Goal: Information Seeking & Learning: Learn about a topic

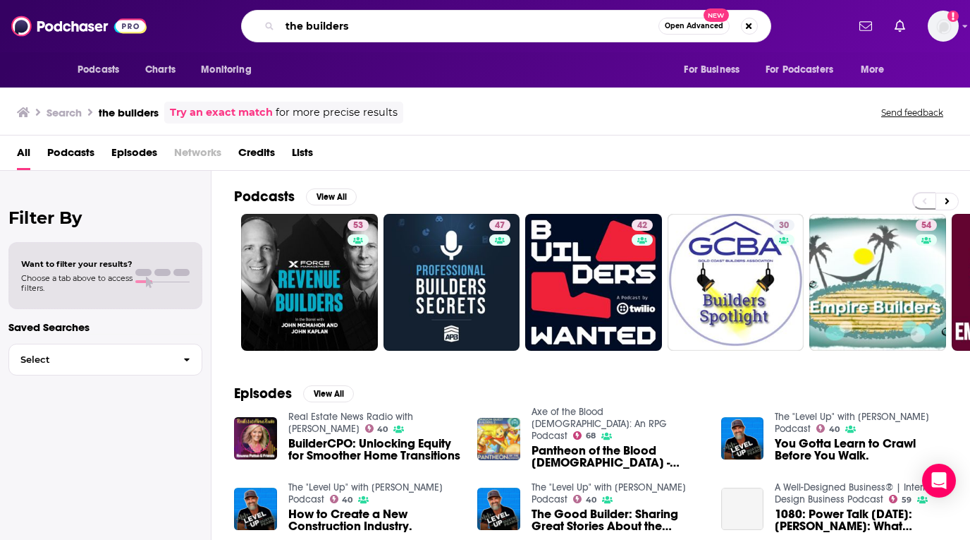
drag, startPoint x: 358, startPoint y: 30, endPoint x: 240, endPoint y: 15, distance: 118.8
click at [240, 15] on div "the builders Open Advanced New" at bounding box center [506, 26] width 682 height 32
paste input "The Giant Beastcast"
type input "The Giant Beastcast"
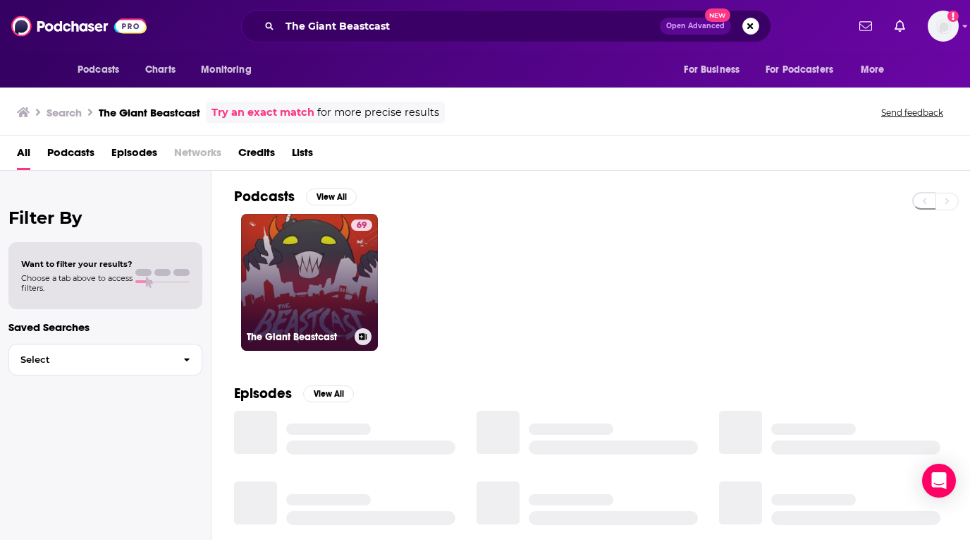
click at [329, 286] on link "69 The Giant Beastcast" at bounding box center [309, 282] width 137 height 137
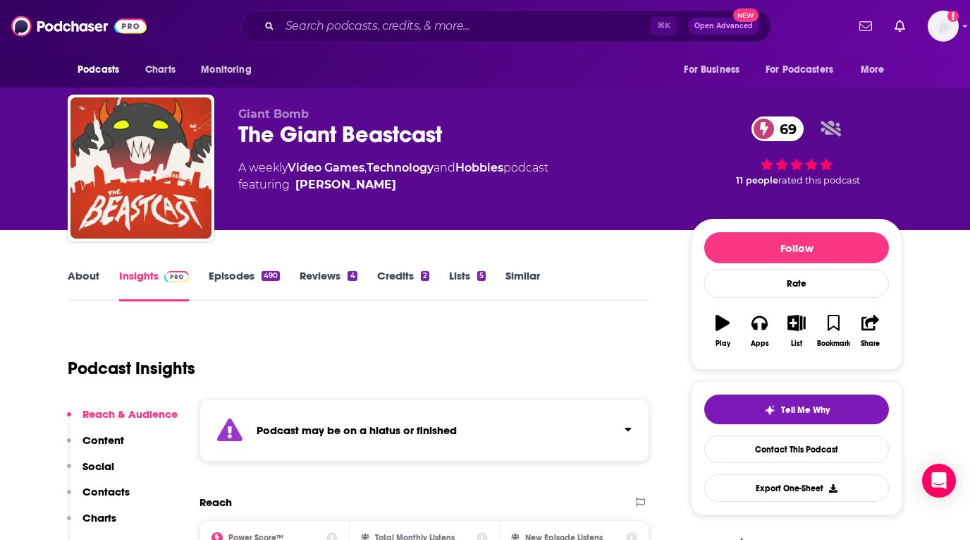
click at [245, 275] on link "Episodes 490" at bounding box center [244, 285] width 71 height 32
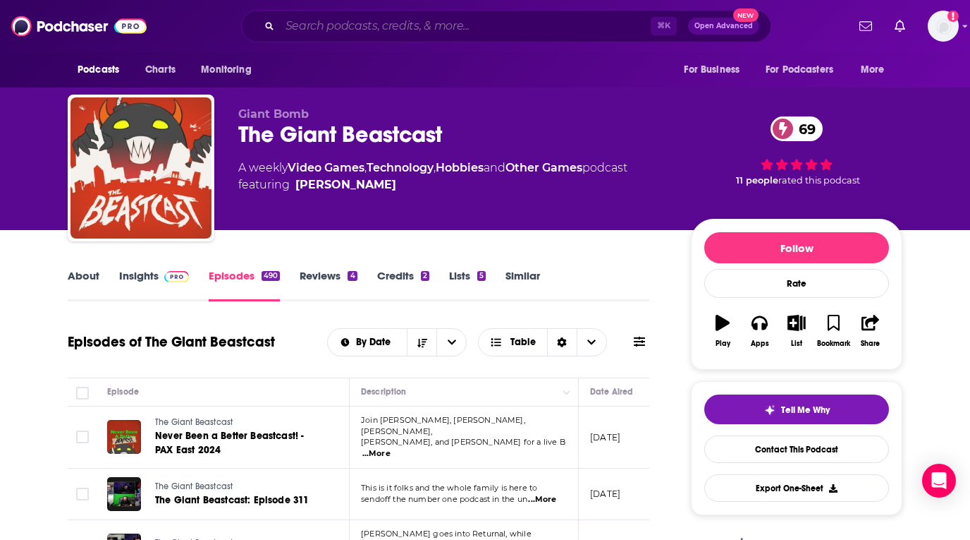
click at [463, 24] on input "Search podcasts, credits, & more..." at bounding box center [465, 26] width 371 height 23
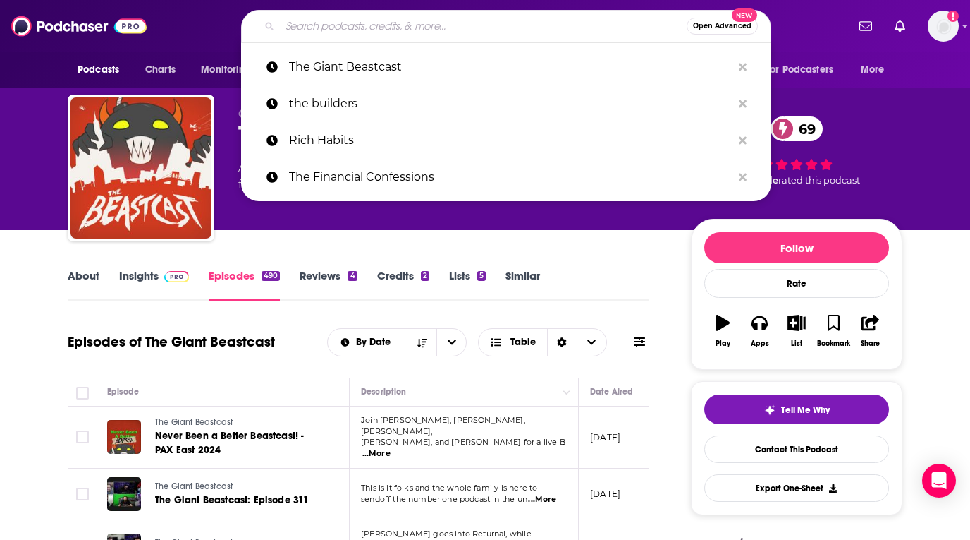
paste input "ACG - The Best Gaming Podcast"
type input "ACG - The Best Gaming Podcast"
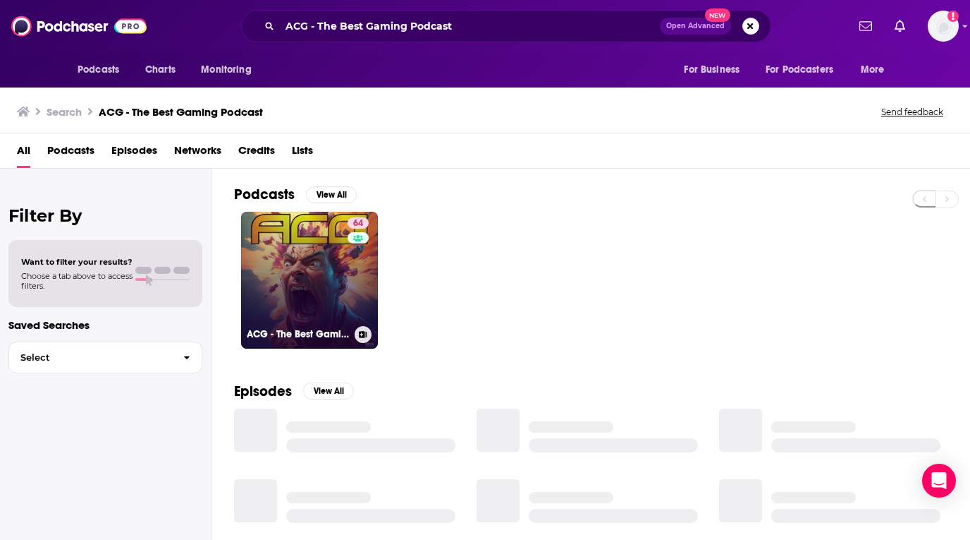
click at [290, 286] on link "64 ACG - The Best Gaming Podcast" at bounding box center [309, 280] width 137 height 137
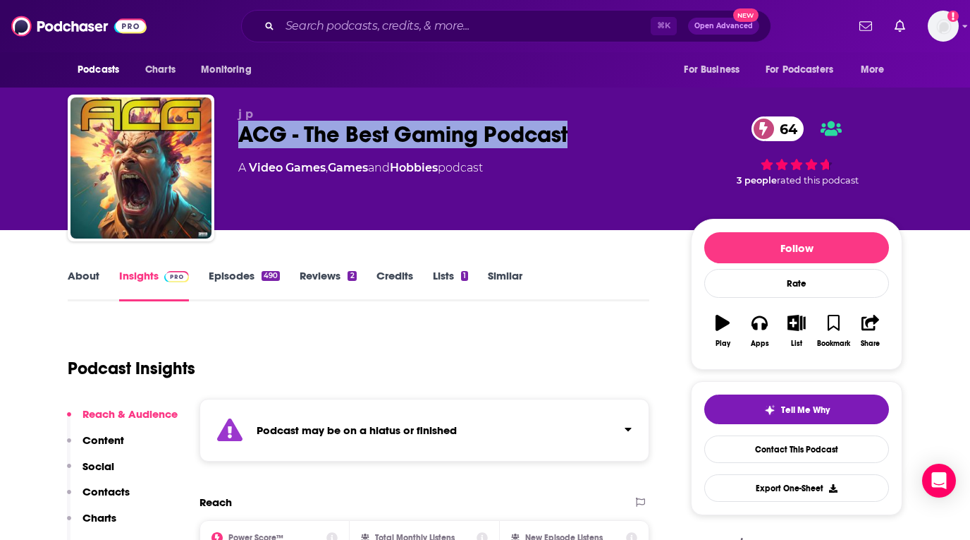
drag, startPoint x: 621, startPoint y: 143, endPoint x: 238, endPoint y: 140, distance: 383.7
click at [238, 140] on div "j p ACG - The Best Gaming Podcast 64 A Video Games , Games and Hobbies podcast …" at bounding box center [485, 171] width 835 height 152
copy h2 "ACG - The Best Gaming Podcast"
click at [230, 283] on link "Episodes 490" at bounding box center [244, 285] width 71 height 32
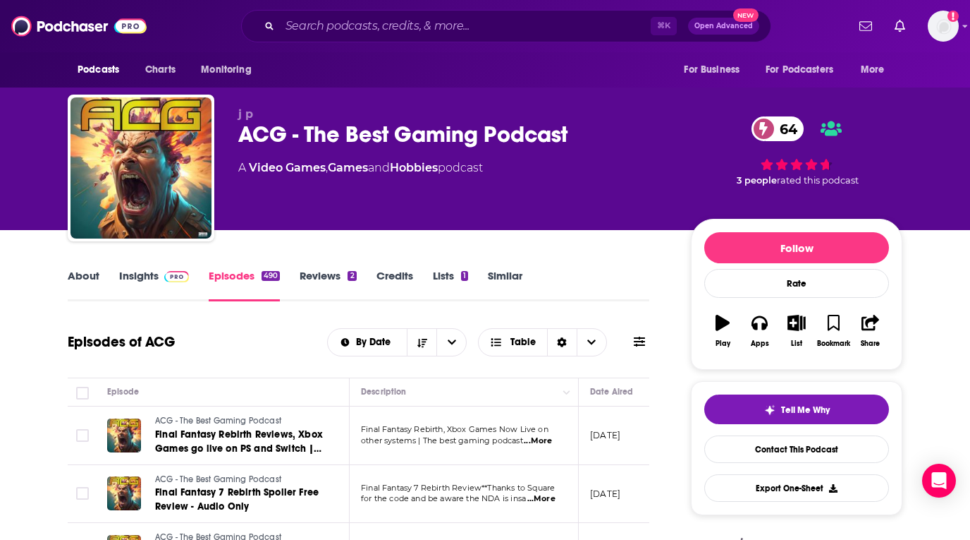
click at [152, 276] on link "Insights" at bounding box center [154, 285] width 70 height 32
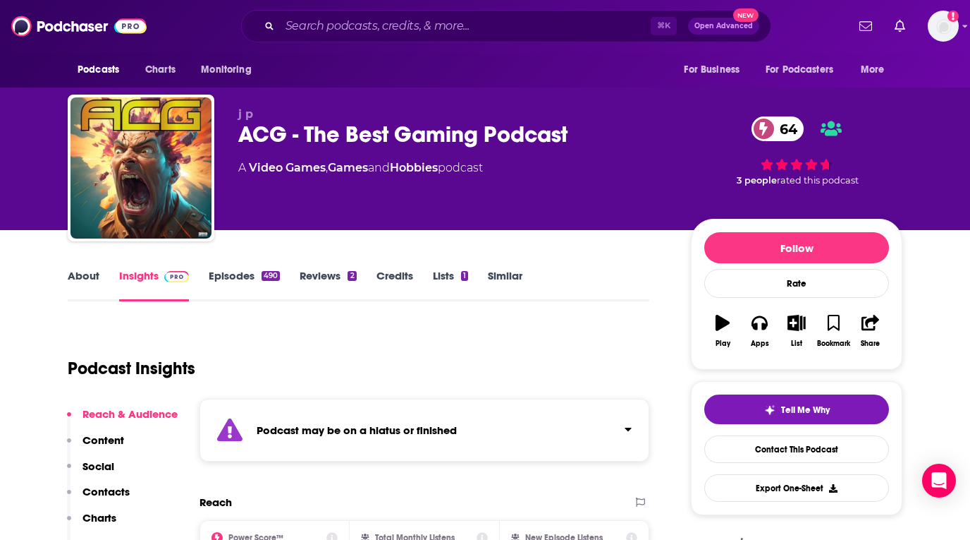
click at [251, 280] on link "Episodes 490" at bounding box center [244, 285] width 71 height 32
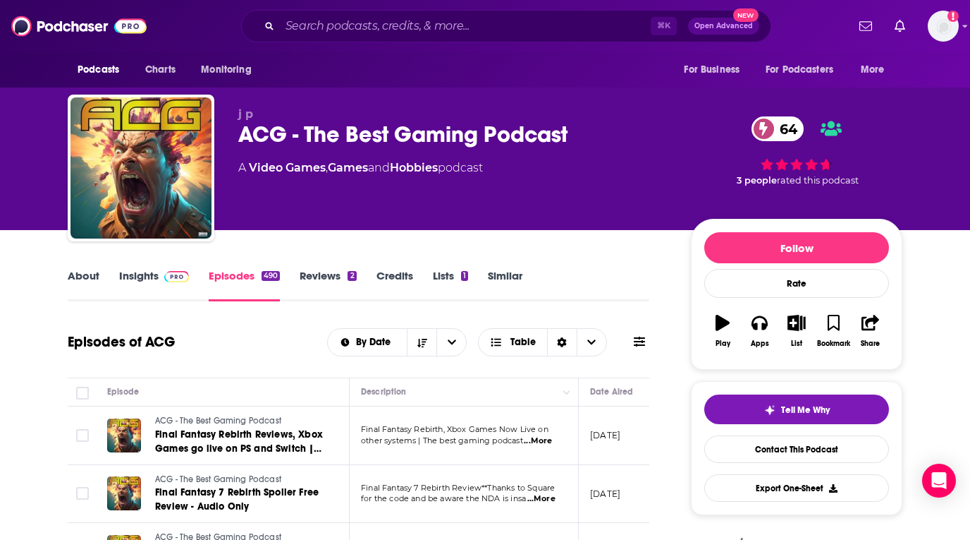
click at [251, 280] on link "Episodes 490" at bounding box center [244, 285] width 71 height 32
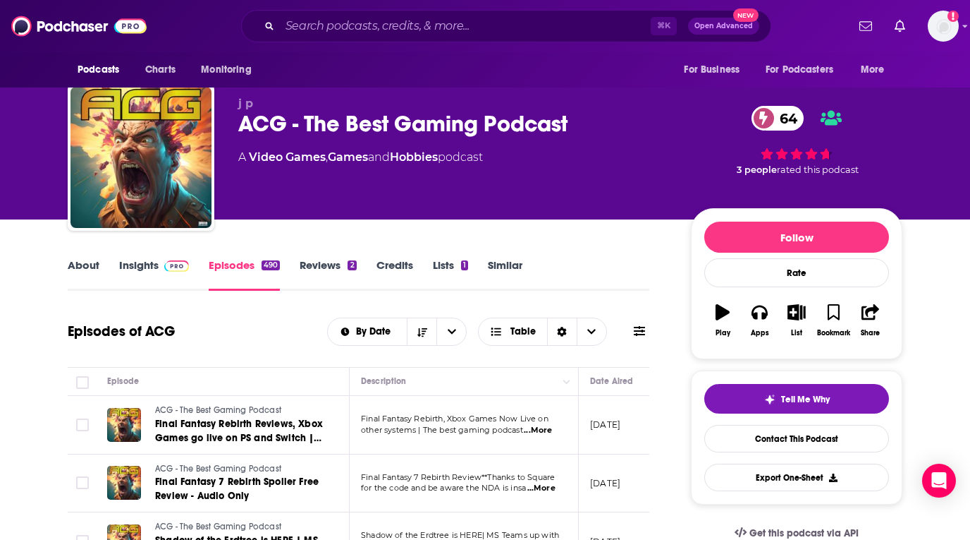
scroll to position [11, 0]
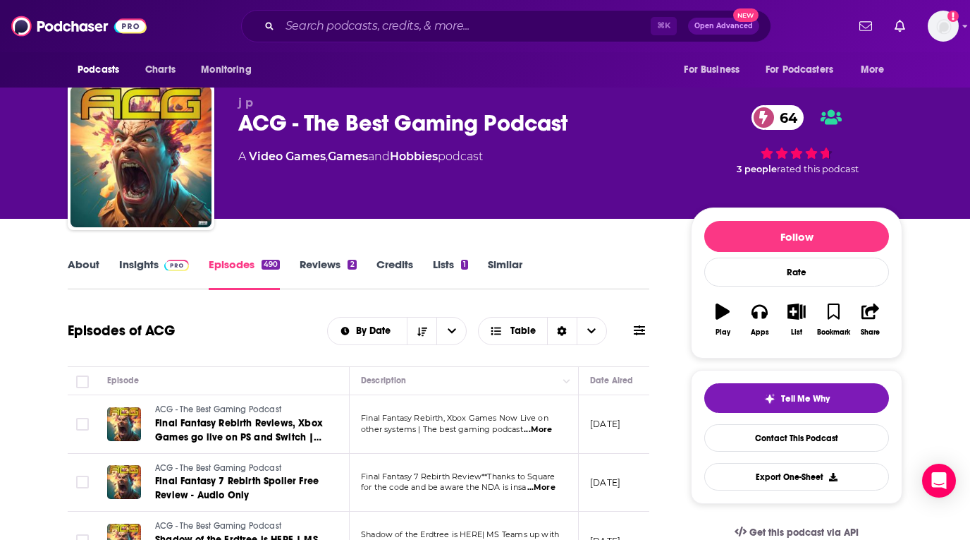
click at [377, 274] on link "Credits" at bounding box center [395, 273] width 37 height 32
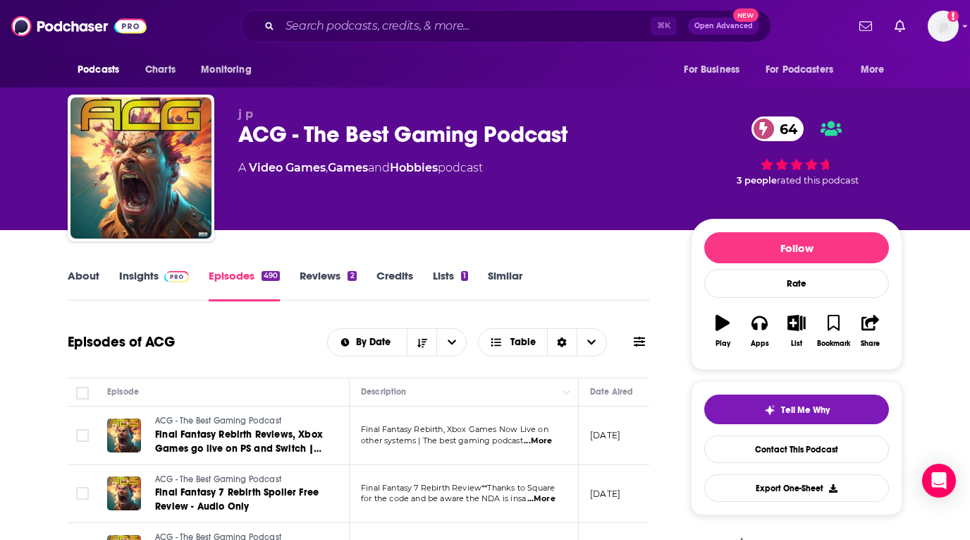
click at [231, 223] on div "No Creators Search For A Creator We don't know anything about the creators of t…" at bounding box center [485, 270] width 970 height 540
click at [154, 271] on link "Insights" at bounding box center [154, 285] width 70 height 32
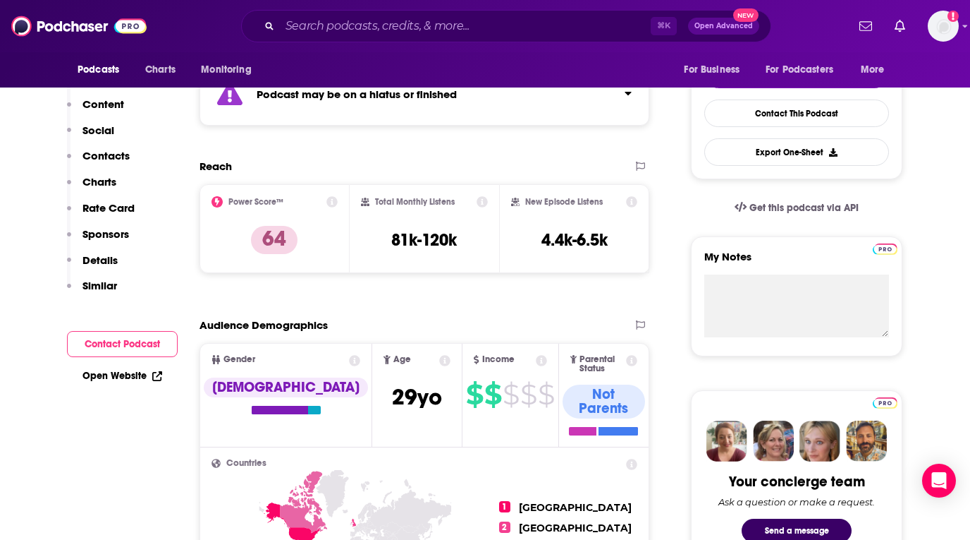
scroll to position [372, 0]
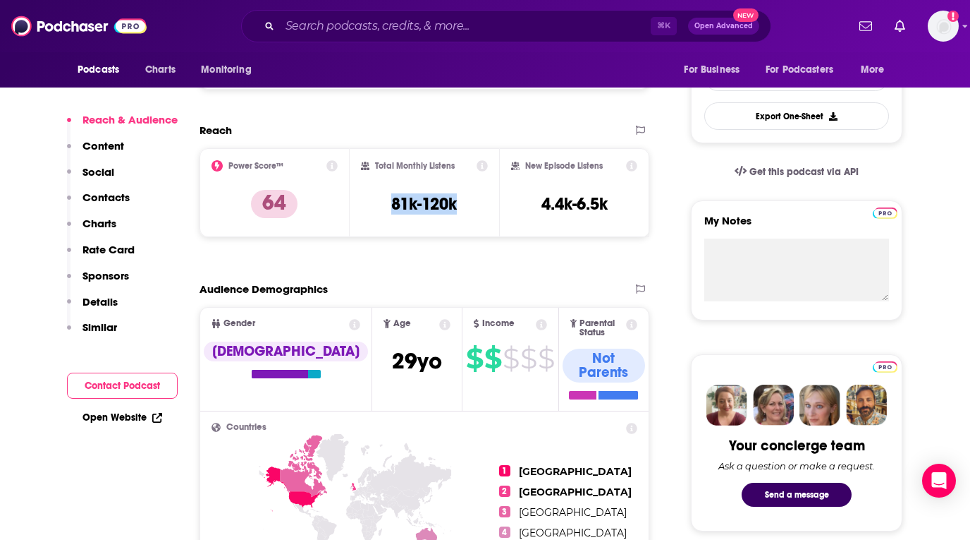
copy h3 "81k-120k"
drag, startPoint x: 470, startPoint y: 209, endPoint x: 384, endPoint y: 209, distance: 86.0
click at [384, 209] on div "Total Monthly Listens 81k-120k" at bounding box center [425, 192] width 128 height 65
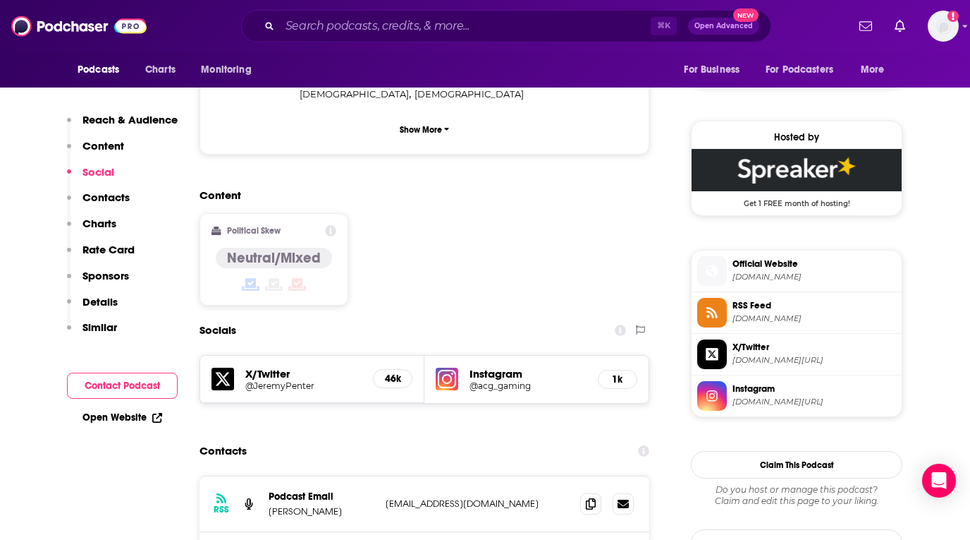
scroll to position [1186, 0]
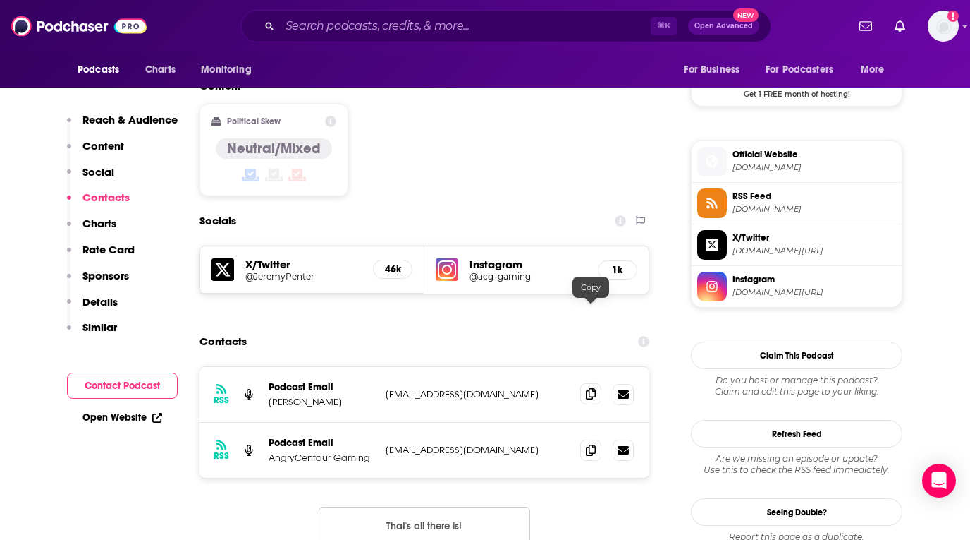
click at [585, 383] on span at bounding box center [590, 393] width 21 height 21
click at [465, 31] on input "Search podcasts, credits, & more..." at bounding box center [465, 26] width 371 height 23
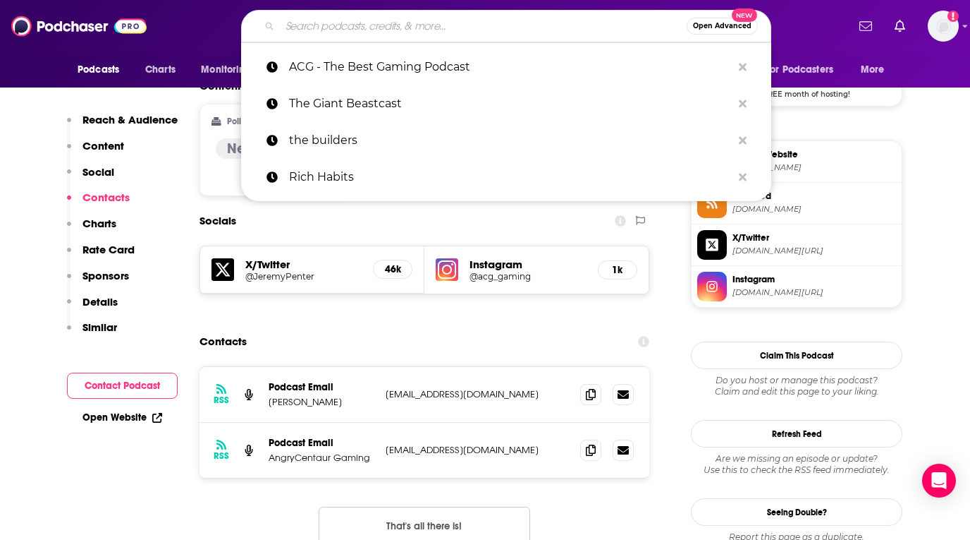
paste input "Kinda Funny Games Daily:"
type input "Kinda Funny Games Daily:"
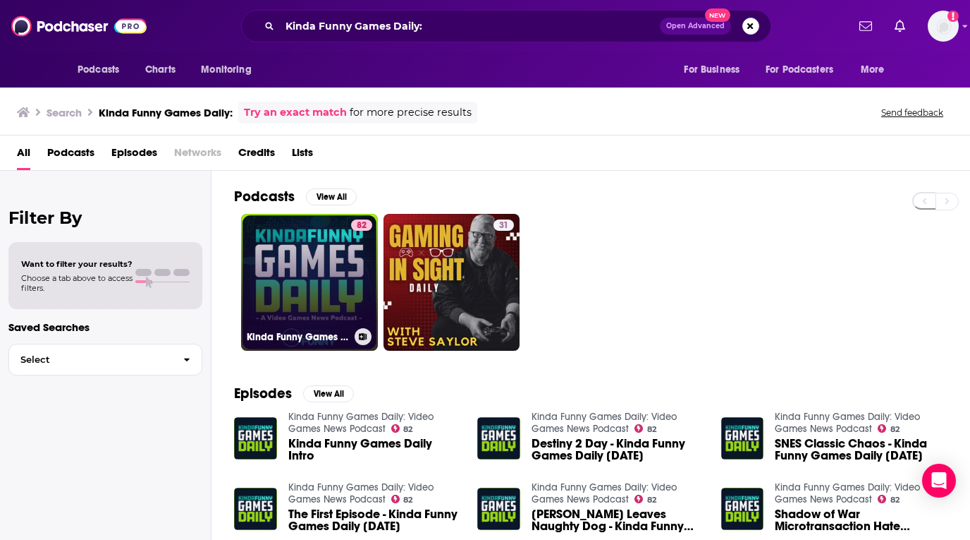
click at [338, 262] on link "82 Kinda Funny Games Daily: Video Games News Podcast" at bounding box center [309, 282] width 137 height 137
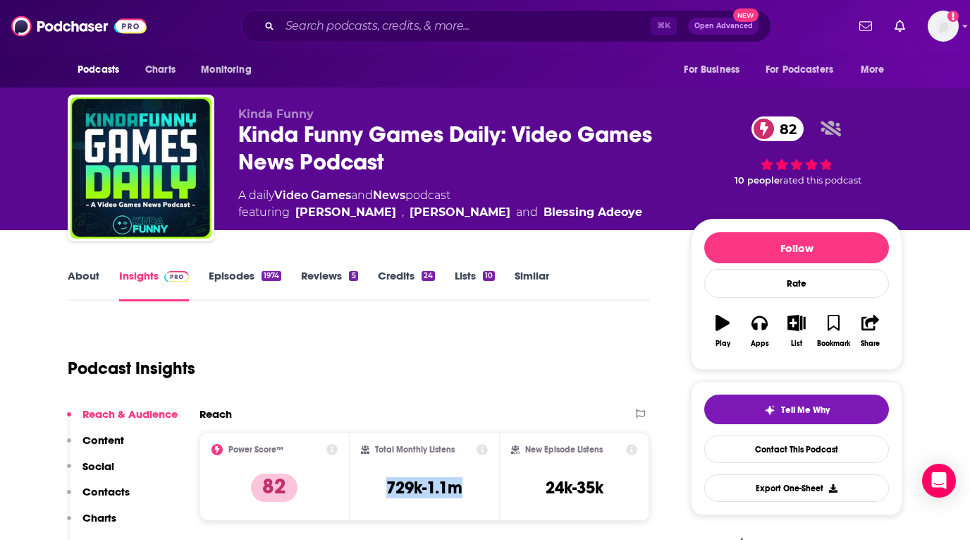
drag, startPoint x: 481, startPoint y: 492, endPoint x: 375, endPoint y: 492, distance: 105.8
click at [375, 492] on div "Total Monthly Listens 729k-1.1m" at bounding box center [425, 476] width 128 height 65
copy h3 "729k-1.1m"
click at [109, 284] on div "About" at bounding box center [93, 285] width 51 height 32
click at [98, 280] on link "About" at bounding box center [84, 285] width 32 height 32
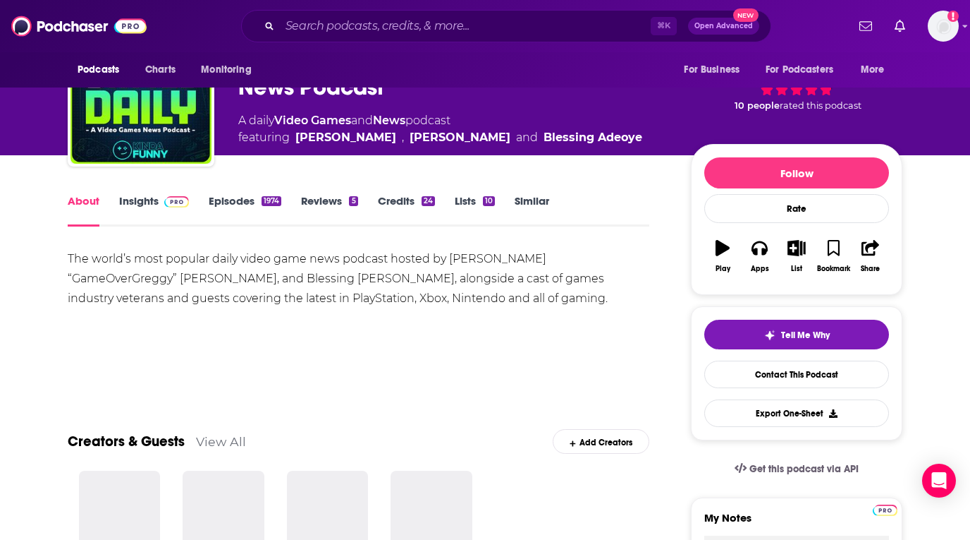
scroll to position [78, 0]
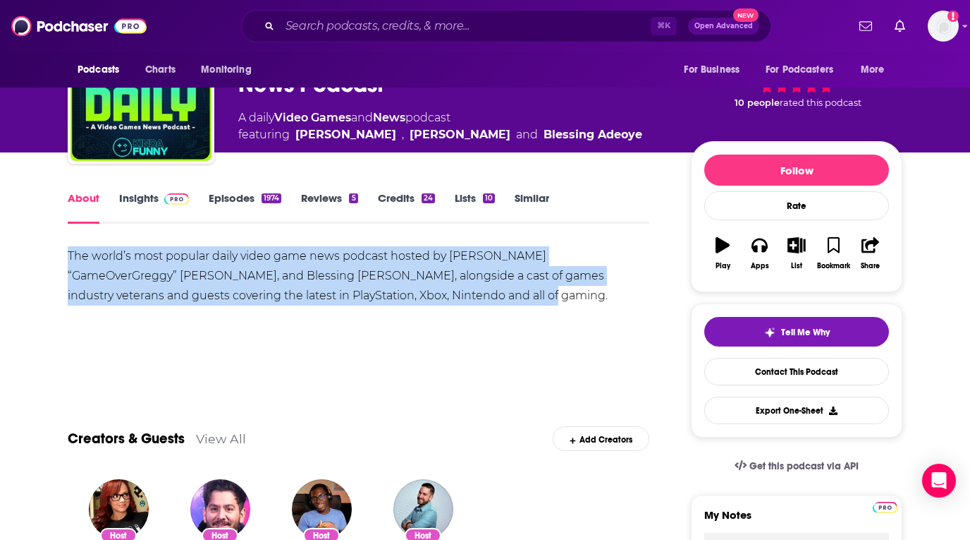
drag, startPoint x: 408, startPoint y: 312, endPoint x: 47, endPoint y: 245, distance: 367.1
copy div "The world’s most popular daily video game news podcast hosted by Greg “GameOver…"
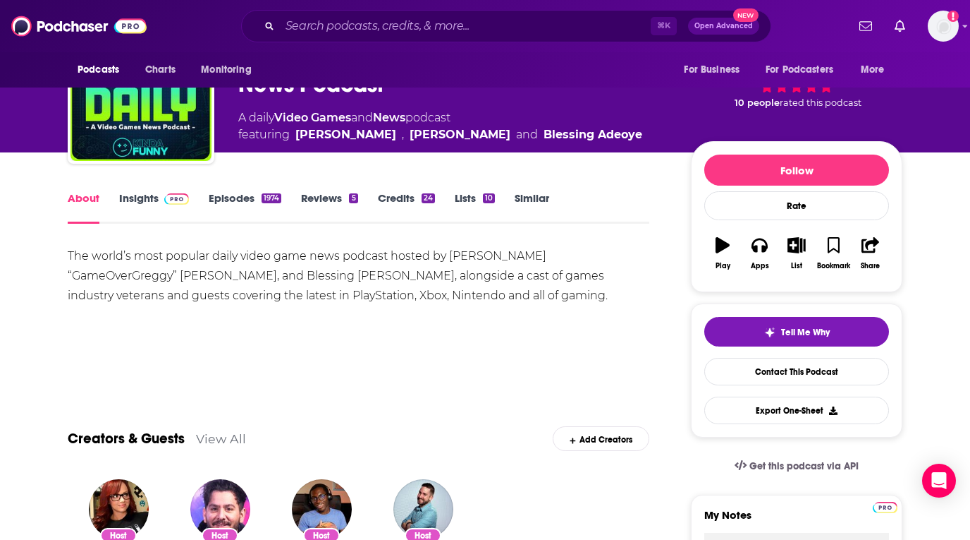
click at [401, 194] on link "Credits 24" at bounding box center [406, 207] width 57 height 32
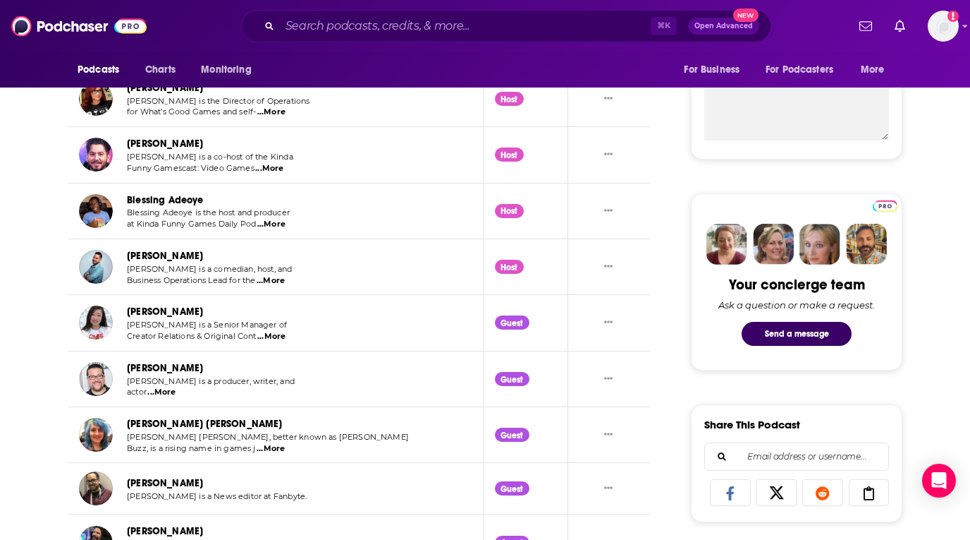
scroll to position [534, 0]
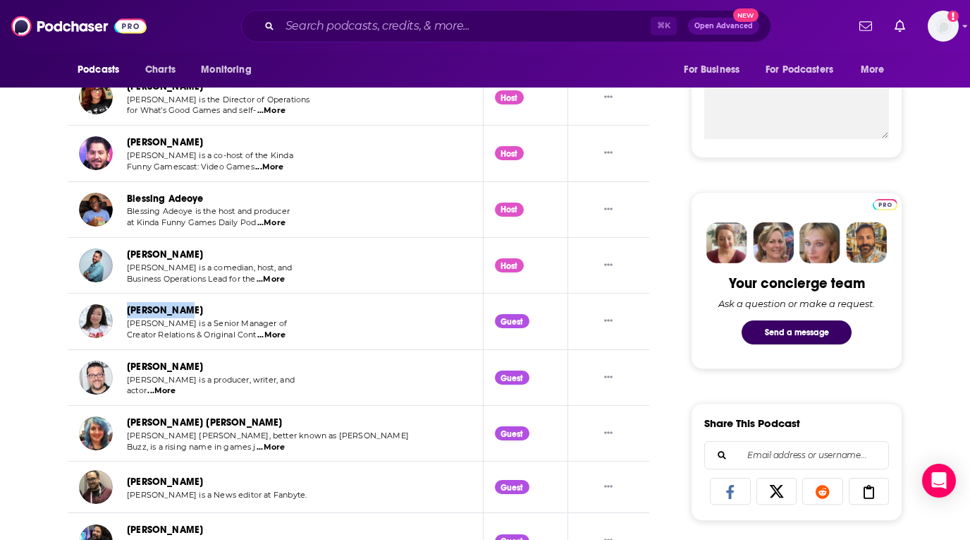
copy link "Krysta Yang"
drag, startPoint x: 207, startPoint y: 315, endPoint x: 127, endPoint y: 316, distance: 79.7
click at [127, 316] on div "Krysta Yang" at bounding box center [211, 310] width 168 height 16
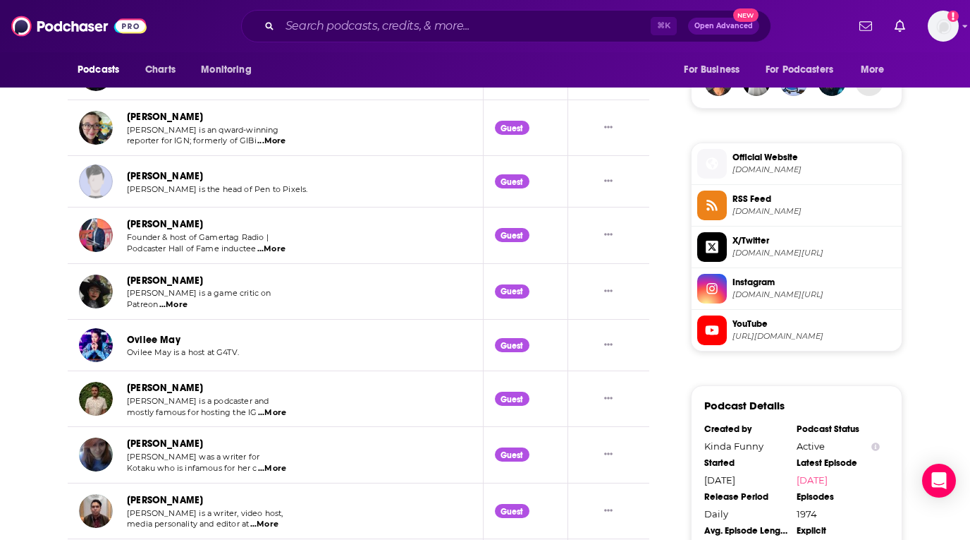
scroll to position [1055, 0]
drag, startPoint x: 218, startPoint y: 389, endPoint x: 128, endPoint y: 389, distance: 90.3
click at [128, 389] on div "Daemon Hatfield" at bounding box center [211, 387] width 168 height 16
copy link "Daemon Hatfield"
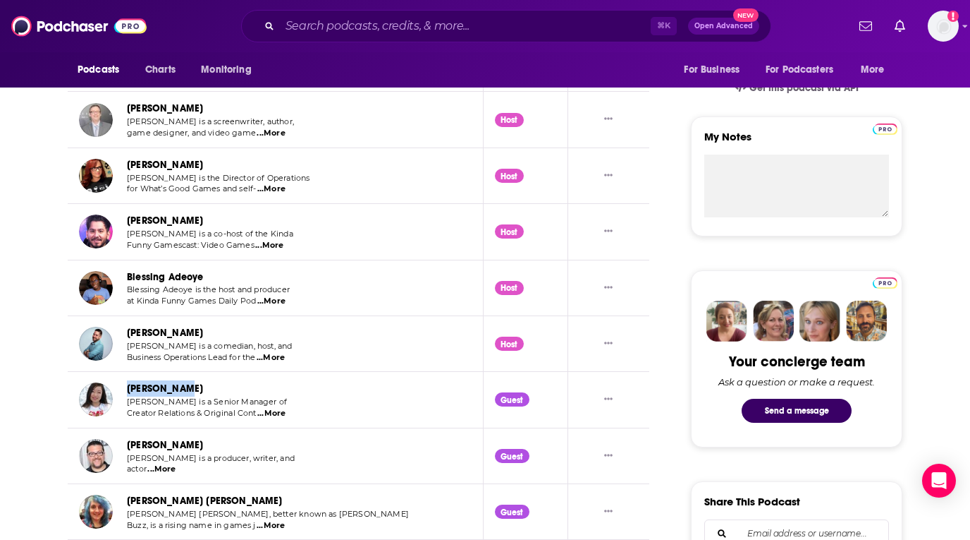
scroll to position [0, 0]
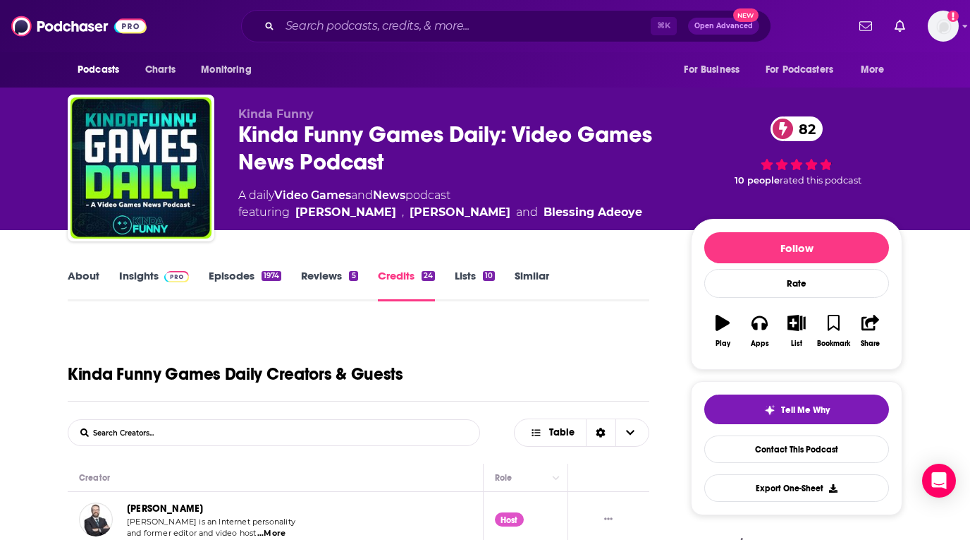
click at [148, 277] on link "Insights" at bounding box center [154, 285] width 70 height 32
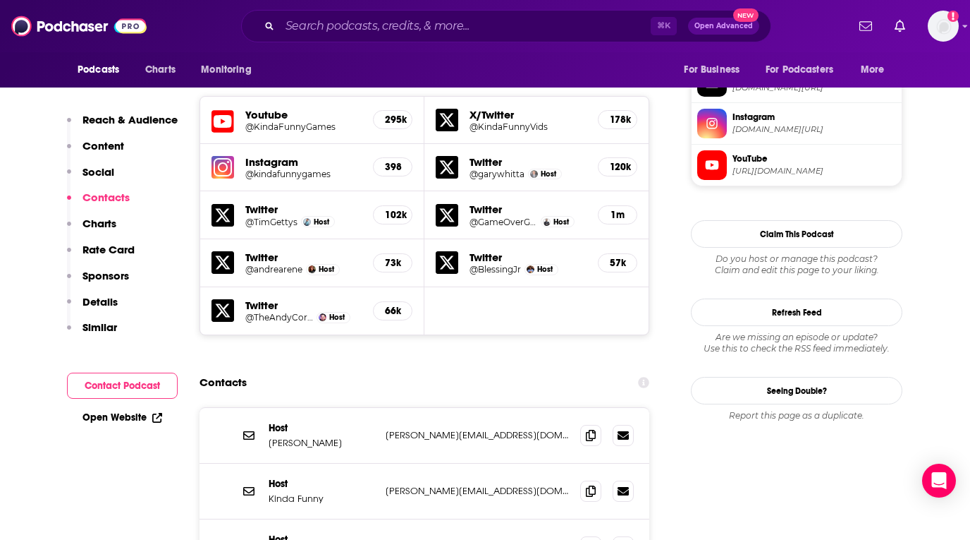
scroll to position [1384, 0]
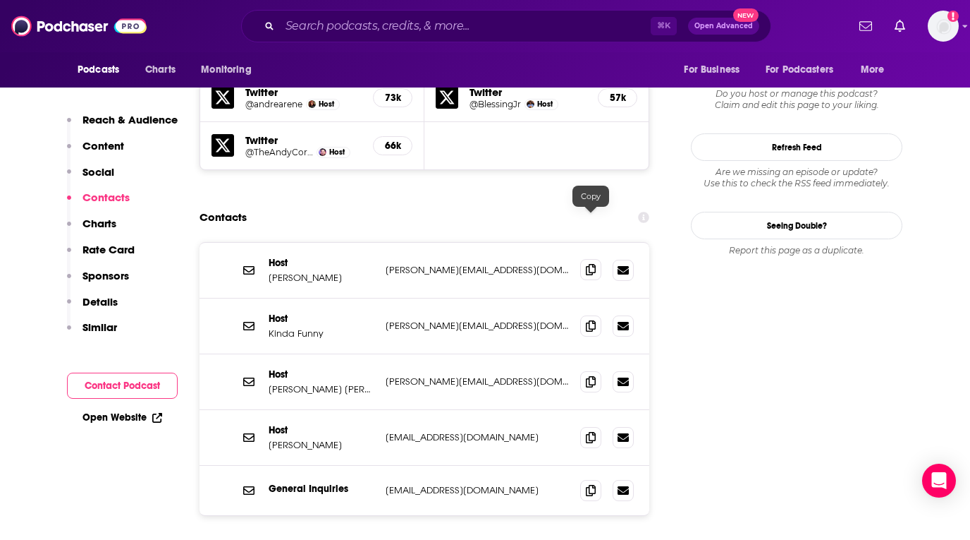
click at [583, 259] on span at bounding box center [590, 269] width 21 height 21
click at [582, 315] on span at bounding box center [590, 325] width 21 height 21
click at [586, 375] on icon at bounding box center [591, 380] width 10 height 11
click at [586, 484] on icon at bounding box center [591, 489] width 10 height 11
click at [393, 3] on div "Podcasts Charts Monitoring ⌘ K Open Advanced New For Business For Podcasters Mo…" at bounding box center [485, 26] width 970 height 52
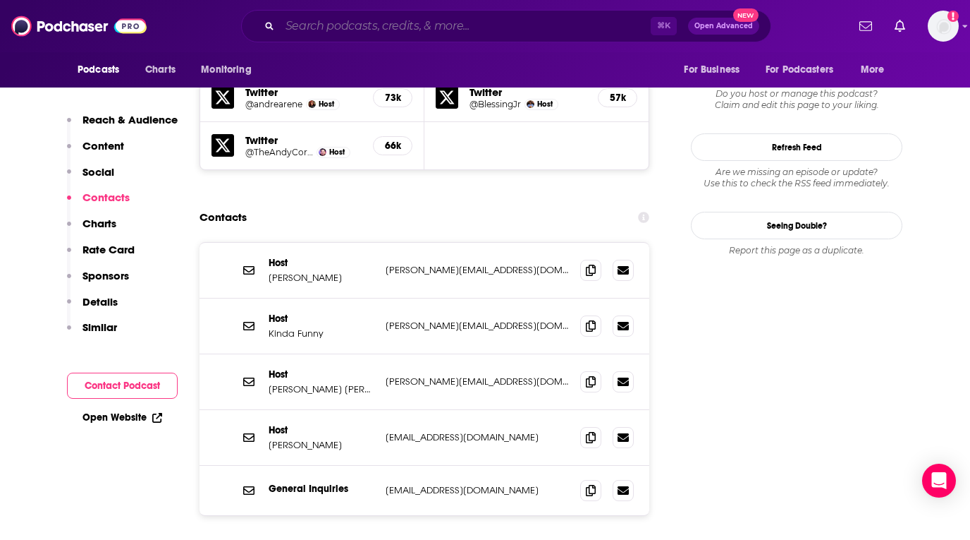
click at [387, 22] on input "Search podcasts, credits, & more..." at bounding box center [465, 26] width 371 height 23
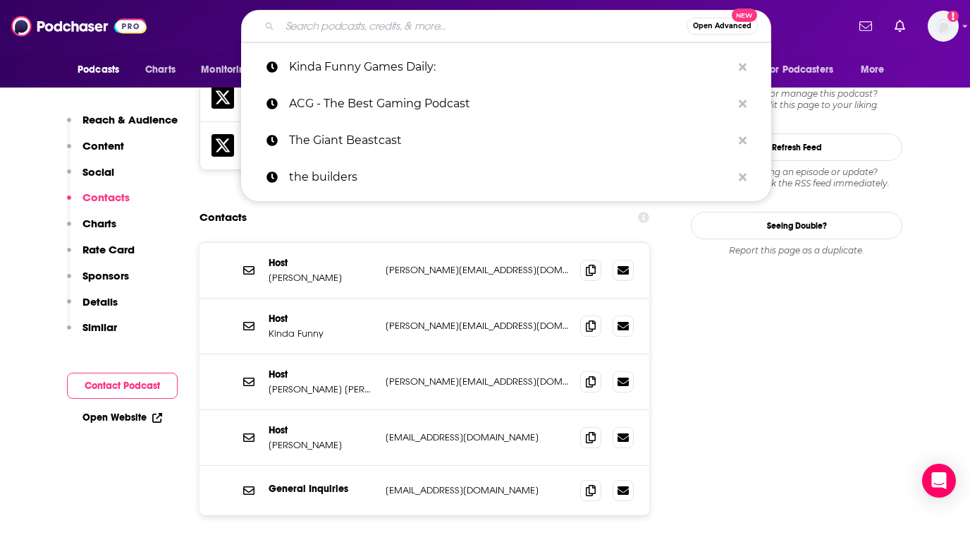
paste input "JK! Games!"
type input "JK! Games!"
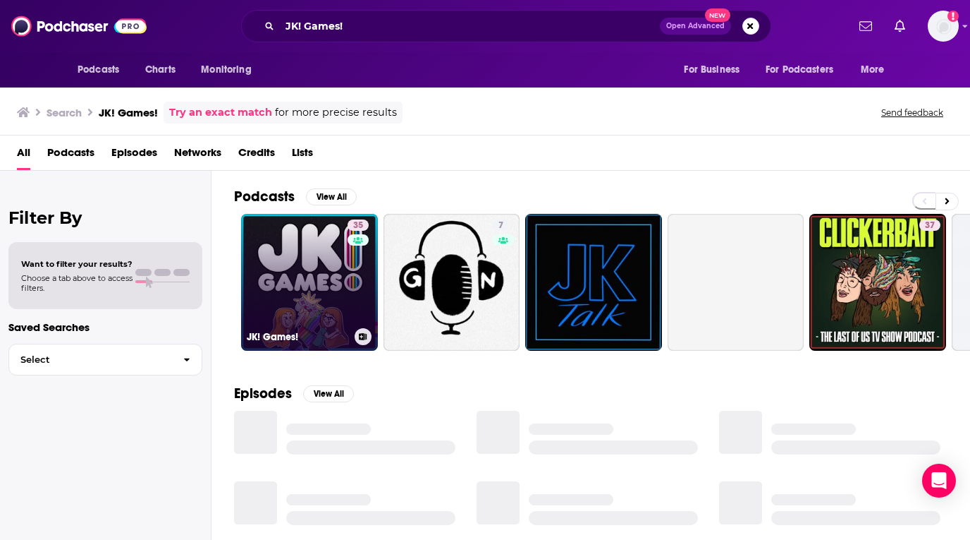
click at [319, 264] on link "35 JK! Games!" at bounding box center [309, 282] width 137 height 137
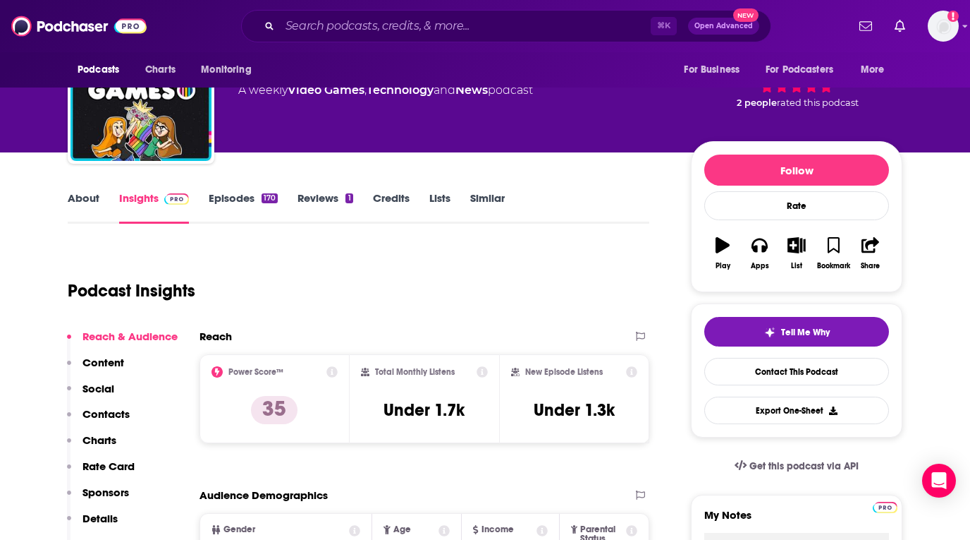
scroll to position [89, 0]
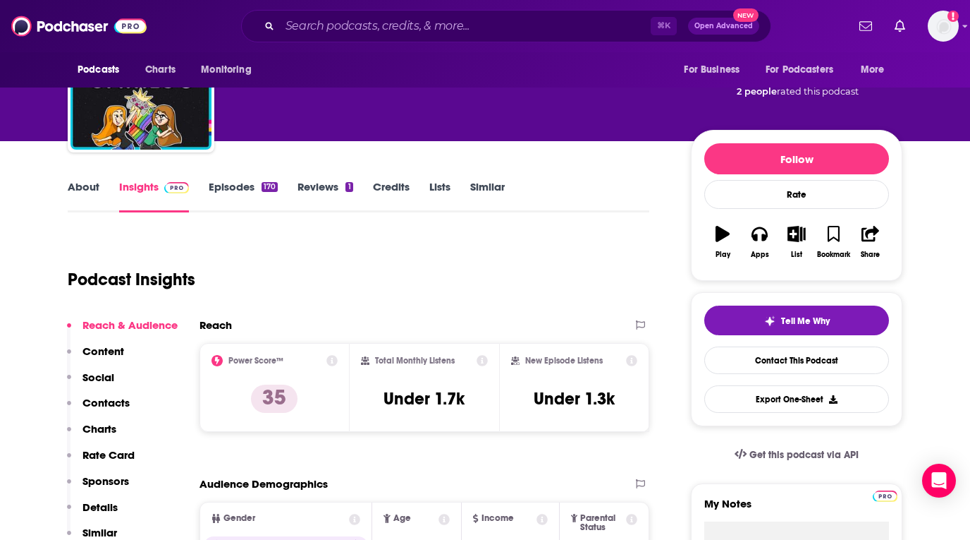
click at [240, 193] on link "Episodes 170" at bounding box center [243, 196] width 69 height 32
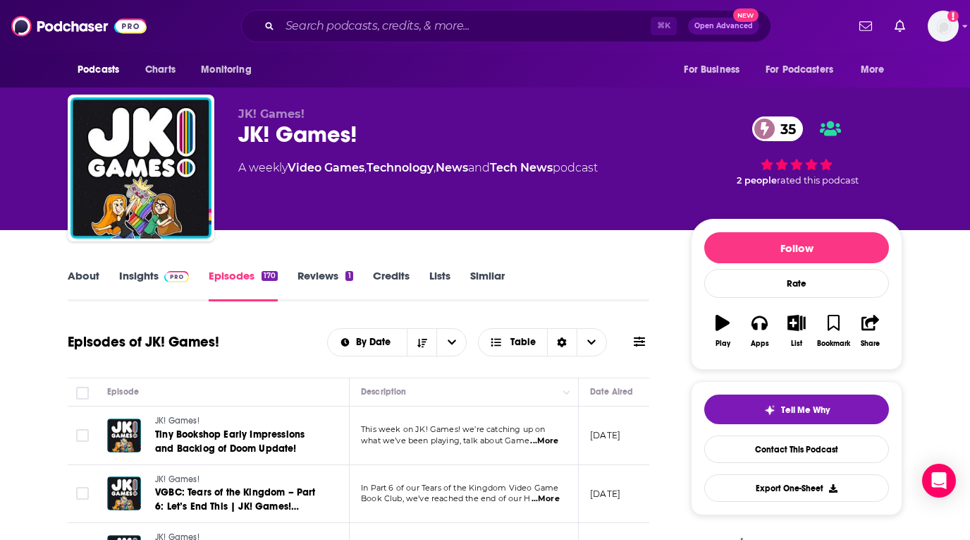
click at [140, 277] on link "Insights" at bounding box center [154, 285] width 70 height 32
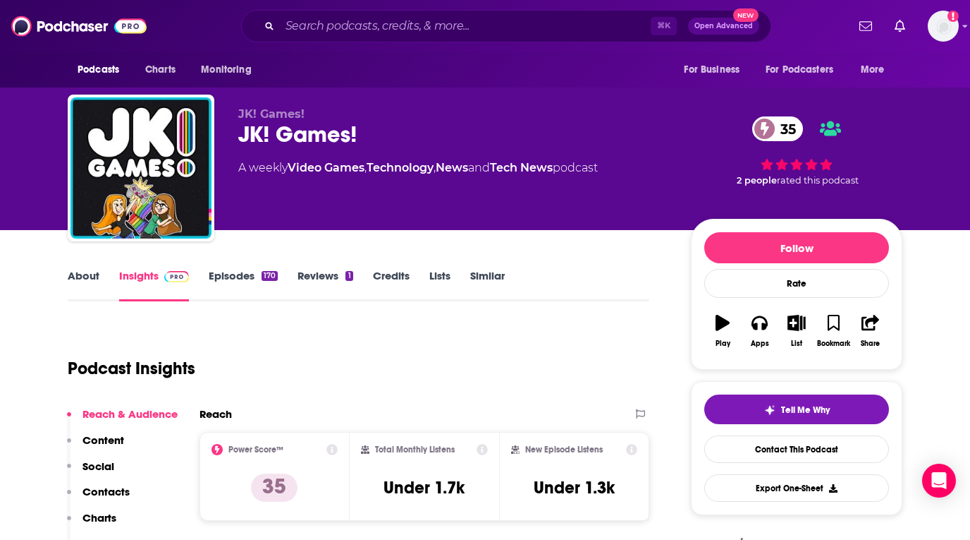
click at [318, 166] on link "Video Games" at bounding box center [326, 167] width 77 height 13
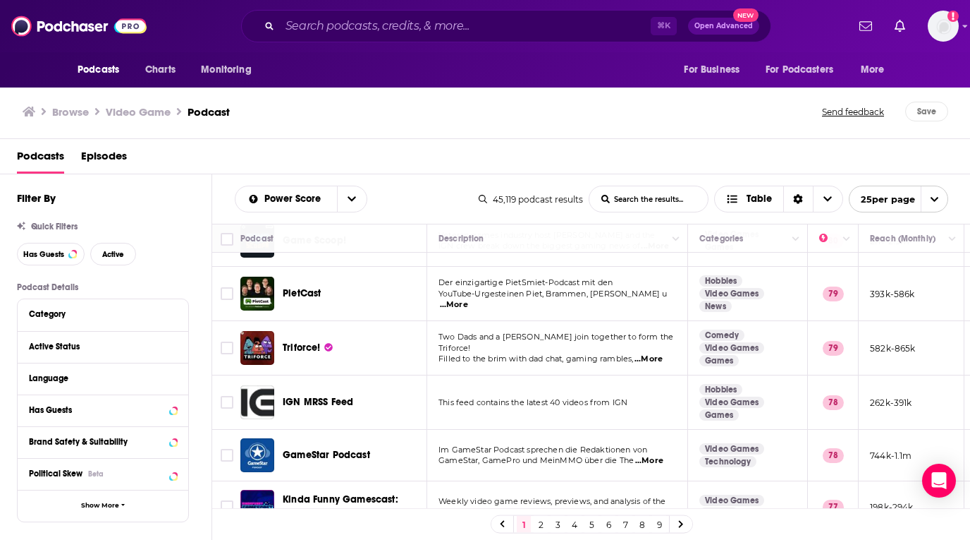
scroll to position [453, 0]
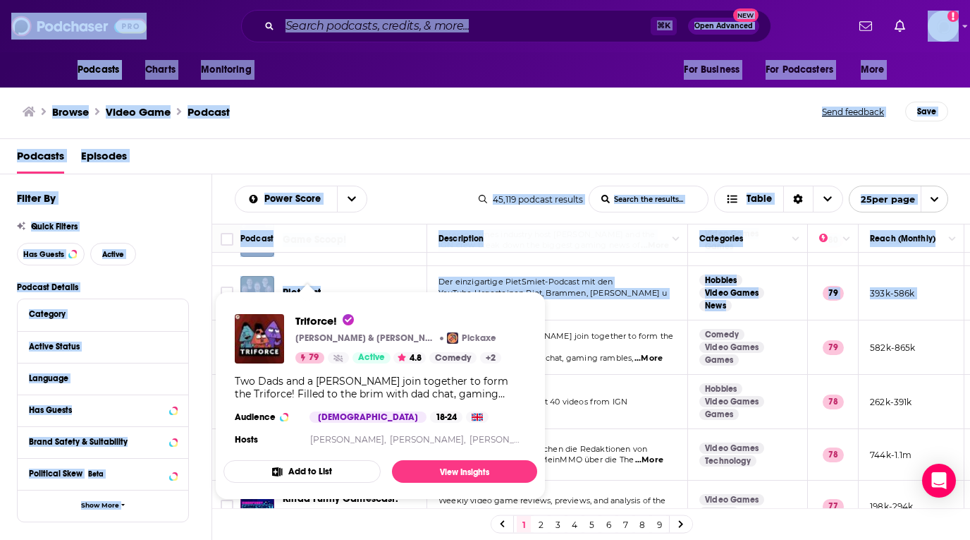
copy link "riforce!"
drag, startPoint x: 365, startPoint y: 346, endPoint x: 282, endPoint y: 345, distance: 82.5
click at [282, 345] on div "Podcasts Charts Monitoring ⌘ K Open Advanced New For Business For Podcasters Mo…" at bounding box center [485, 270] width 970 height 540
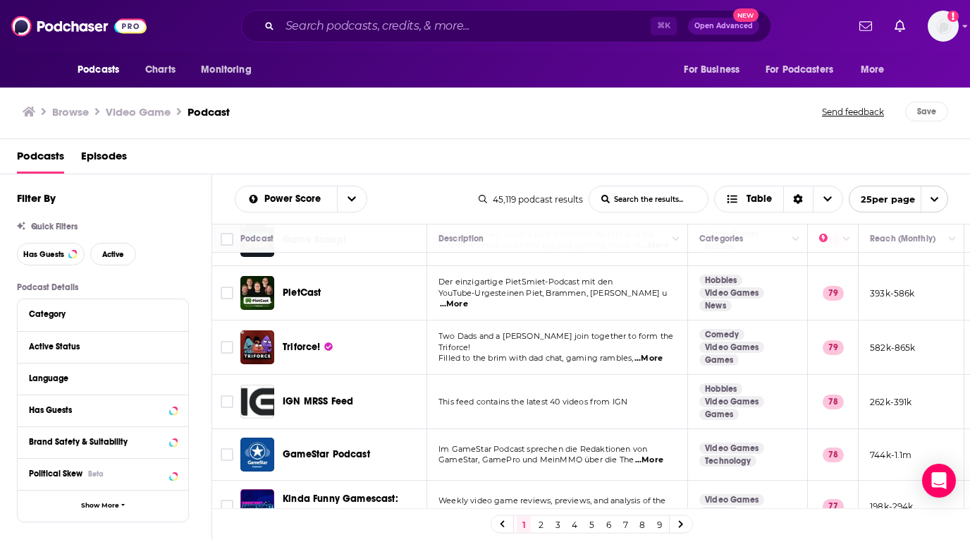
click at [373, 348] on div "Triforce!" at bounding box center [356, 347] width 147 height 14
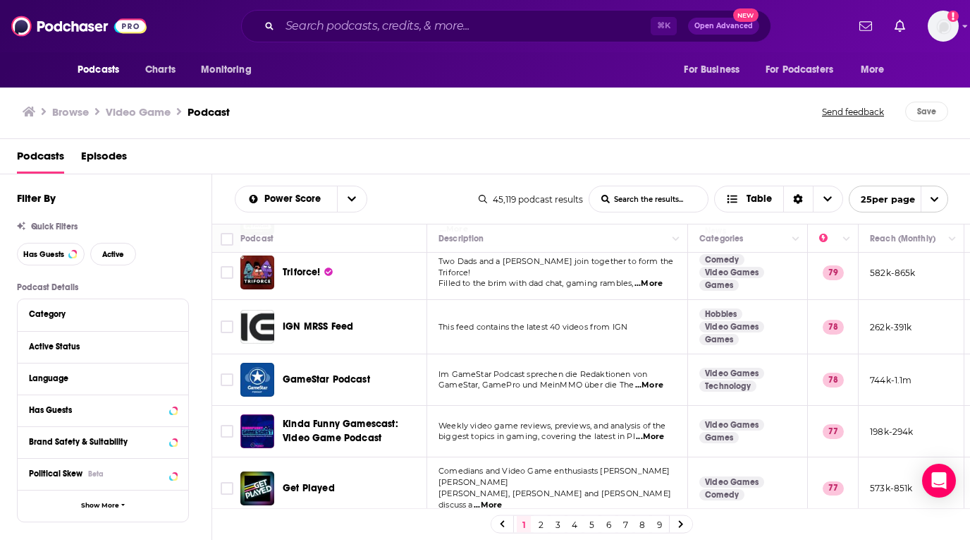
scroll to position [526, 0]
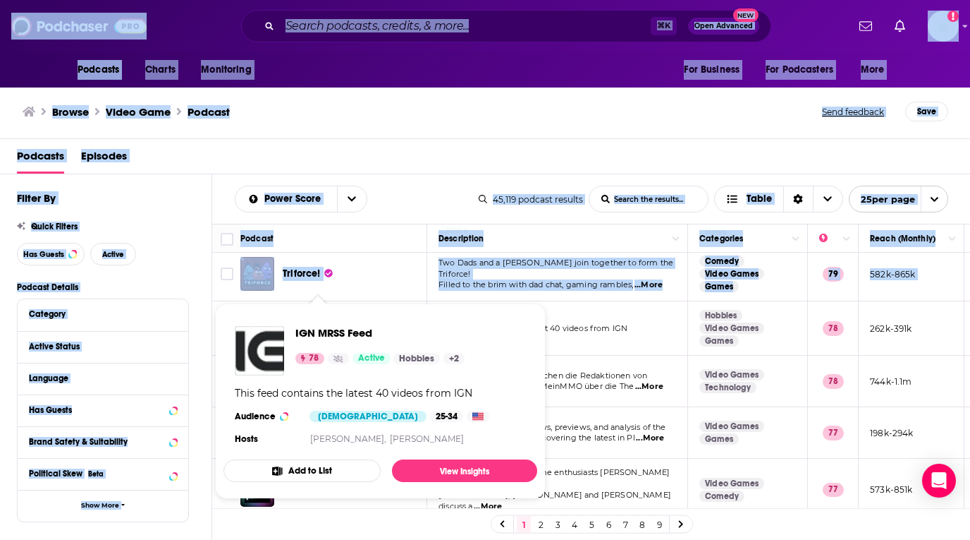
drag, startPoint x: 374, startPoint y: 331, endPoint x: 284, endPoint y: 329, distance: 90.3
click at [284, 329] on div "Podcasts Charts Monitoring ⌘ K Open Advanced New For Business For Podcasters Mo…" at bounding box center [485, 270] width 970 height 540
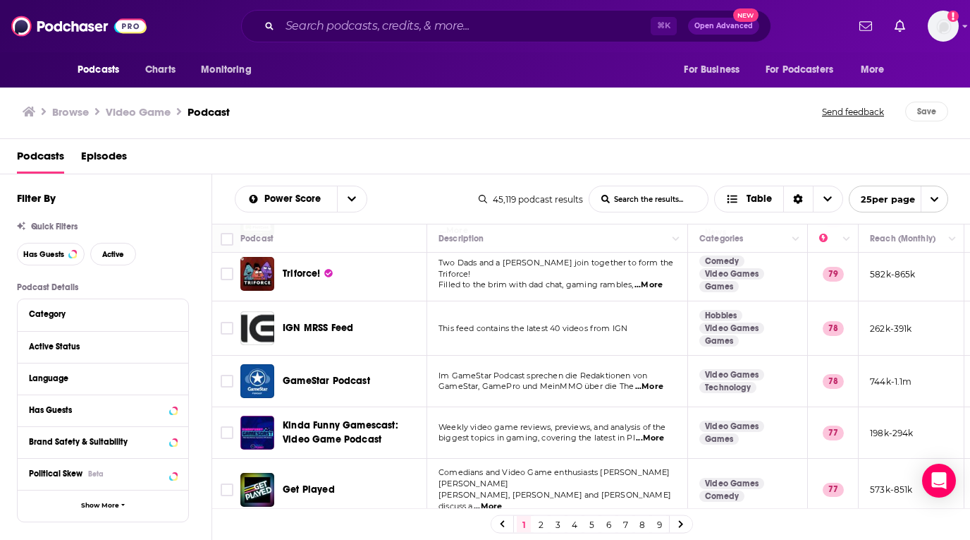
click at [377, 285] on div "Triforce!" at bounding box center [356, 274] width 147 height 34
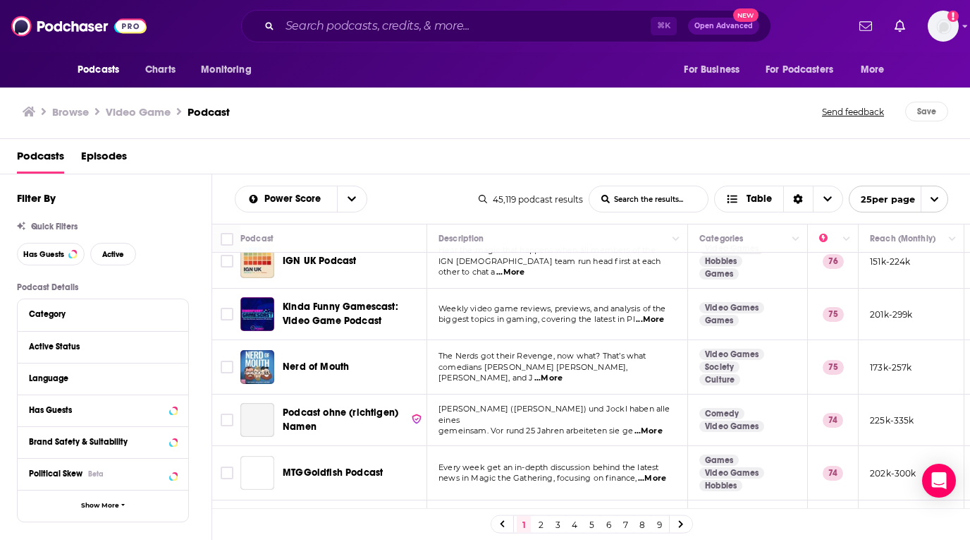
scroll to position [921, 0]
copy div "Nerd of Mouth"
drag, startPoint x: 370, startPoint y: 358, endPoint x: 278, endPoint y: 355, distance: 92.4
click at [278, 355] on div "Nerd of Mouth" at bounding box center [334, 367] width 189 height 34
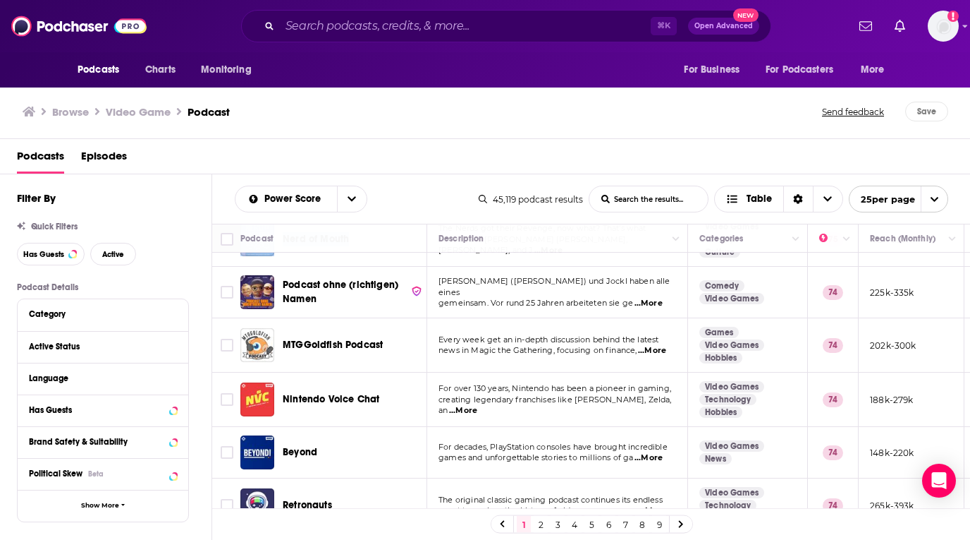
scroll to position [1061, 0]
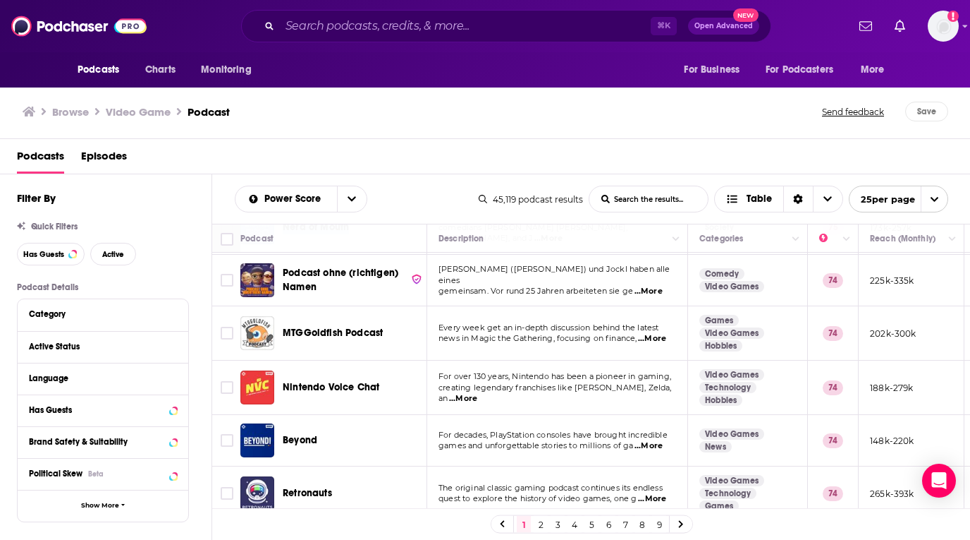
click at [539, 524] on link "2" at bounding box center [541, 524] width 14 height 17
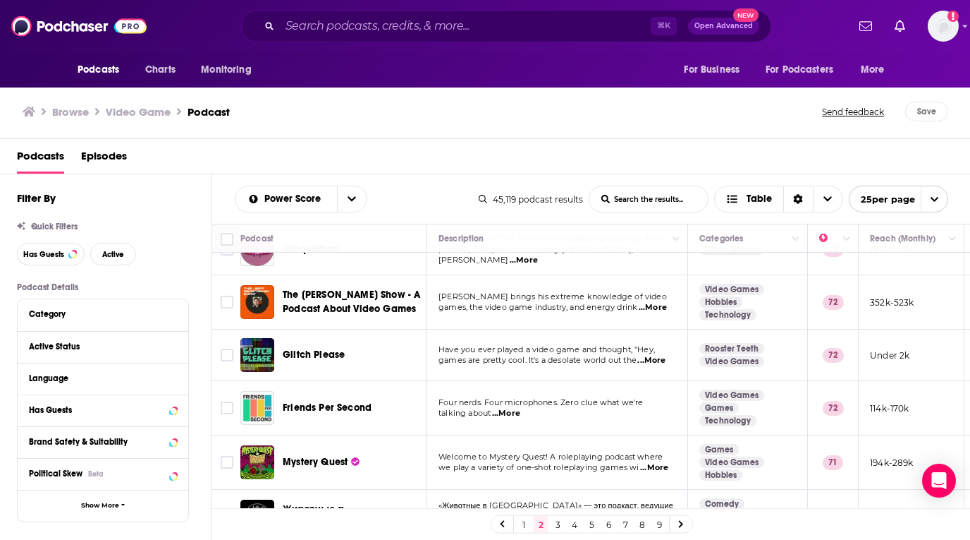
scroll to position [425, 0]
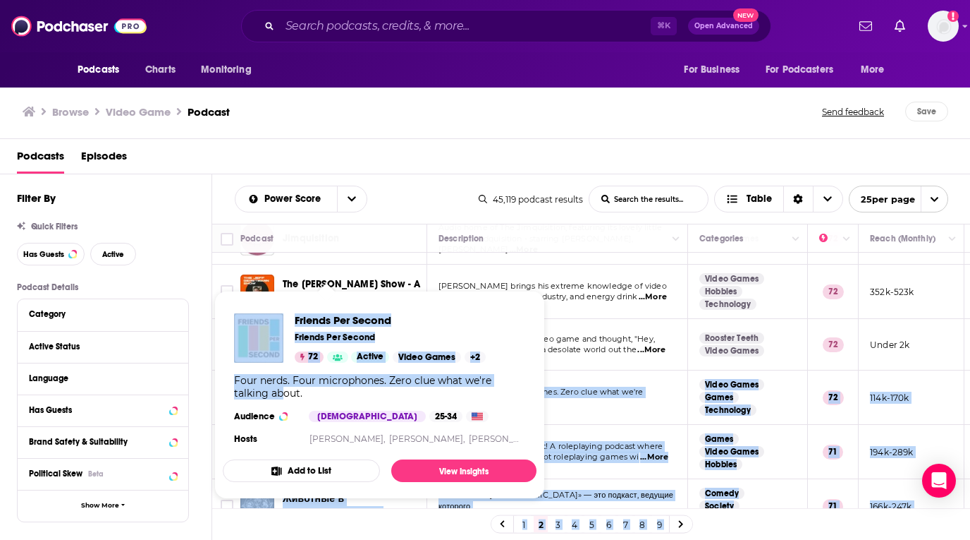
drag, startPoint x: 392, startPoint y: 390, endPoint x: 286, endPoint y: 389, distance: 106.5
click at [286, 389] on div "Podcasts Charts Monitoring ⌘ K Open Advanced New For Business For Podcasters Mo…" at bounding box center [485, 270] width 970 height 540
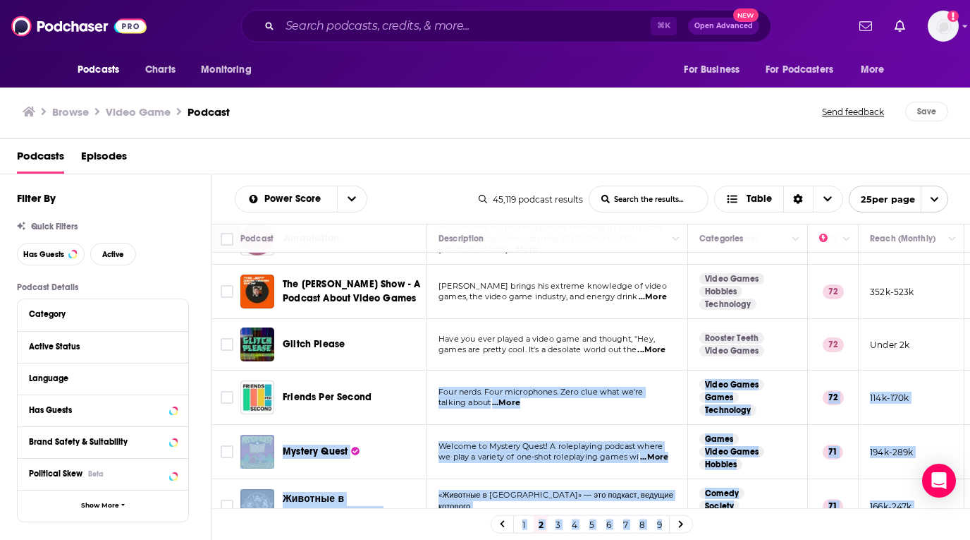
click at [619, 375] on td "Four nerds. Four microphones. Zero clue what we're talking about ...More" at bounding box center [557, 397] width 261 height 54
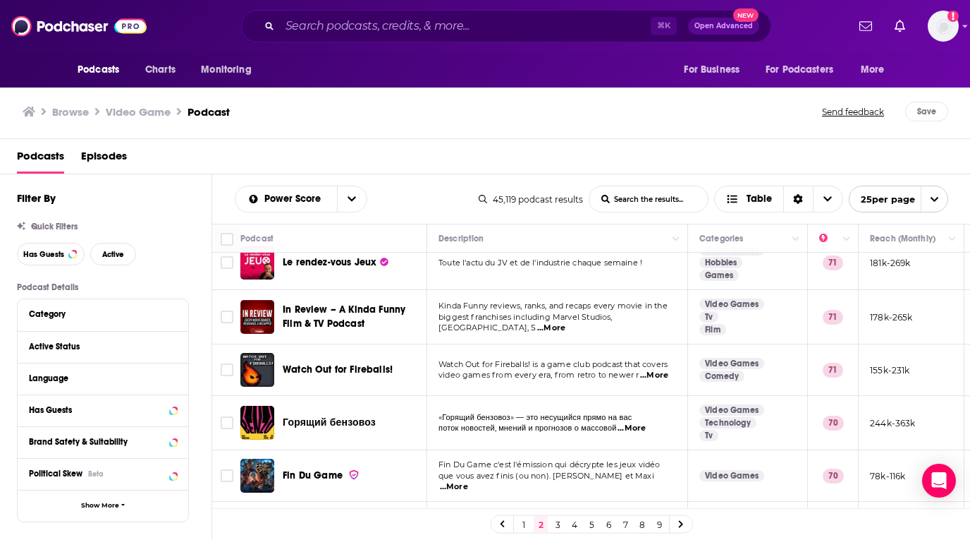
scroll to position [860, 0]
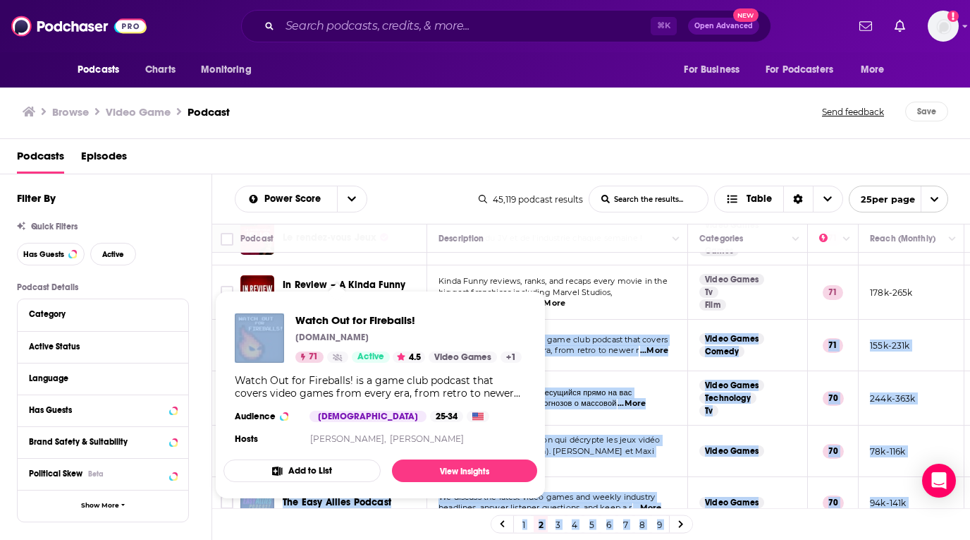
drag, startPoint x: 409, startPoint y: 334, endPoint x: 285, endPoint y: 331, distance: 124.1
click at [285, 331] on div "Podcasts Charts Monitoring ⌘ K Open Advanced New For Business For Podcasters Mo…" at bounding box center [485, 270] width 970 height 540
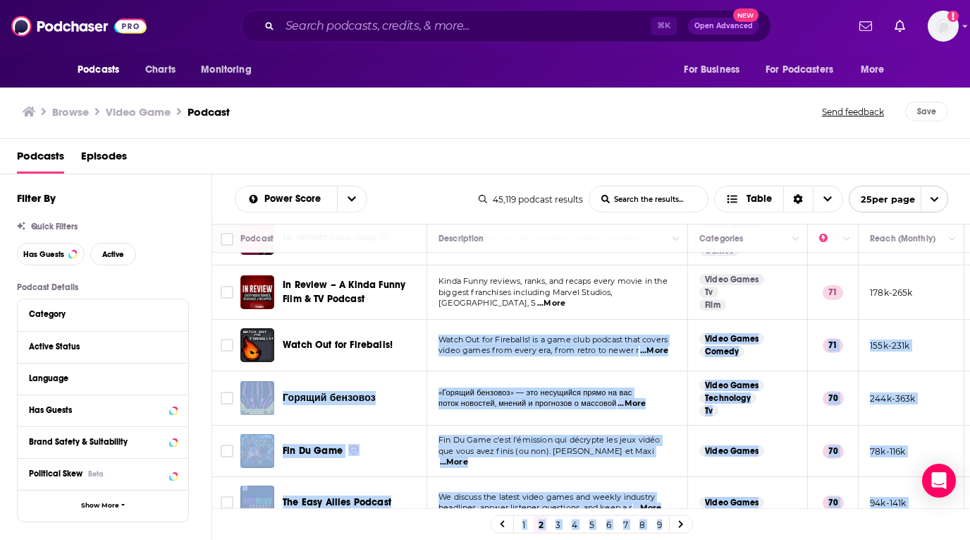
click at [572, 345] on span "video games from every era, from retro to newer r" at bounding box center [539, 350] width 200 height 10
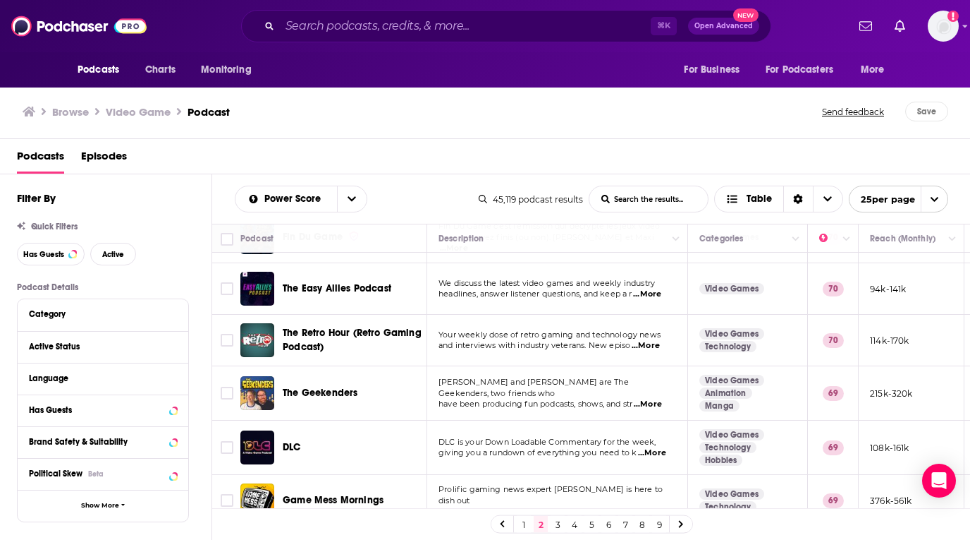
scroll to position [1075, 0]
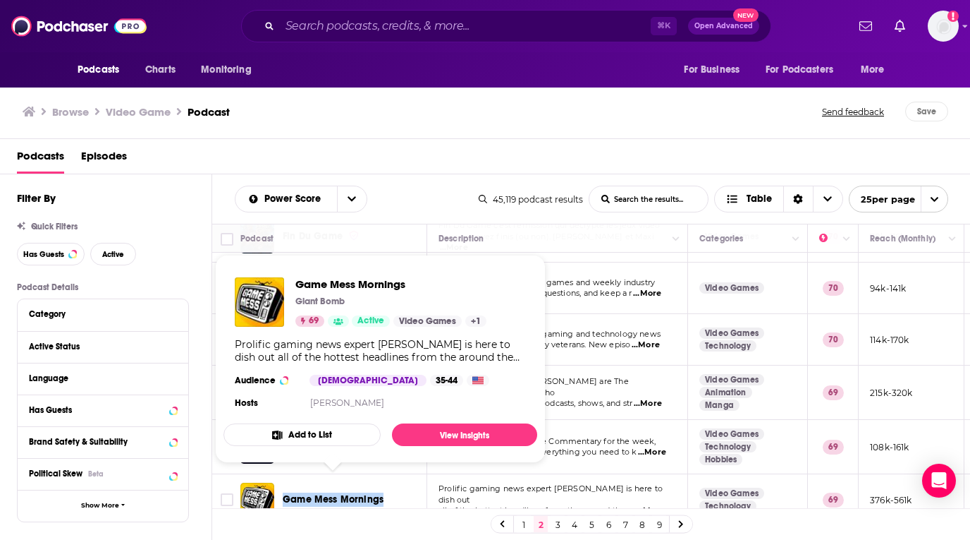
drag, startPoint x: 393, startPoint y: 490, endPoint x: 284, endPoint y: 486, distance: 108.7
click at [284, 492] on div "Game Mess Mornings" at bounding box center [356, 499] width 147 height 14
copy span "Game Mess Mornings"
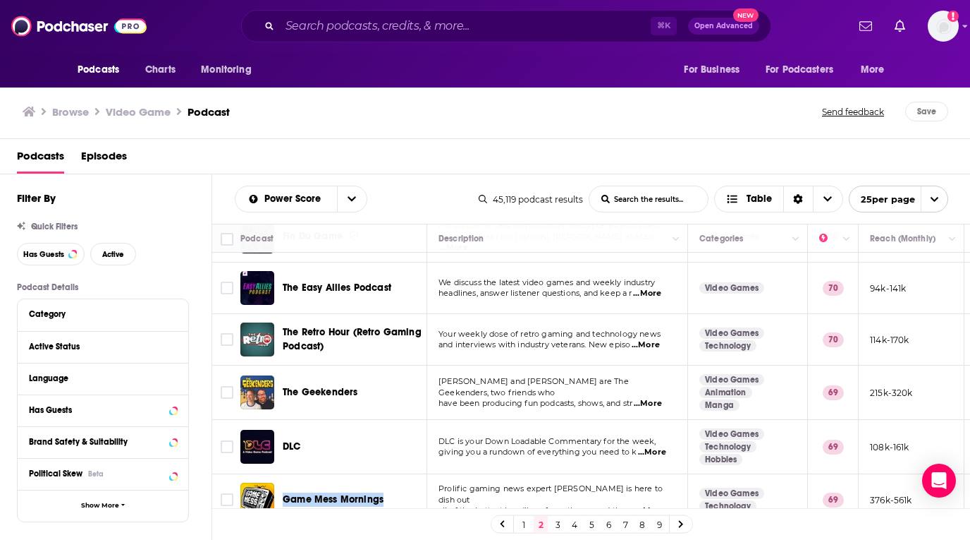
click at [555, 520] on link "3" at bounding box center [558, 524] width 14 height 17
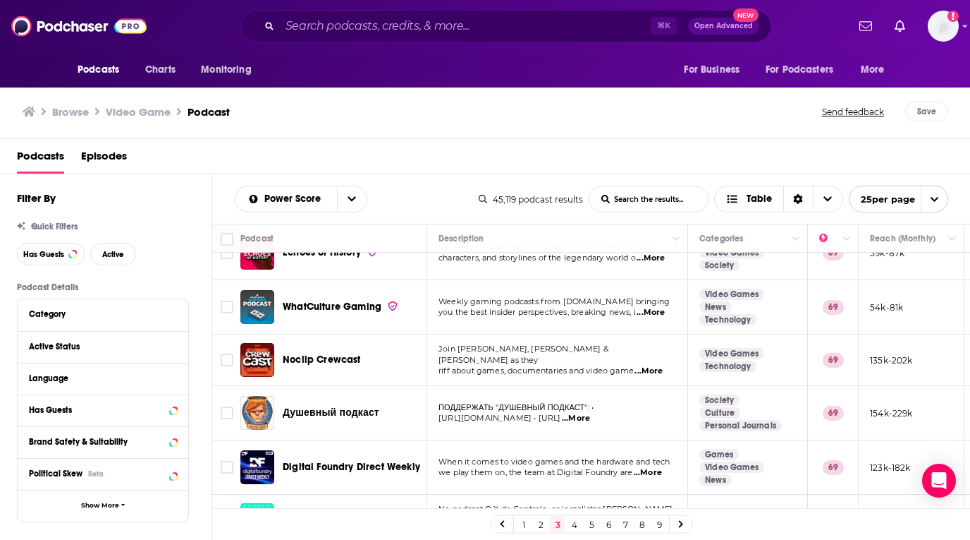
scroll to position [28, 0]
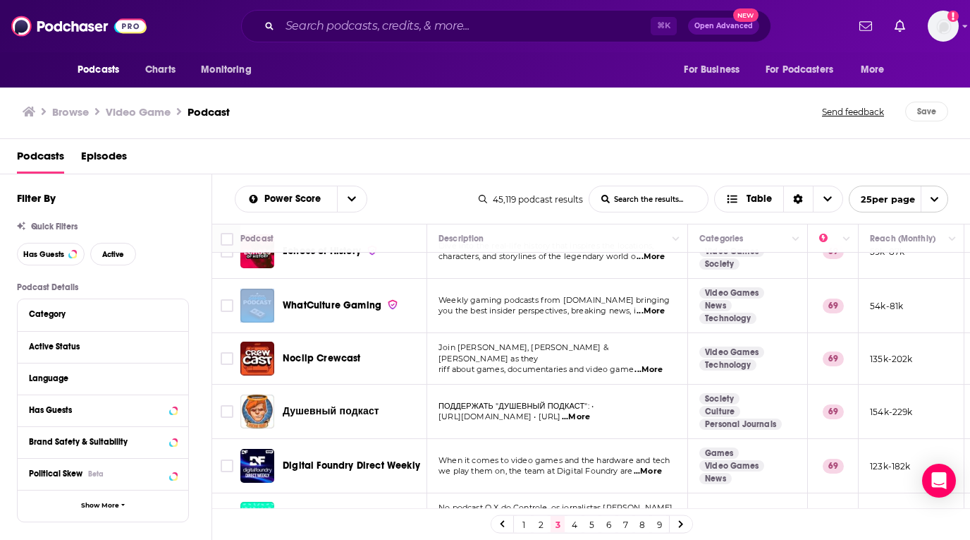
drag, startPoint x: 394, startPoint y: 315, endPoint x: 274, endPoint y: 307, distance: 119.4
click at [274, 307] on div "WhatCulture Gaming" at bounding box center [334, 305] width 189 height 34
copy link "WhatCulture Gaming"
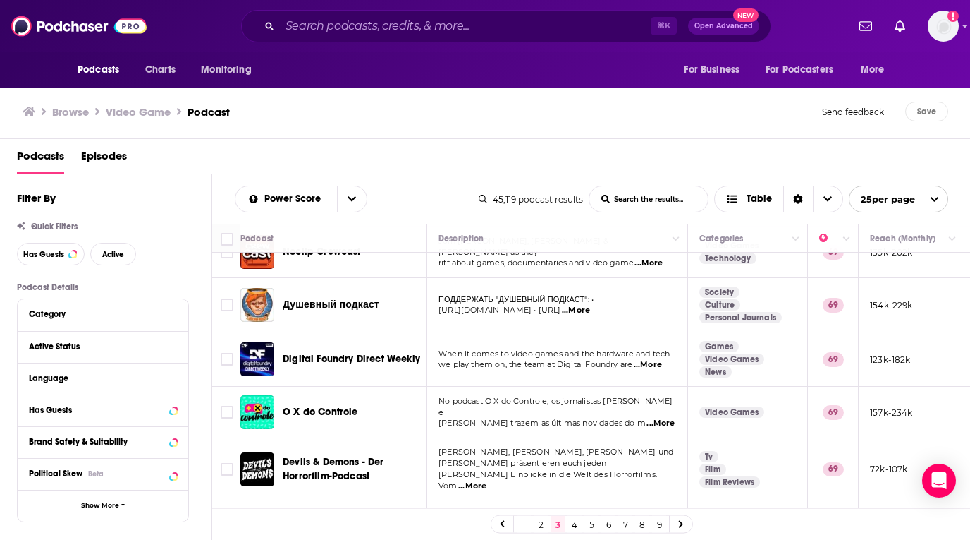
scroll to position [133, 0]
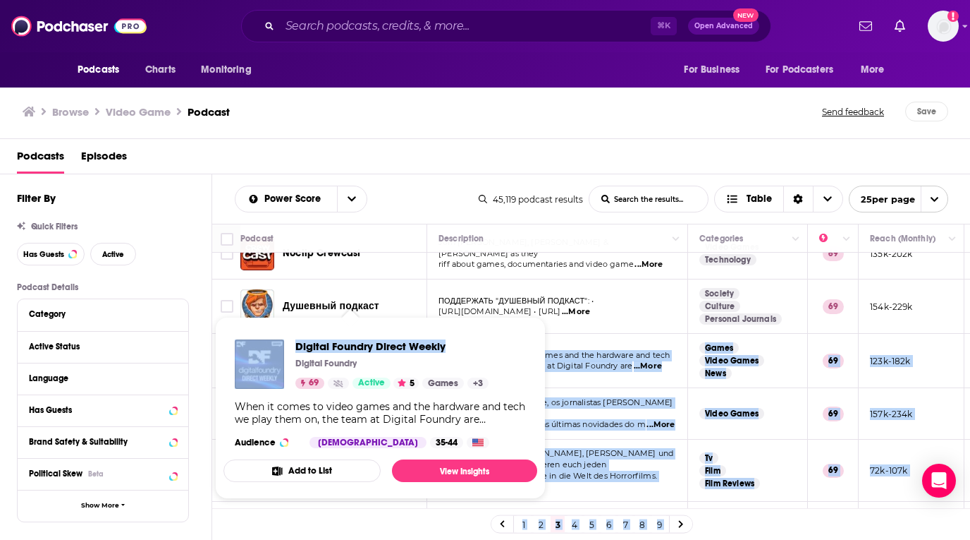
drag, startPoint x: 425, startPoint y: 362, endPoint x: 291, endPoint y: 362, distance: 133.3
click at [291, 362] on div "Podcasts Charts Monitoring ⌘ K Open Advanced New For Business For Podcasters Mo…" at bounding box center [485, 270] width 970 height 540
click at [384, 309] on span "Digital Foundry Direct Weekly Digital Foundry 69 Active 5 Games + 3 When it com…" at bounding box center [380, 407] width 331 height 199
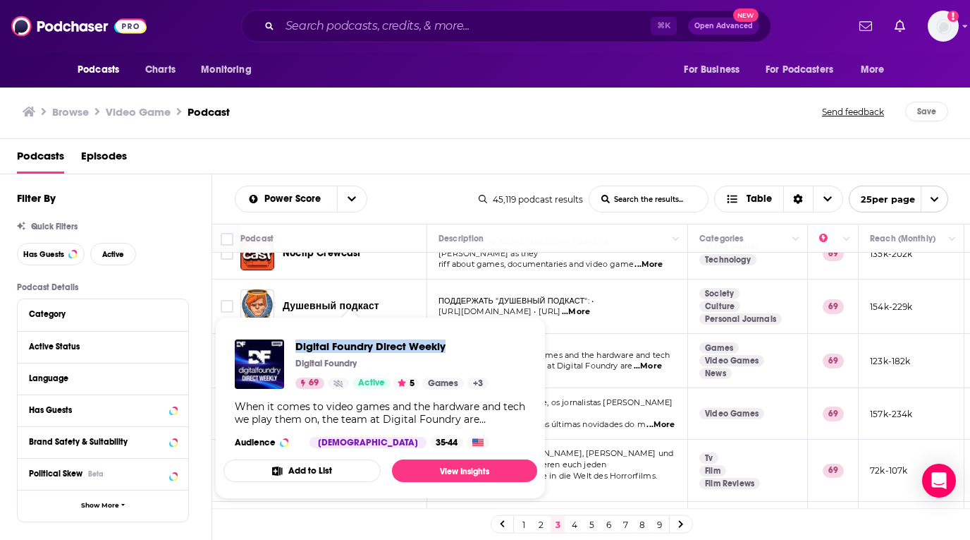
drag, startPoint x: 506, startPoint y: 351, endPoint x: 293, endPoint y: 351, distance: 213.7
click at [292, 350] on div "Digital Foundry Direct Weekly Digital Foundry 69 Active 5 Games + 3 When it com…" at bounding box center [381, 393] width 314 height 131
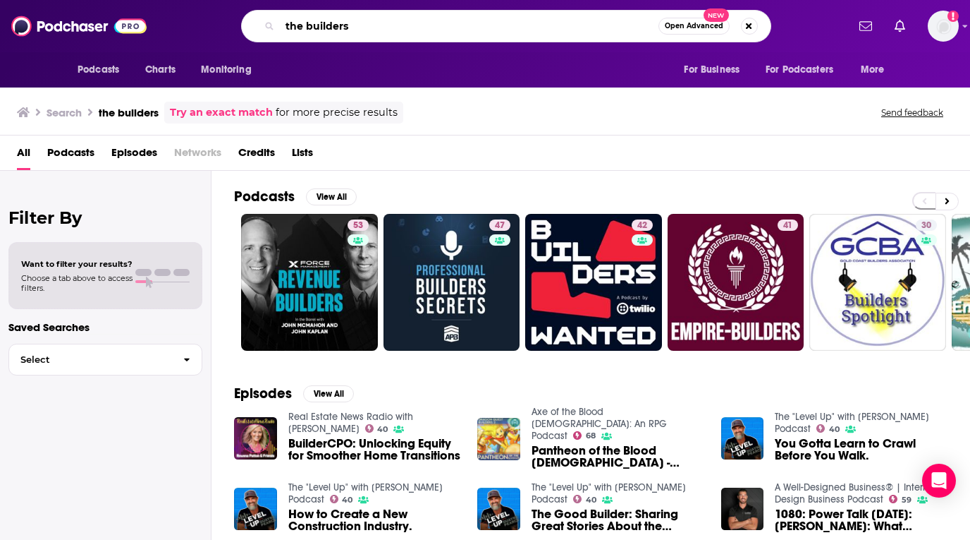
drag, startPoint x: 379, startPoint y: 30, endPoint x: 209, endPoint y: 30, distance: 170.7
click at [209, 30] on div "the builders Open Advanced New" at bounding box center [506, 26] width 682 height 32
type input "triforce"
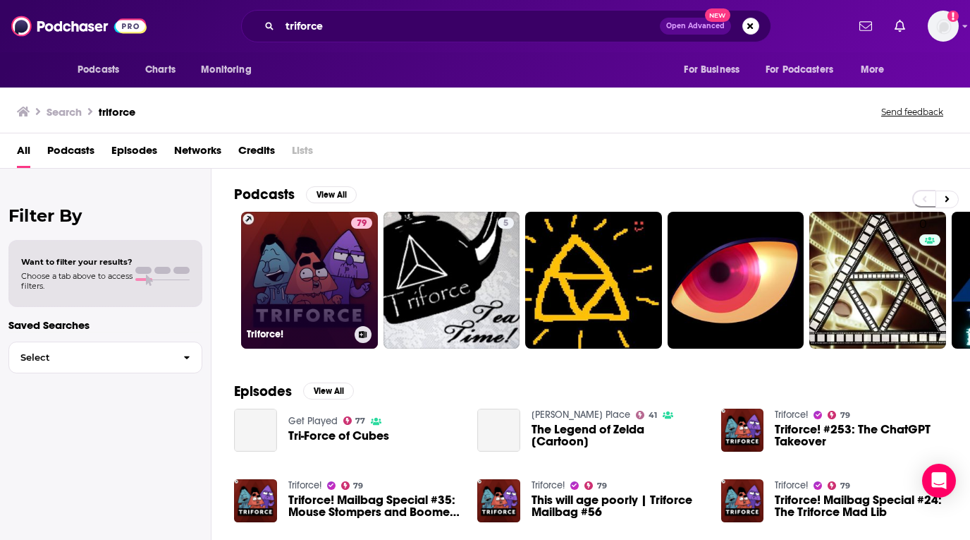
click at [307, 269] on link "79 Triforce!" at bounding box center [309, 280] width 137 height 137
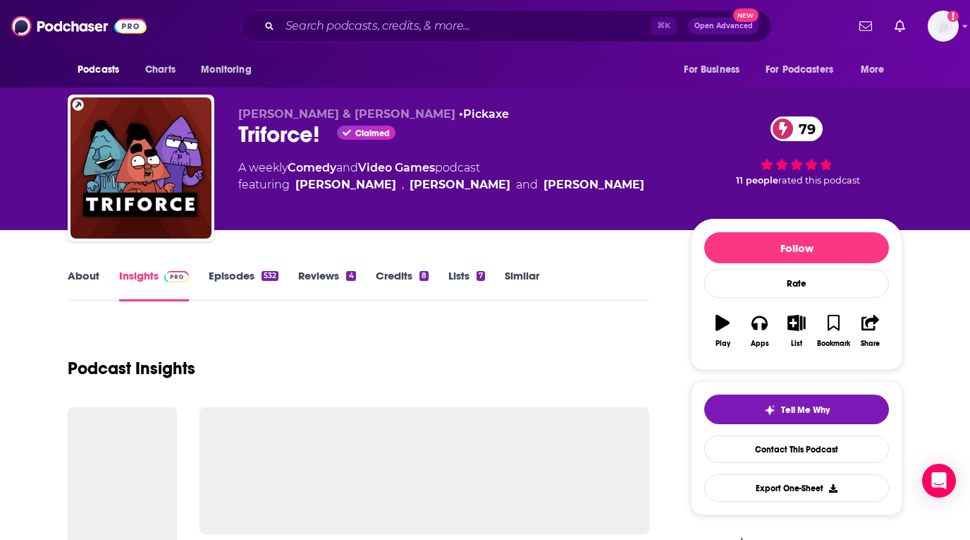
scroll to position [7, 0]
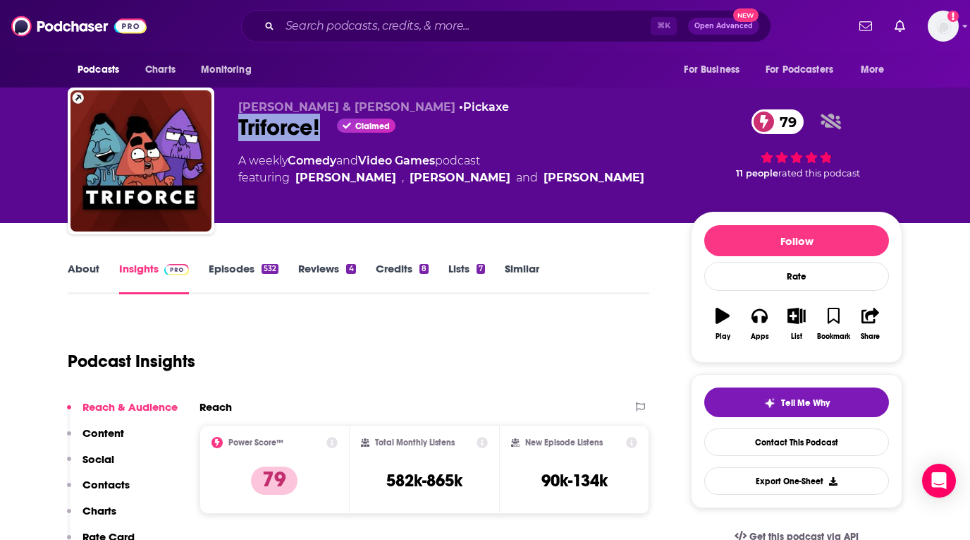
drag, startPoint x: 324, startPoint y: 134, endPoint x: 236, endPoint y: 128, distance: 88.3
click at [236, 128] on div "[PERSON_NAME] & [PERSON_NAME] • Pickaxe Triforce! Claimed 79 A weekly Comedy an…" at bounding box center [485, 163] width 835 height 152
copy h2 "Triforce!"
click at [87, 262] on link "About" at bounding box center [84, 278] width 32 height 32
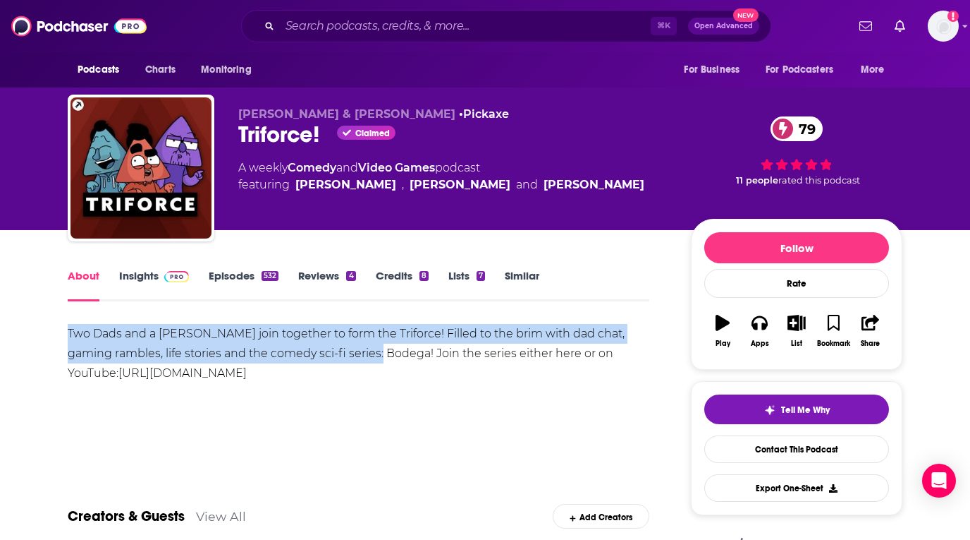
copy div "Two Dads and a [PERSON_NAME] join together to form the Triforce! Filled to the …"
drag, startPoint x: 51, startPoint y: 329, endPoint x: 384, endPoint y: 350, distance: 333.5
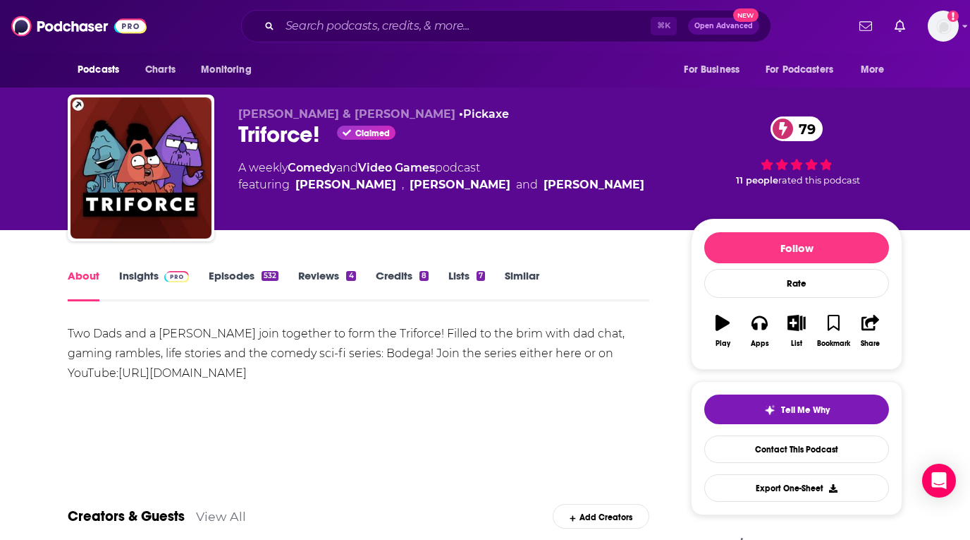
click at [365, 389] on div "Two Dads and a [PERSON_NAME] join together to form the Triforce! Filled to the …" at bounding box center [359, 373] width 582 height 99
click at [378, 272] on link "Credits 8" at bounding box center [402, 285] width 53 height 32
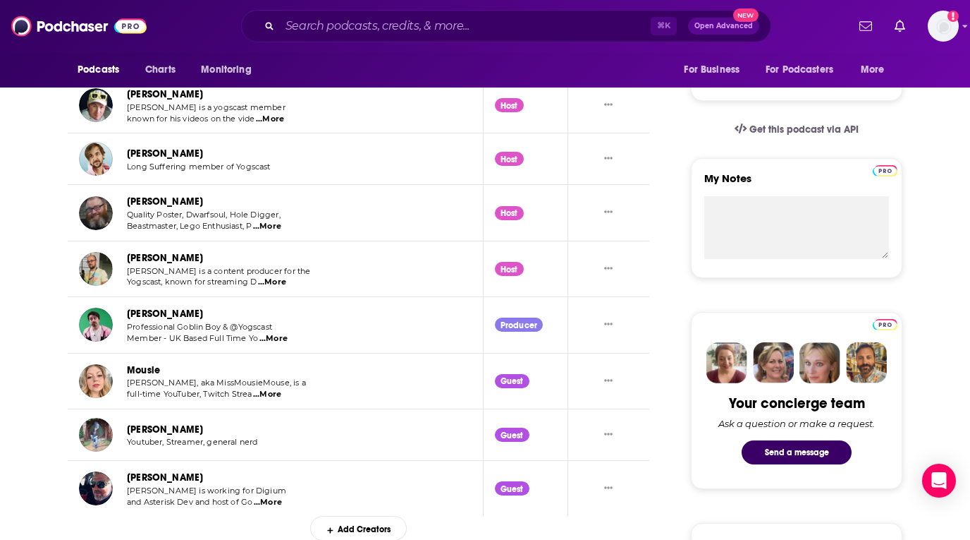
scroll to position [463, 0]
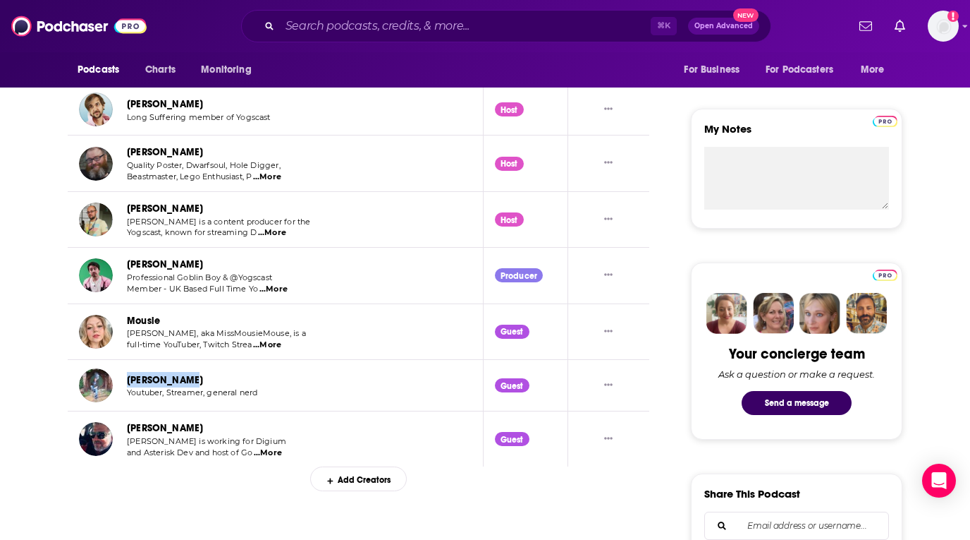
copy link "[PERSON_NAME]"
drag, startPoint x: 218, startPoint y: 380, endPoint x: 121, endPoint y: 381, distance: 96.6
click at [121, 381] on div "[PERSON_NAME] Youtuber, Streamer, general nerd" at bounding box center [187, 385] width 216 height 34
drag, startPoint x: 181, startPoint y: 325, endPoint x: 114, endPoint y: 324, distance: 66.3
click at [114, 324] on div "[PERSON_NAME], aka MissMousieMouse, is a full-time YouTuber, Twitch Strea ...Mo…" at bounding box center [193, 331] width 228 height 38
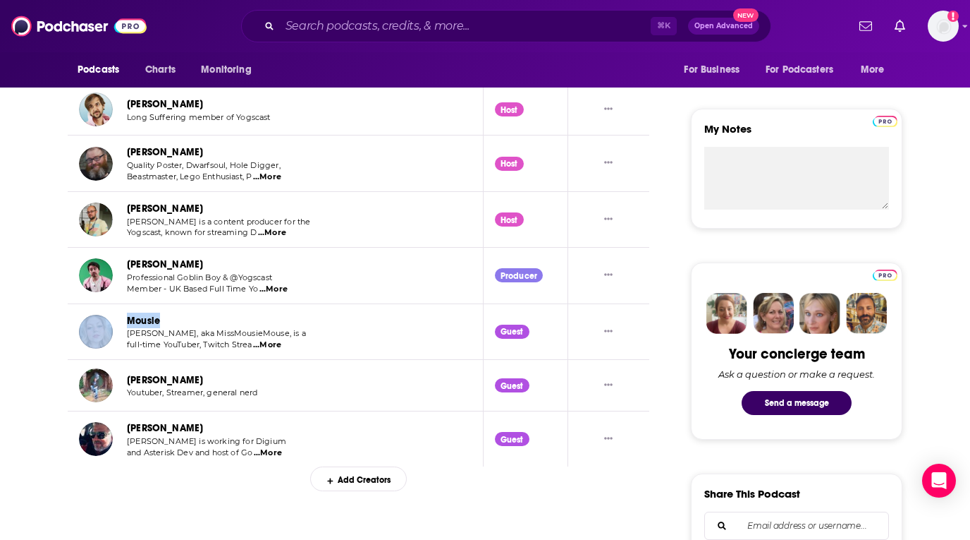
copy div "Mousie"
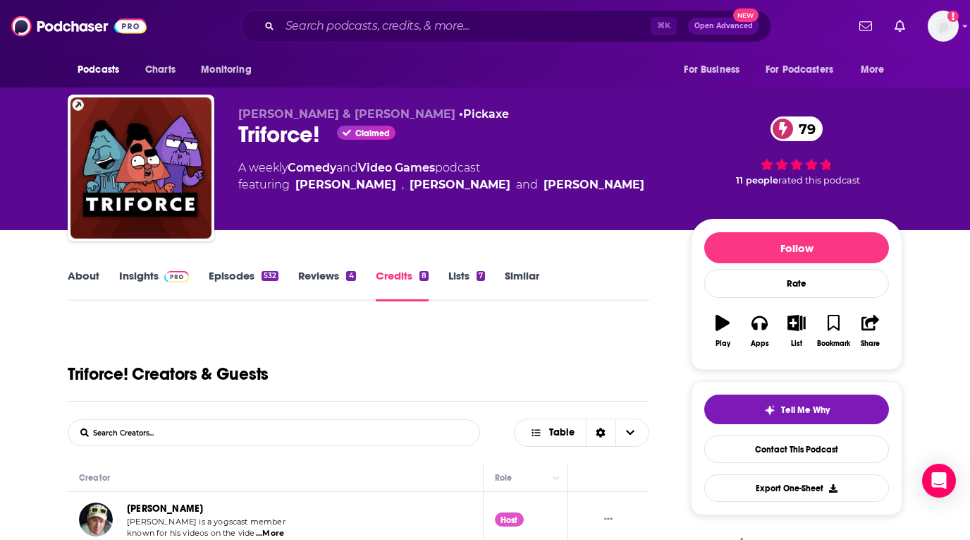
click at [150, 276] on link "Insights" at bounding box center [154, 285] width 70 height 32
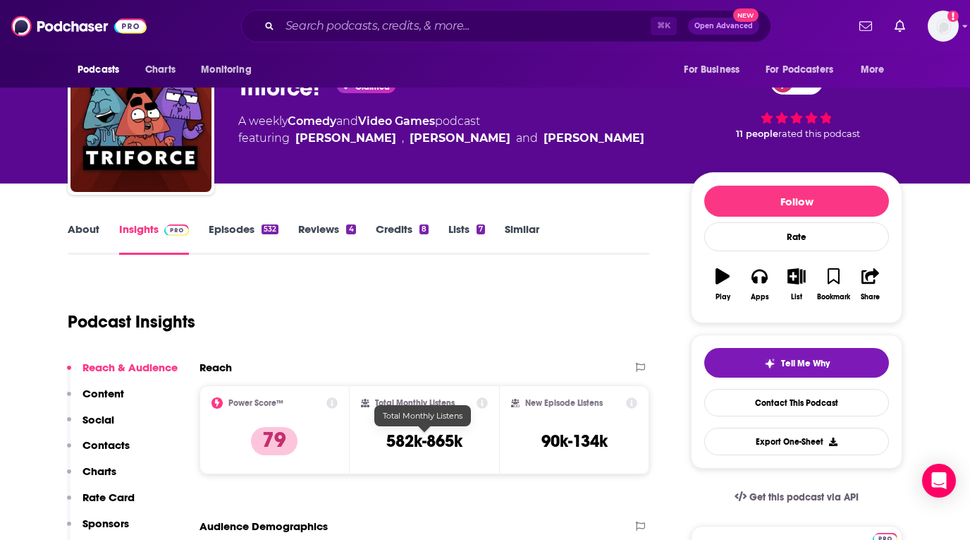
scroll to position [54, 0]
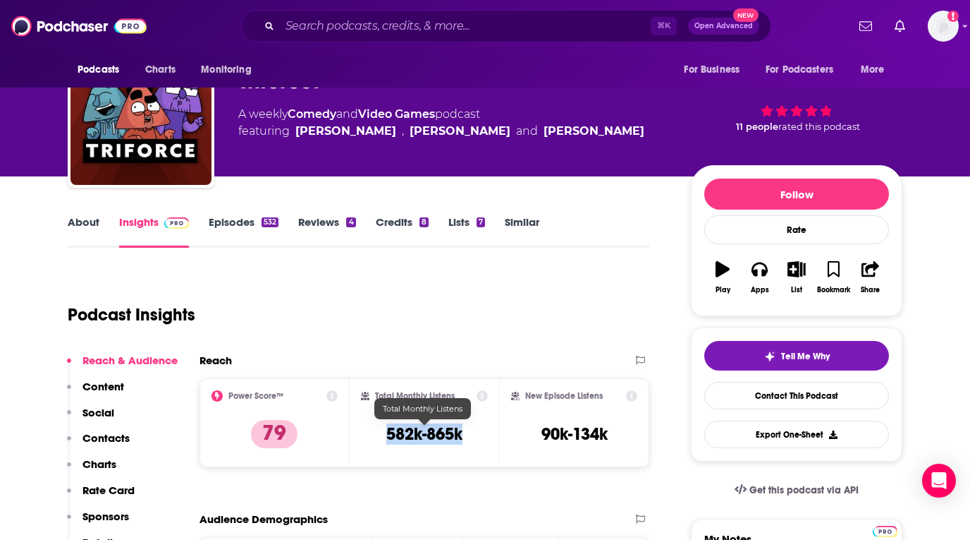
drag, startPoint x: 469, startPoint y: 436, endPoint x: 358, endPoint y: 436, distance: 110.7
click at [358, 436] on div "Total Monthly Listens 582k-865k" at bounding box center [425, 422] width 150 height 89
copy h3 "582k-865k"
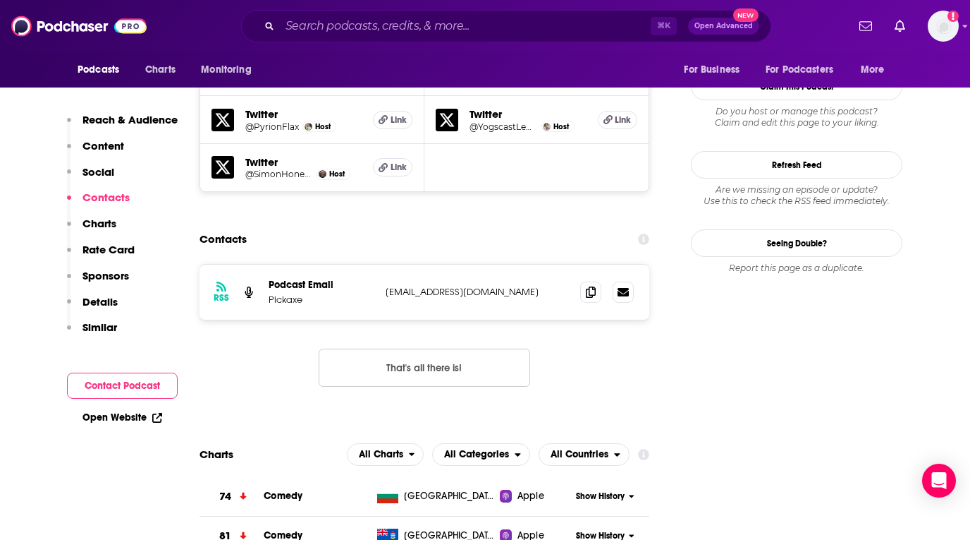
scroll to position [1280, 0]
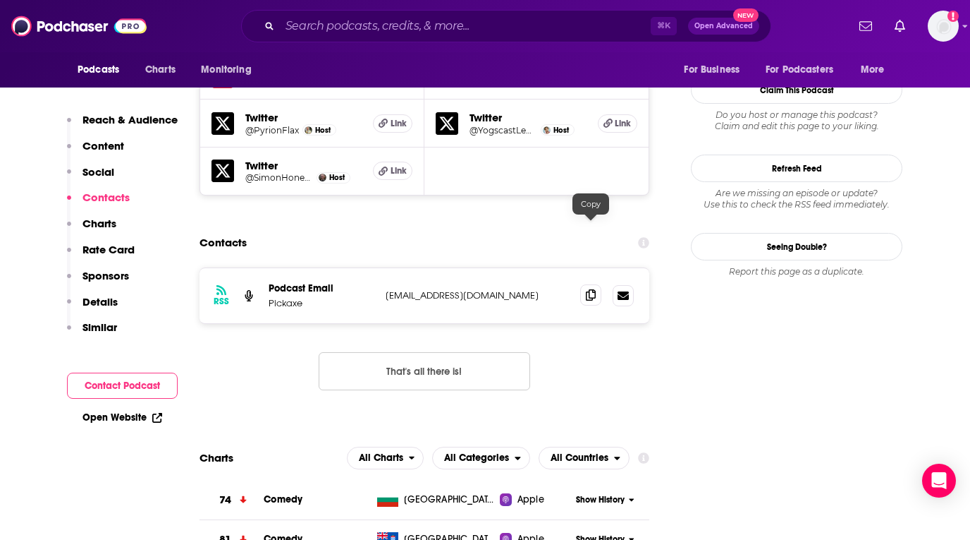
click at [598, 284] on span at bounding box center [590, 294] width 21 height 21
click at [408, 37] on div "⌘ K Open Advanced New" at bounding box center [506, 26] width 530 height 32
click at [410, 25] on input "Search podcasts, credits, & more..." at bounding box center [465, 26] width 371 height 23
paste input "Nerd of Mouth"
type input "Nerd of Mouth"
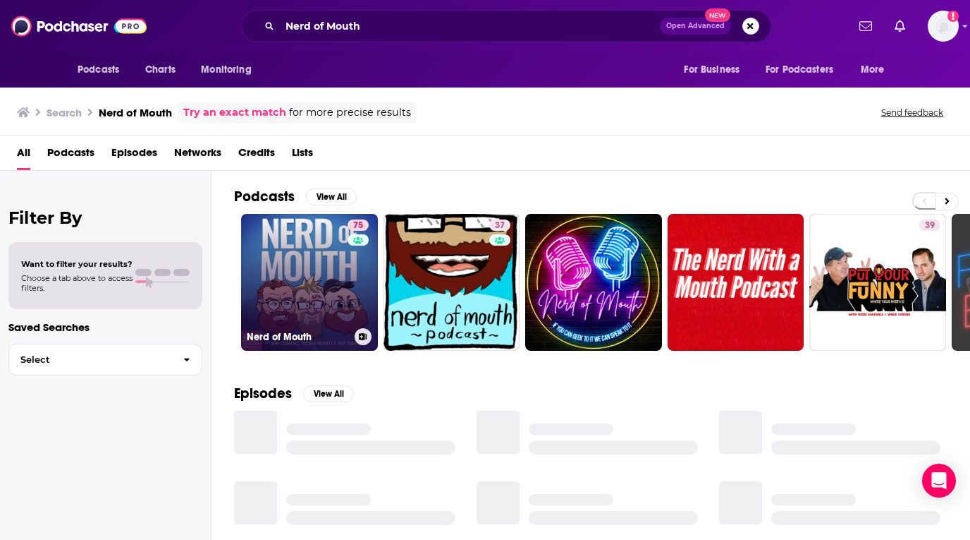
click at [334, 264] on link "75 Nerd of Mouth" at bounding box center [309, 282] width 137 height 137
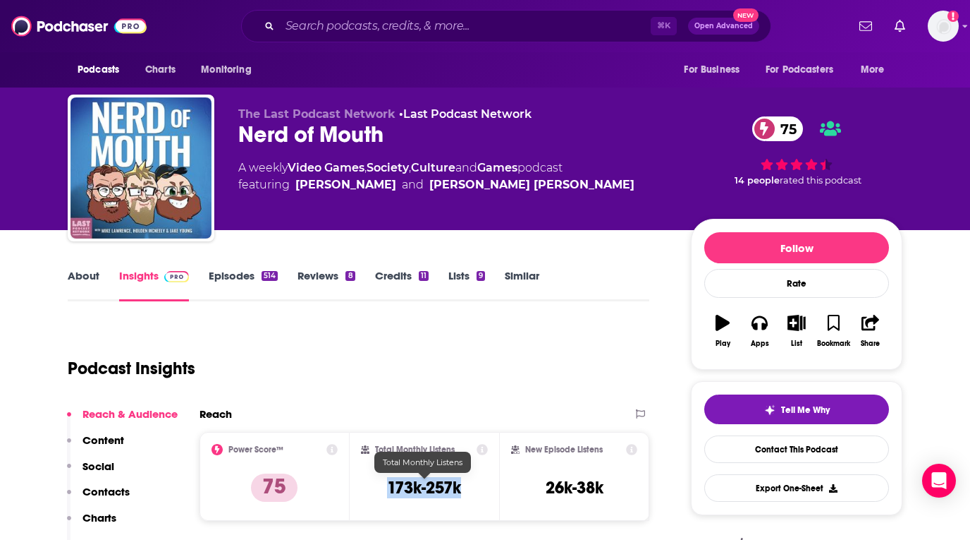
drag, startPoint x: 477, startPoint y: 494, endPoint x: 388, endPoint y: 492, distance: 88.9
click at [388, 492] on div "Total Monthly Listens 173k-257k" at bounding box center [425, 476] width 128 height 65
copy h3 "173k-257k"
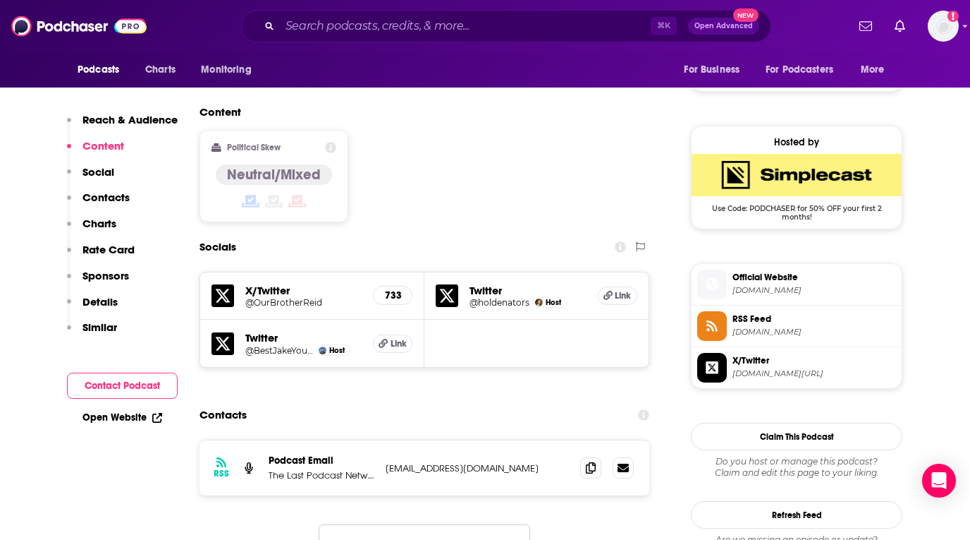
scroll to position [1099, 0]
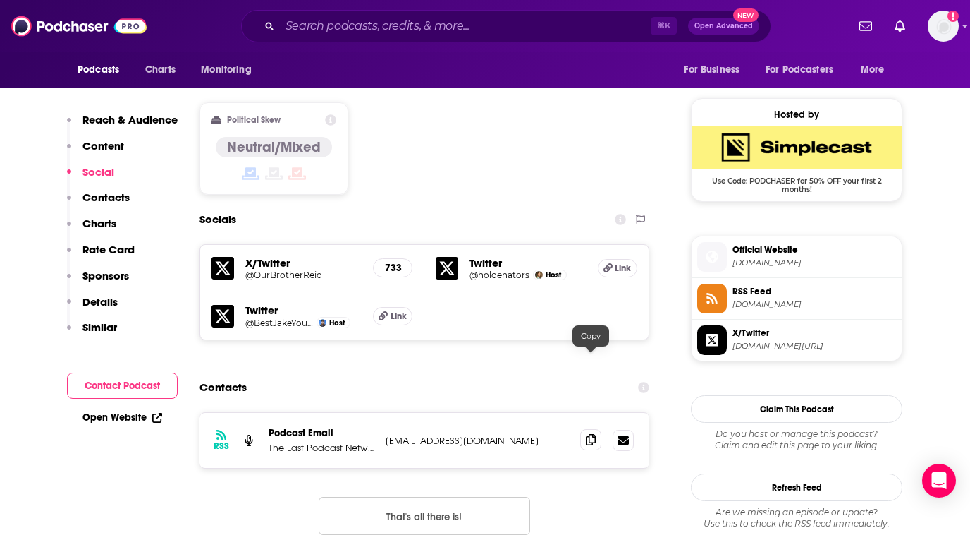
click at [595, 434] on icon at bounding box center [591, 439] width 10 height 11
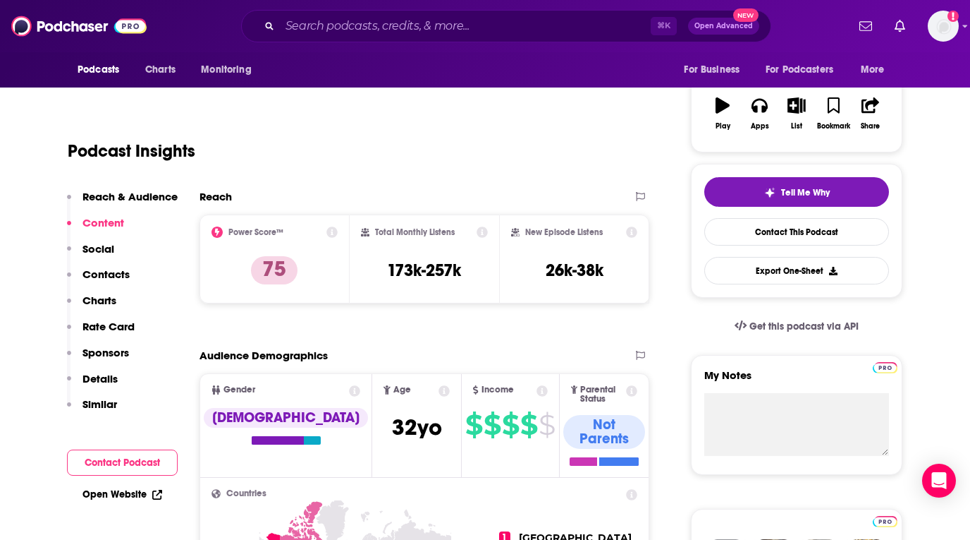
scroll to position [0, 0]
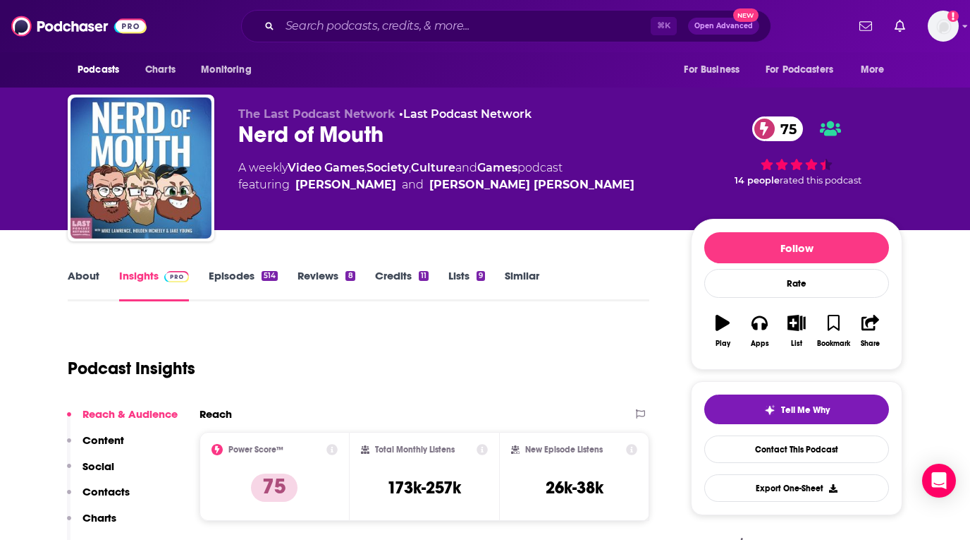
click at [401, 276] on link "Credits 11" at bounding box center [402, 285] width 54 height 32
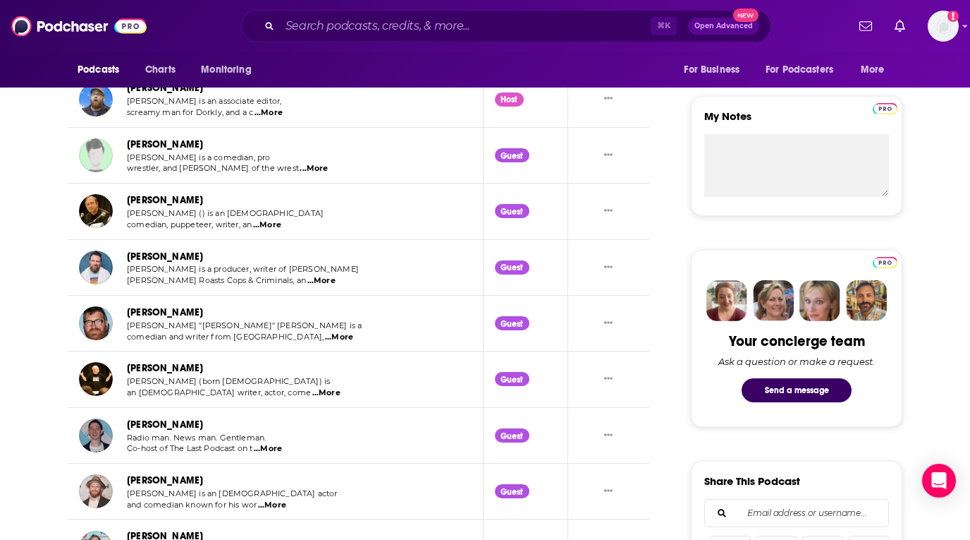
scroll to position [477, 0]
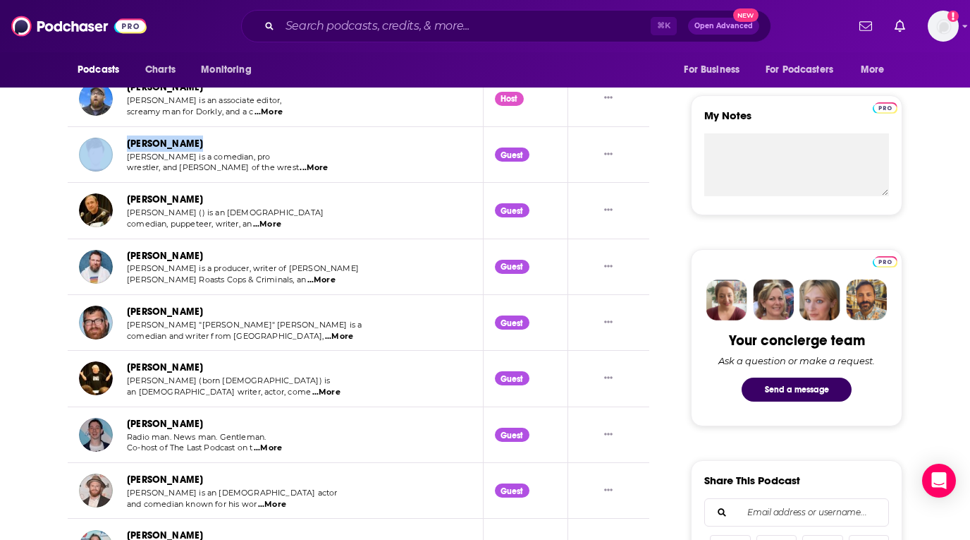
drag, startPoint x: 231, startPoint y: 140, endPoint x: 119, endPoint y: 140, distance: 112.1
click at [119, 140] on div "[PERSON_NAME] [PERSON_NAME] is a comedian, pro wrestler, and cohost of the wres…" at bounding box center [204, 154] width 250 height 38
copy div "[PERSON_NAME]"
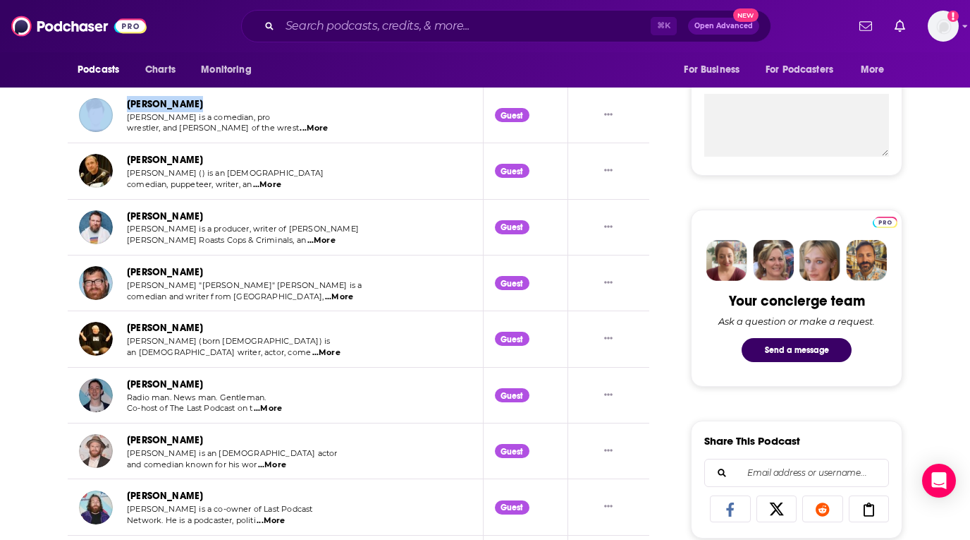
scroll to position [517, 0]
copy div "[PERSON_NAME]"
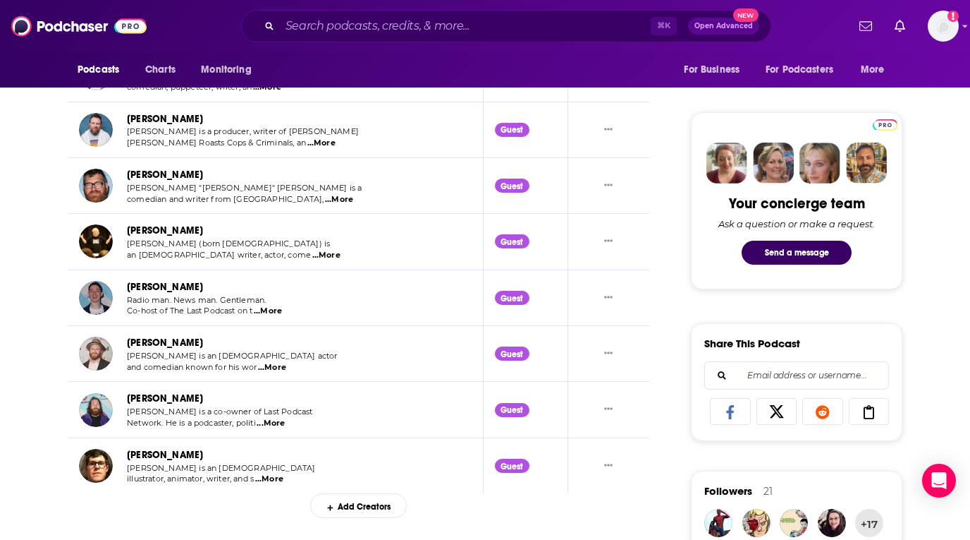
scroll to position [721, 0]
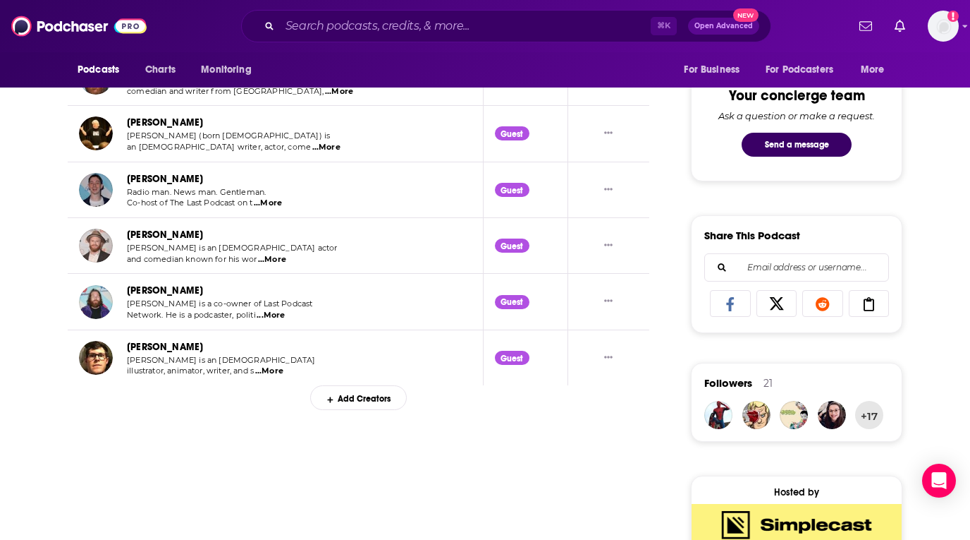
drag, startPoint x: 200, startPoint y: 351, endPoint x: 118, endPoint y: 351, distance: 81.1
click at [118, 351] on div "[PERSON_NAME] [PERSON_NAME] is an [DEMOGRAPHIC_DATA] illustrator, animator, wri…" at bounding box center [198, 358] width 238 height 38
copy div "[PERSON_NAME]"
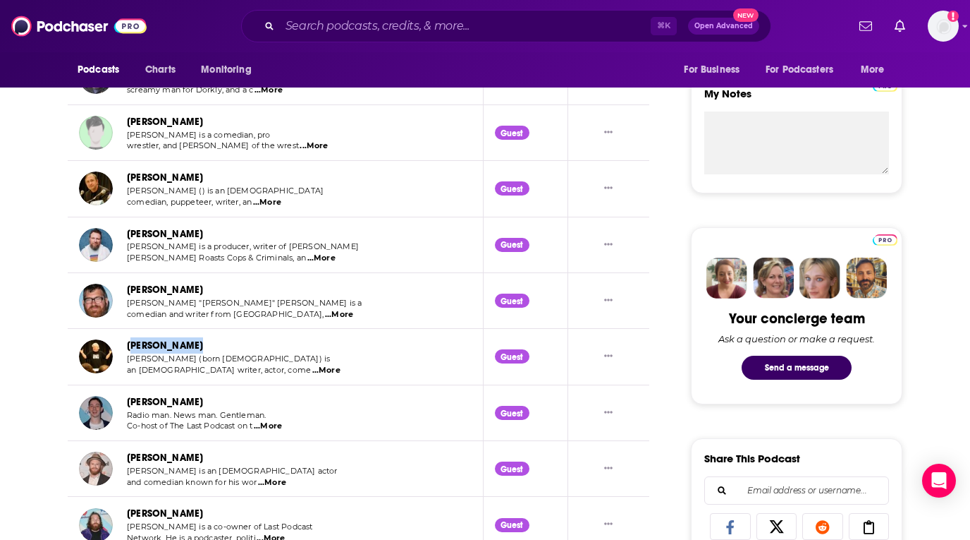
drag, startPoint x: 207, startPoint y: 343, endPoint x: 129, endPoint y: 342, distance: 78.3
click at [129, 342] on div "[PERSON_NAME]" at bounding box center [234, 345] width 214 height 16
drag, startPoint x: 212, startPoint y: 286, endPoint x: 127, endPoint y: 286, distance: 84.6
click at [127, 286] on div "[PERSON_NAME]" at bounding box center [245, 289] width 236 height 16
copy link "[PERSON_NAME]"
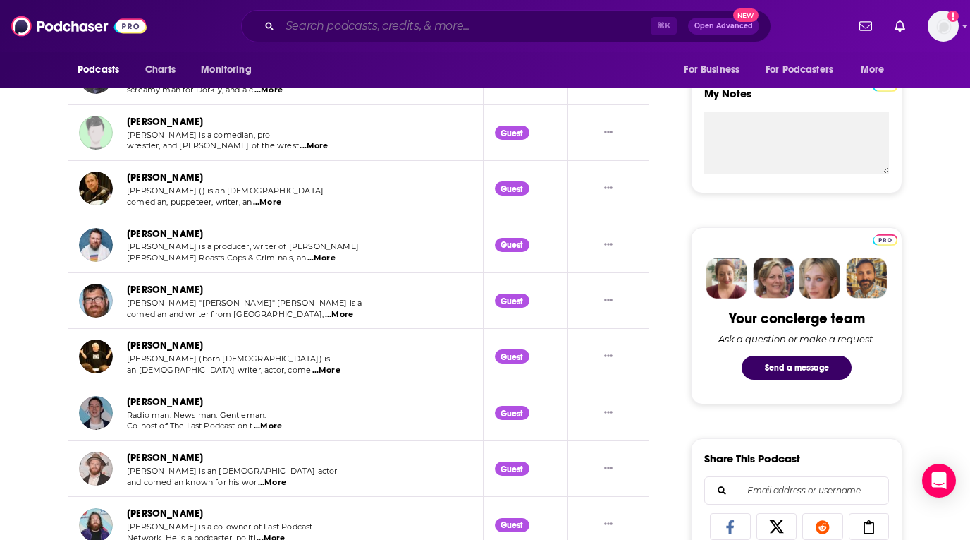
click at [473, 17] on input "Search podcasts, credits, & more..." at bounding box center [465, 26] width 371 height 23
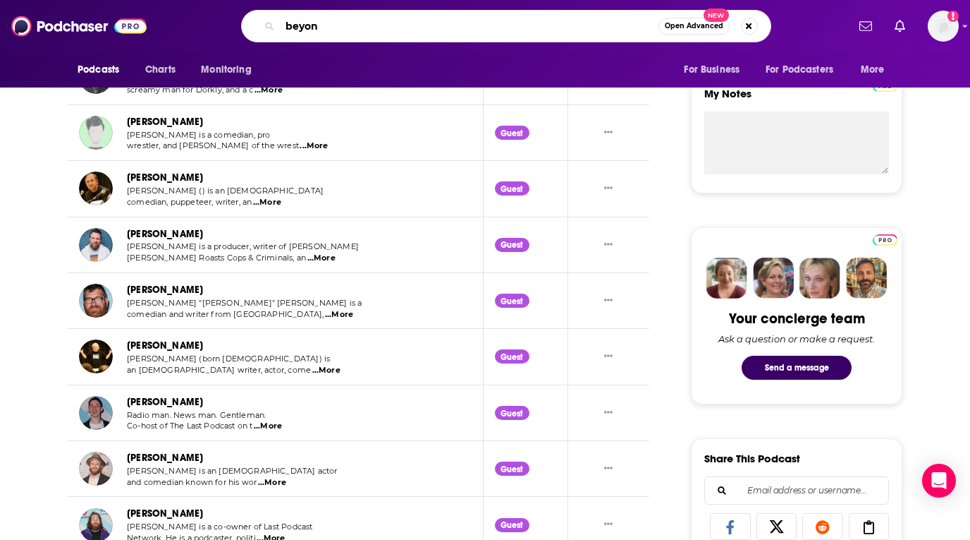
type input "beyond"
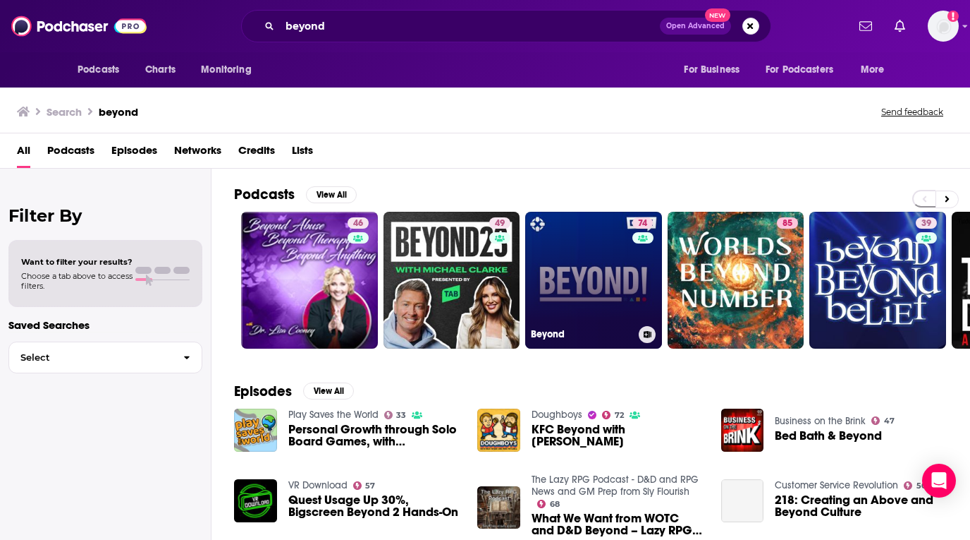
click at [604, 286] on link "74 Beyond" at bounding box center [593, 280] width 137 height 137
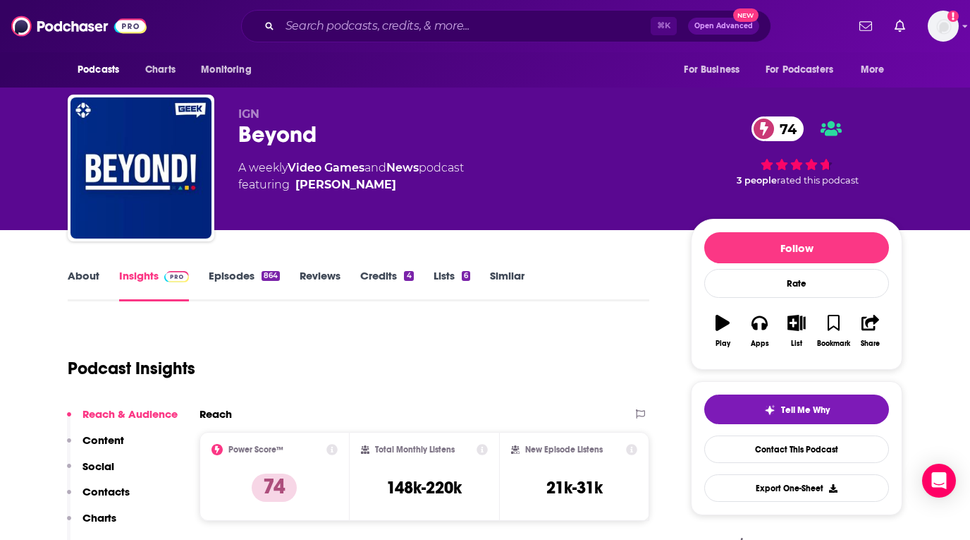
click at [94, 278] on link "About" at bounding box center [84, 285] width 32 height 32
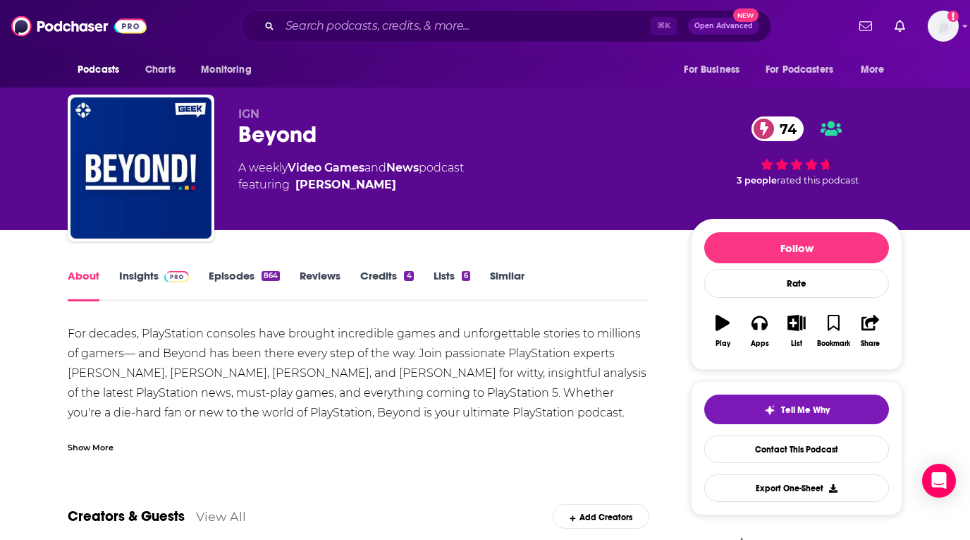
click at [114, 442] on div "Show More" at bounding box center [359, 441] width 582 height 24
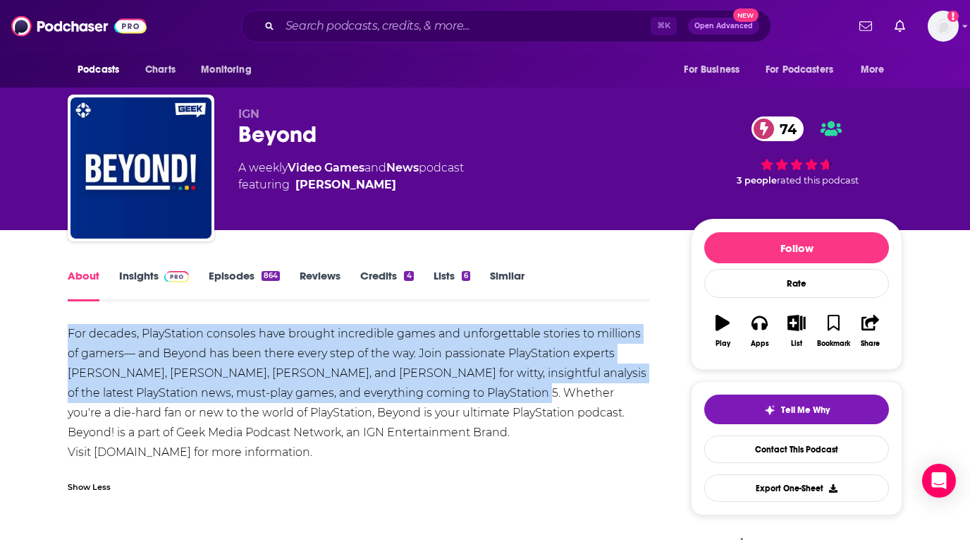
drag, startPoint x: 51, startPoint y: 328, endPoint x: 494, endPoint y: 388, distance: 446.2
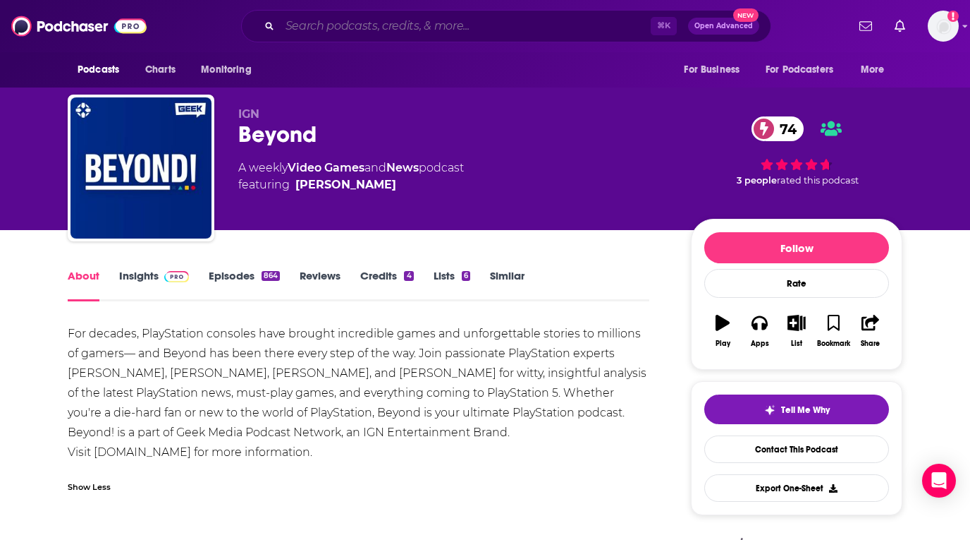
click at [439, 23] on input "Search podcasts, credits, & more..." at bounding box center [465, 26] width 371 height 23
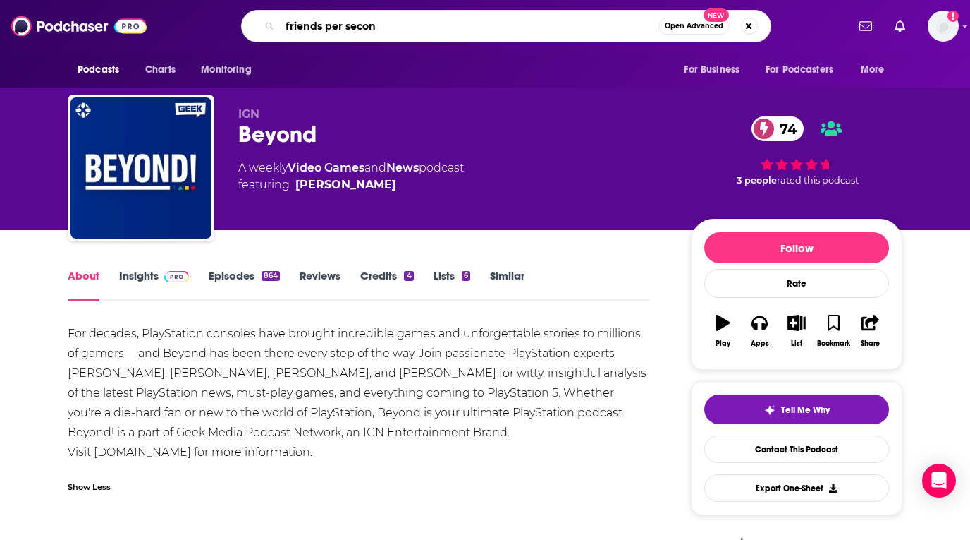
type input "friends per second"
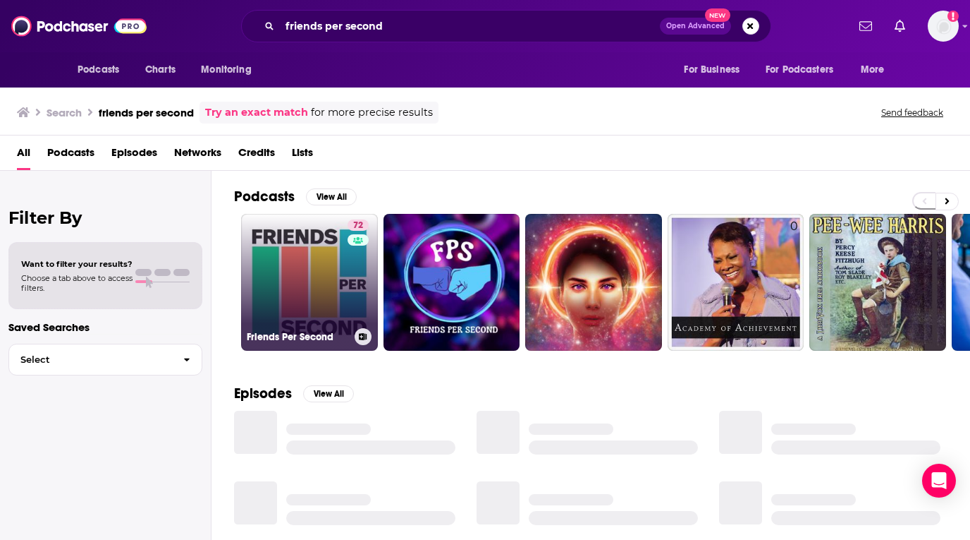
click at [336, 252] on link "72 Friends Per Second" at bounding box center [309, 282] width 137 height 137
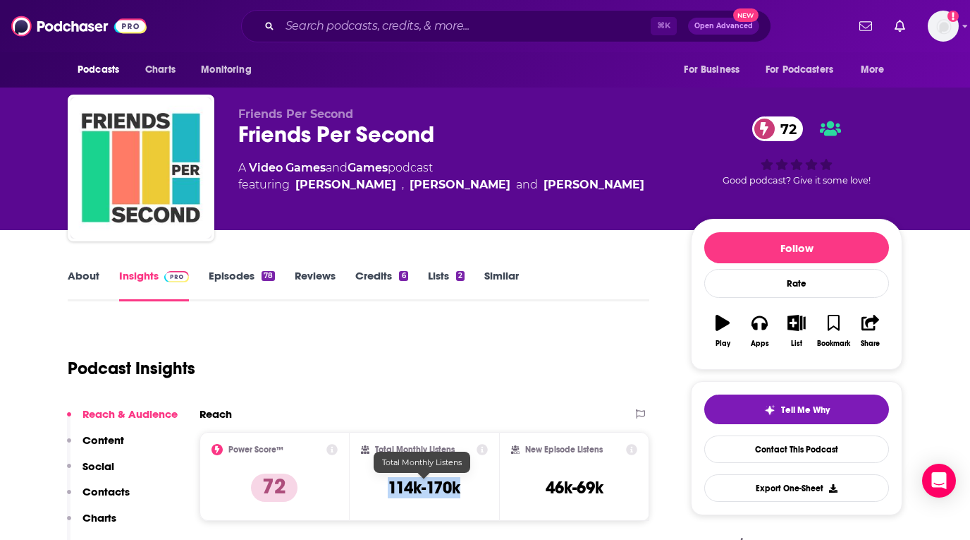
drag, startPoint x: 469, startPoint y: 480, endPoint x: 390, endPoint y: 480, distance: 79.0
click at [390, 480] on div "Total Monthly Listens 114k-170k" at bounding box center [425, 476] width 128 height 65
click at [74, 277] on link "About" at bounding box center [84, 285] width 32 height 32
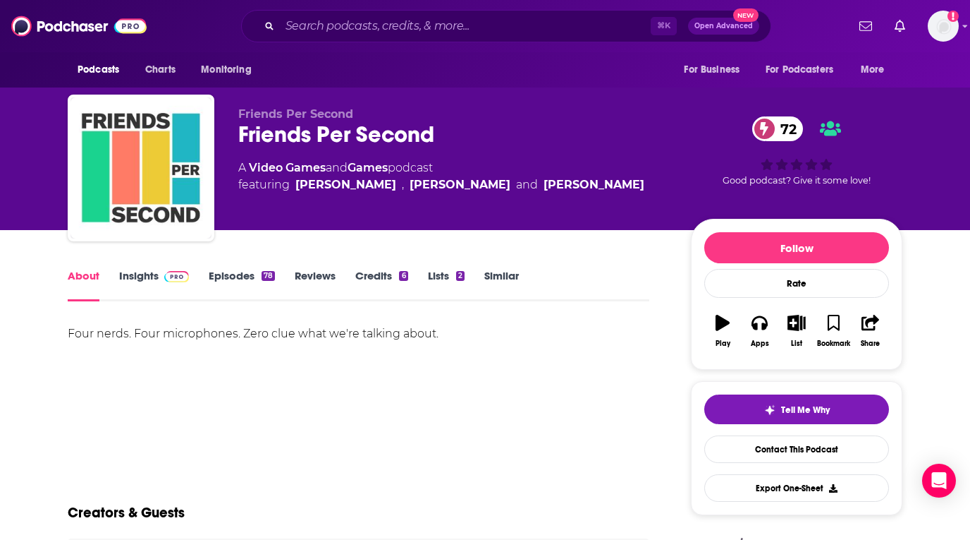
scroll to position [14, 0]
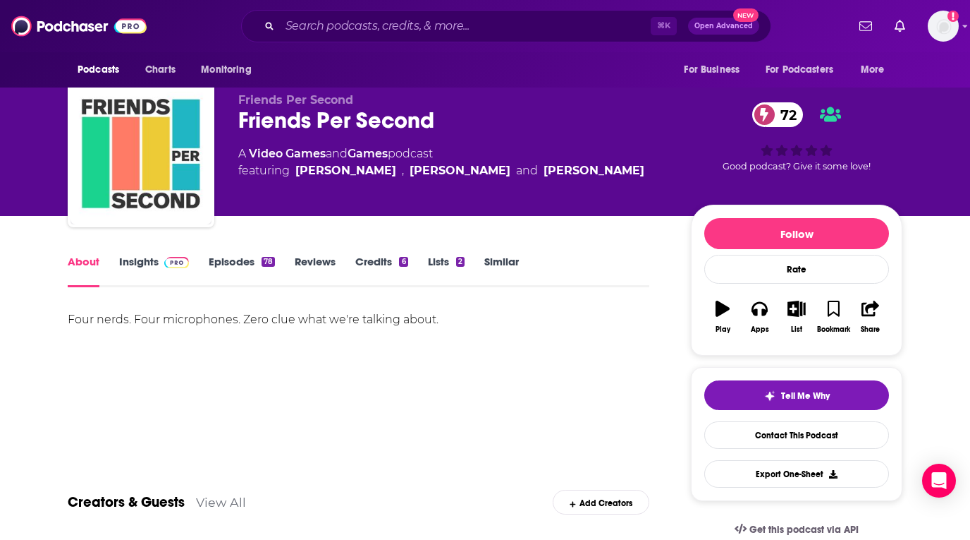
click at [365, 264] on link "Credits 6" at bounding box center [381, 271] width 52 height 32
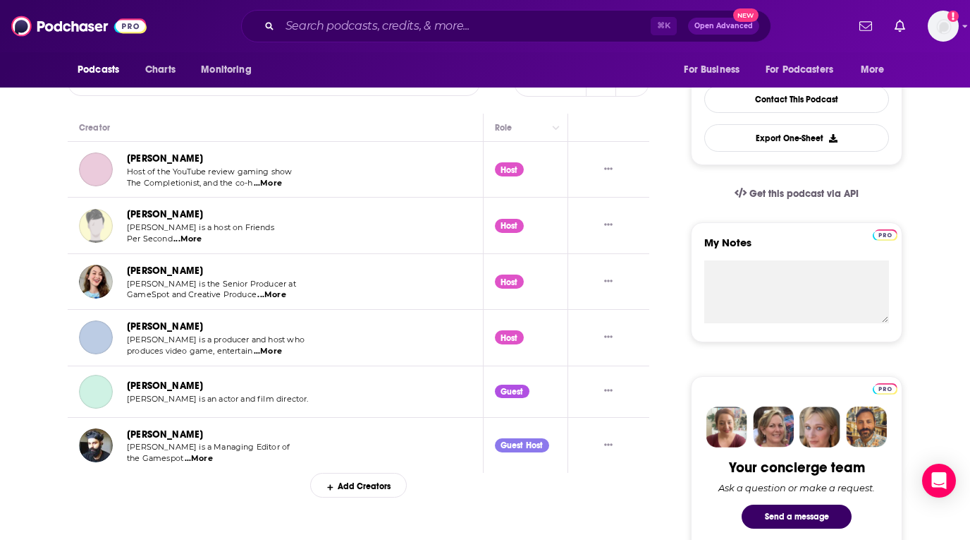
scroll to position [473, 0]
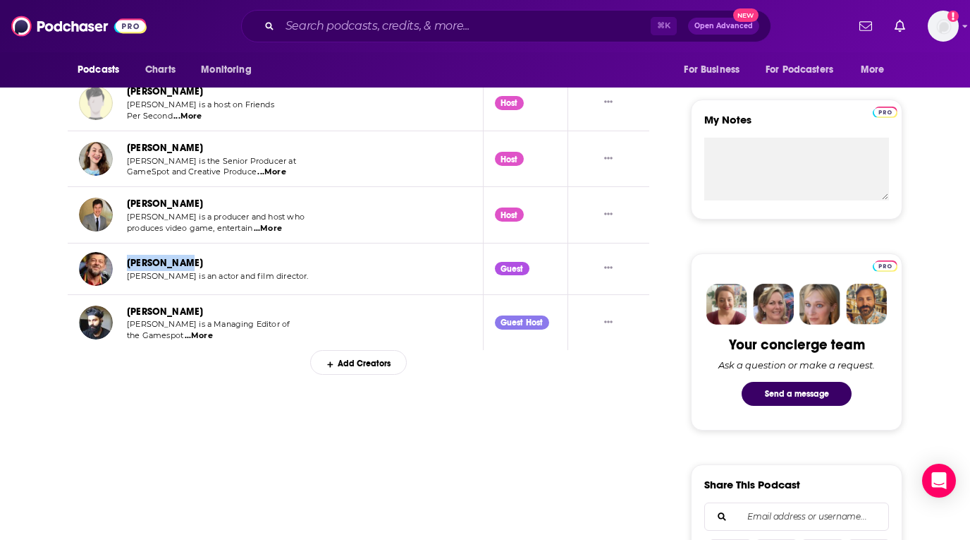
drag, startPoint x: 219, startPoint y: 264, endPoint x: 126, endPoint y: 264, distance: 93.8
click at [126, 264] on div "[PERSON_NAME] [PERSON_NAME] is an actor and film director." at bounding box center [194, 269] width 231 height 34
drag, startPoint x: 213, startPoint y: 311, endPoint x: 125, endPoint y: 309, distance: 88.2
click at [125, 309] on div "[PERSON_NAME] [PERSON_NAME] is a Managing Editor of the Gamespot ...More" at bounding box center [187, 322] width 216 height 38
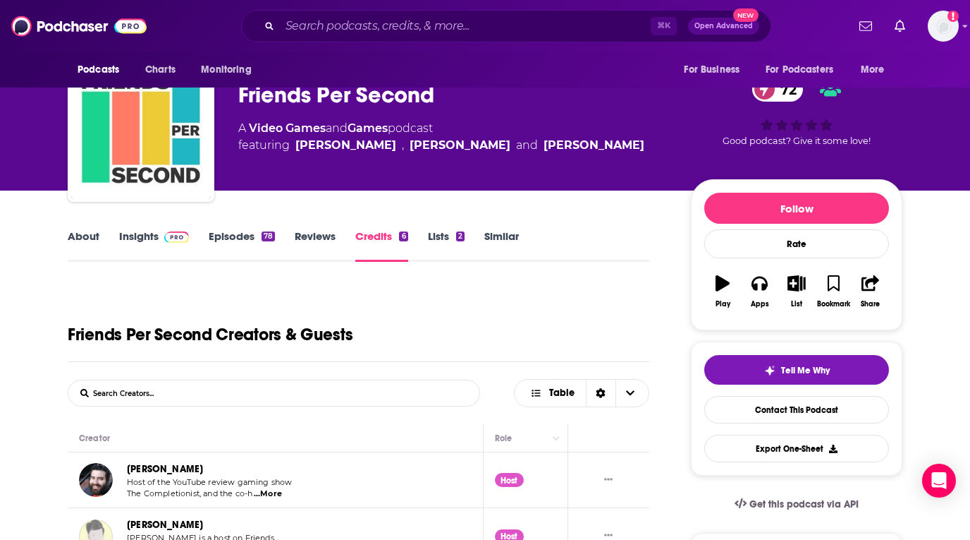
scroll to position [0, 0]
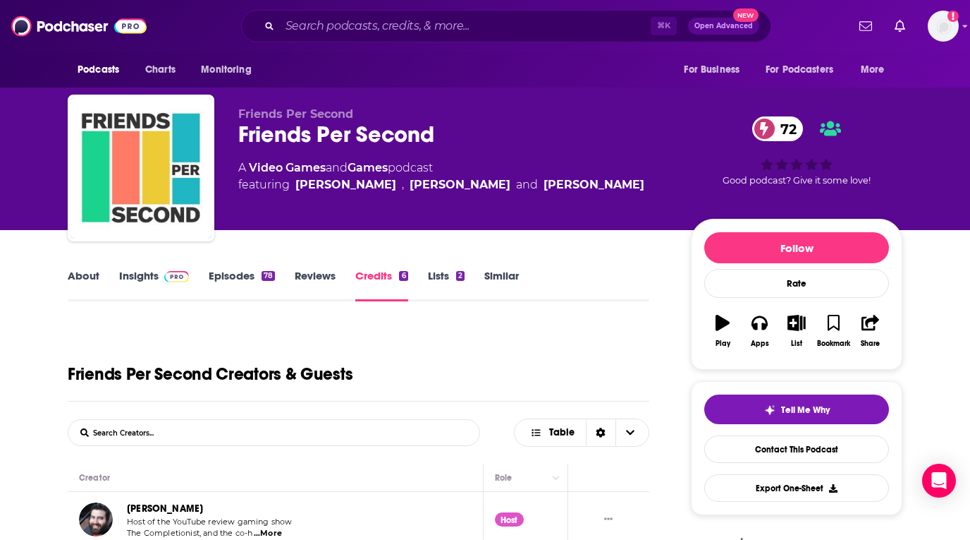
click at [162, 269] on span at bounding box center [174, 275] width 30 height 13
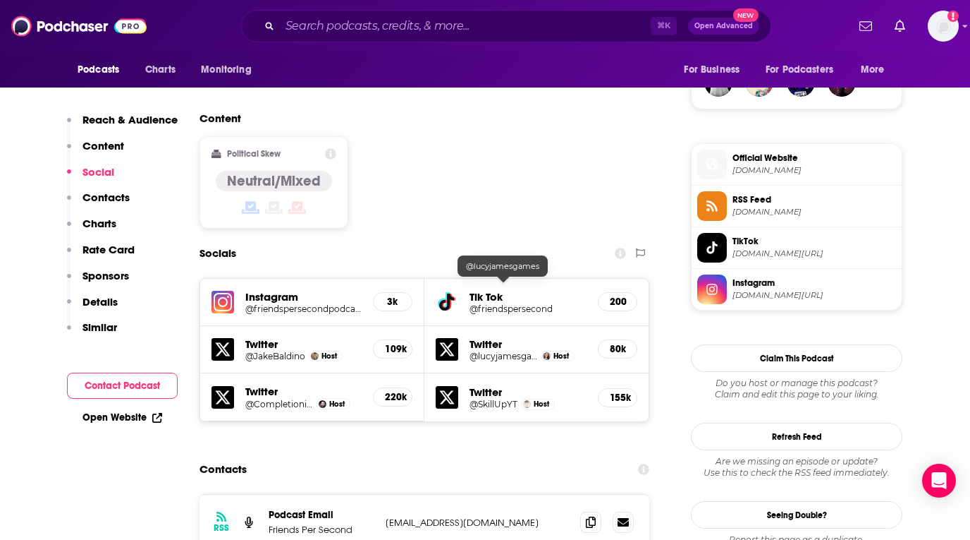
scroll to position [1163, 0]
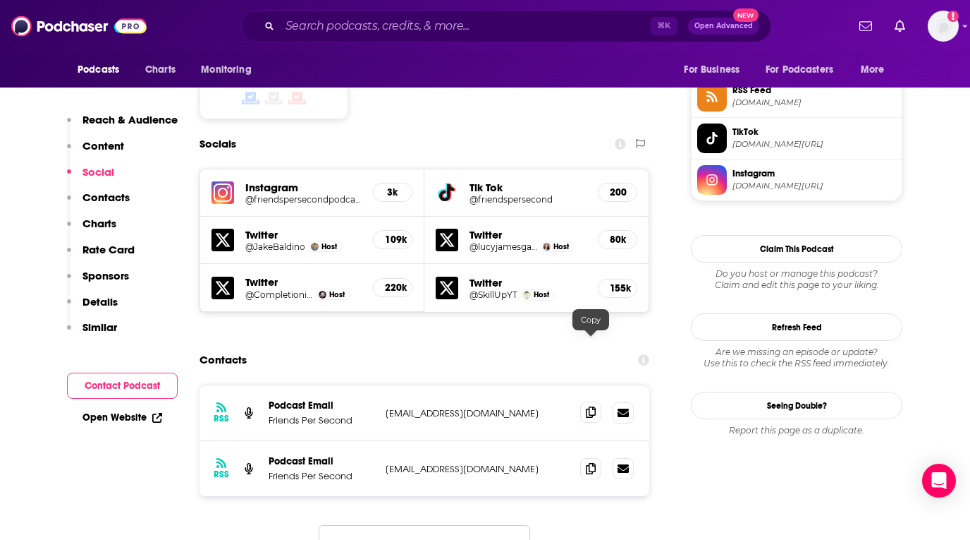
click at [590, 406] on icon at bounding box center [591, 411] width 10 height 11
click at [581, 457] on span at bounding box center [590, 467] width 21 height 21
click at [432, 32] on input "Search podcasts, credits, & more..." at bounding box center [465, 26] width 371 height 23
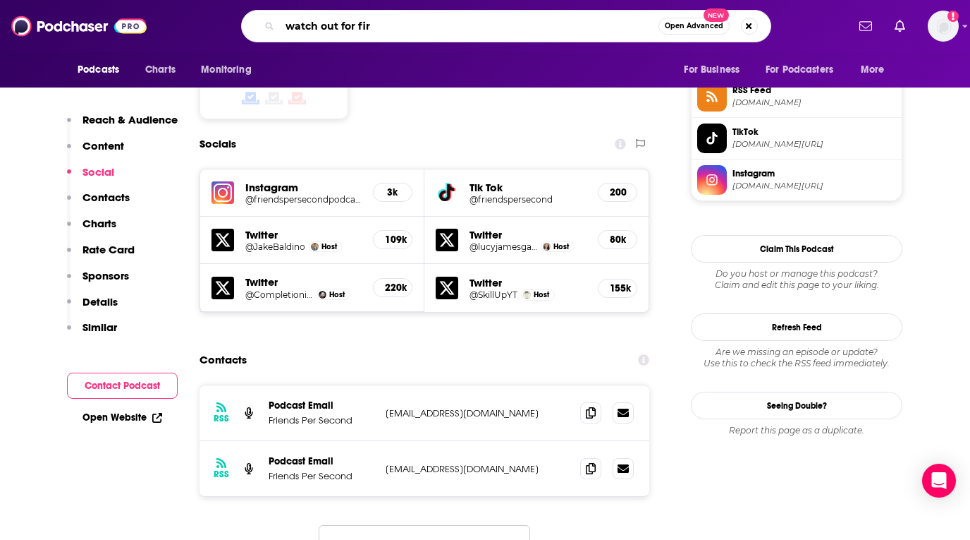
type input "watch out for fire"
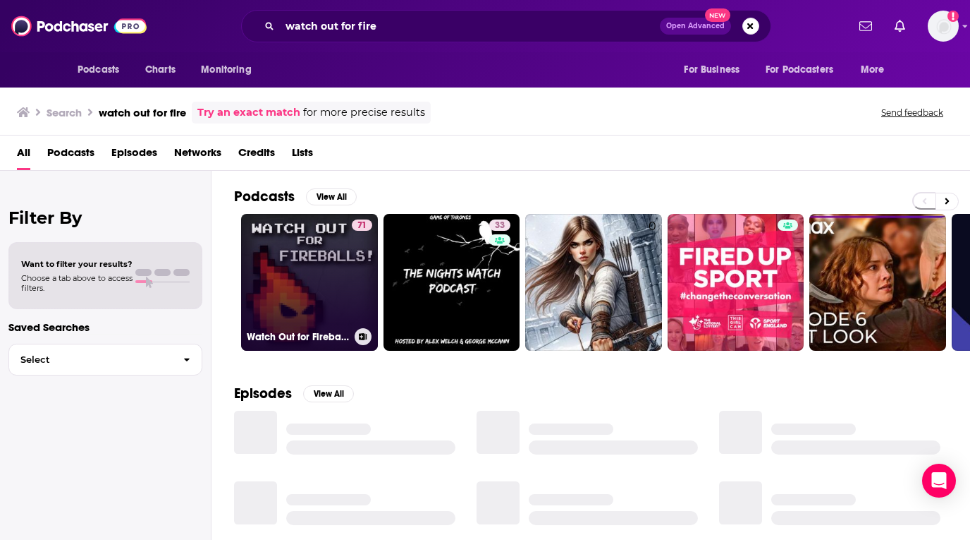
click at [319, 252] on link "71 Watch Out for Fireballs!" at bounding box center [309, 282] width 137 height 137
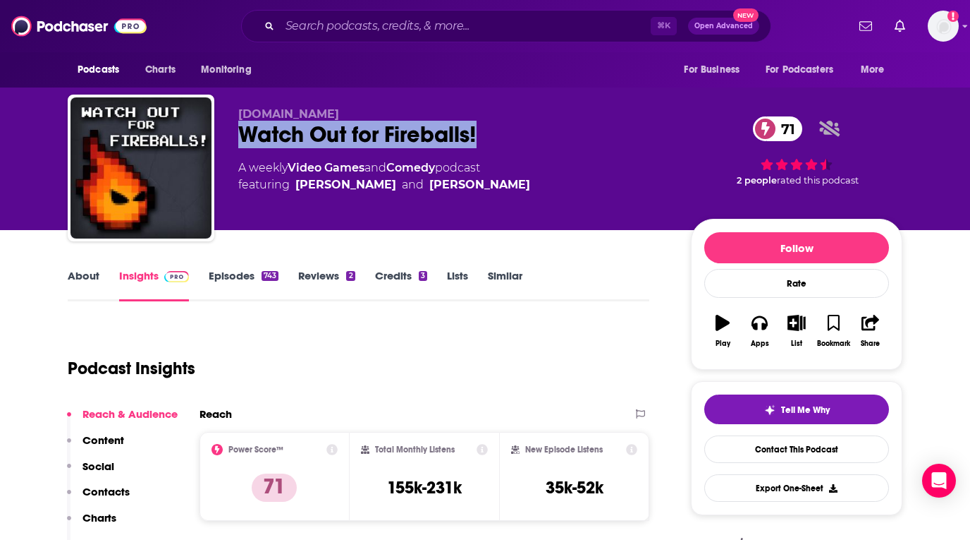
drag, startPoint x: 538, startPoint y: 133, endPoint x: 236, endPoint y: 132, distance: 302.6
click at [236, 132] on div "[DOMAIN_NAME] Watch Out for Fireballs! 71 A weekly Video Games and Comedy podca…" at bounding box center [485, 171] width 835 height 152
click at [86, 274] on link "About" at bounding box center [84, 285] width 32 height 32
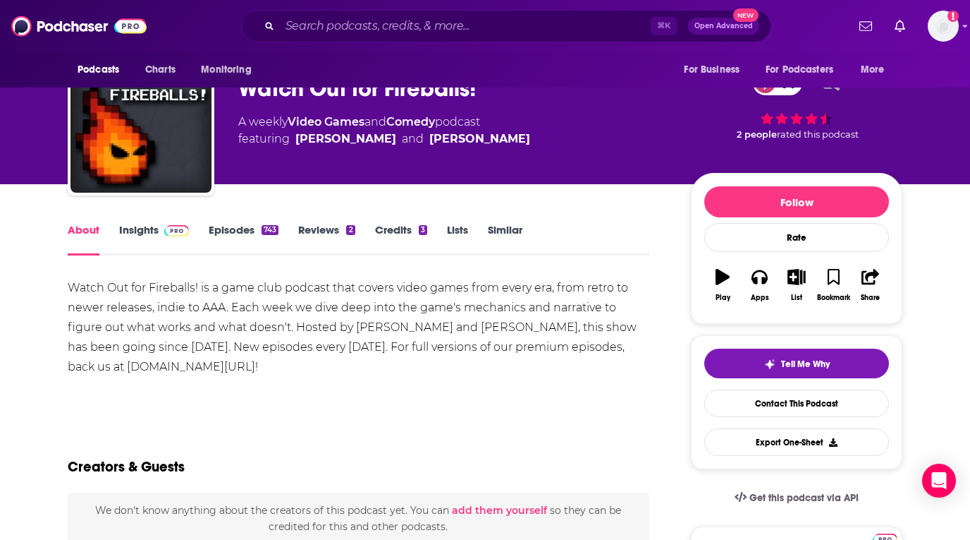
scroll to position [47, 0]
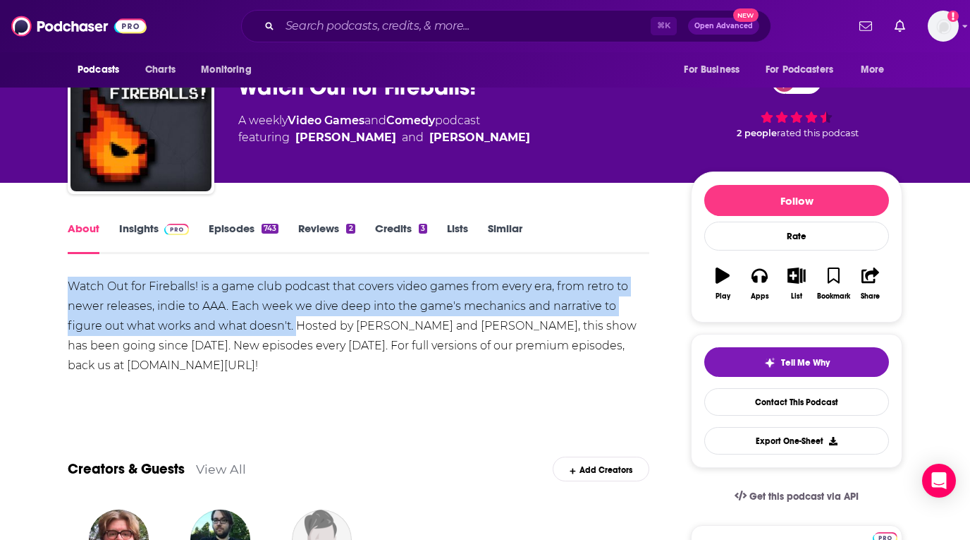
drag, startPoint x: 63, startPoint y: 282, endPoint x: 258, endPoint y: 322, distance: 198.6
click at [142, 224] on link "Insights" at bounding box center [154, 237] width 70 height 32
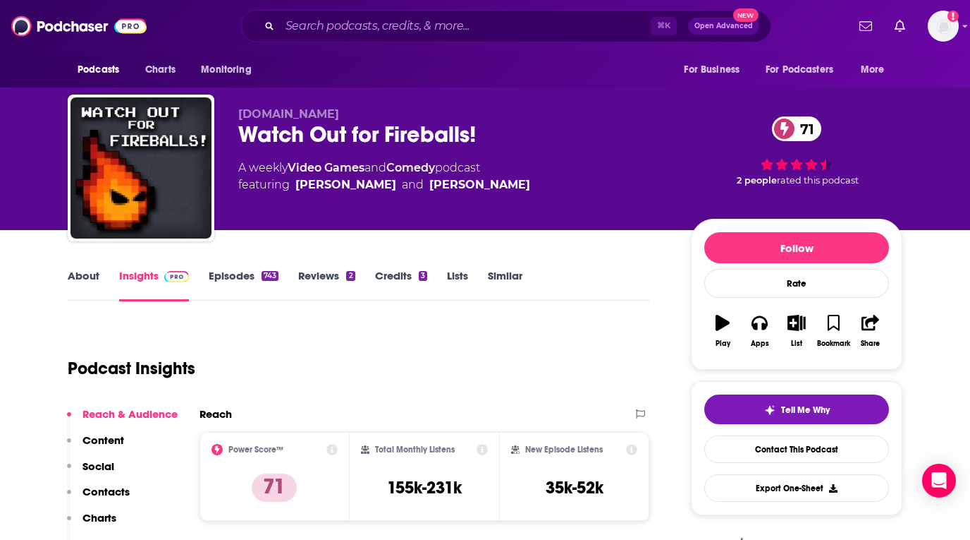
scroll to position [242, 0]
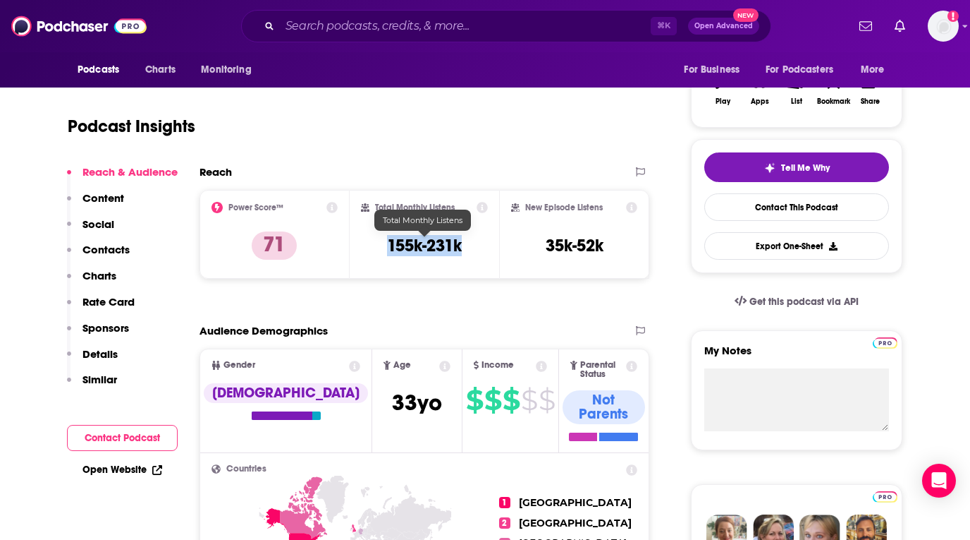
drag, startPoint x: 468, startPoint y: 252, endPoint x: 387, endPoint y: 251, distance: 80.4
click at [387, 251] on div "Total Monthly Listens 155k-231k" at bounding box center [425, 234] width 128 height 65
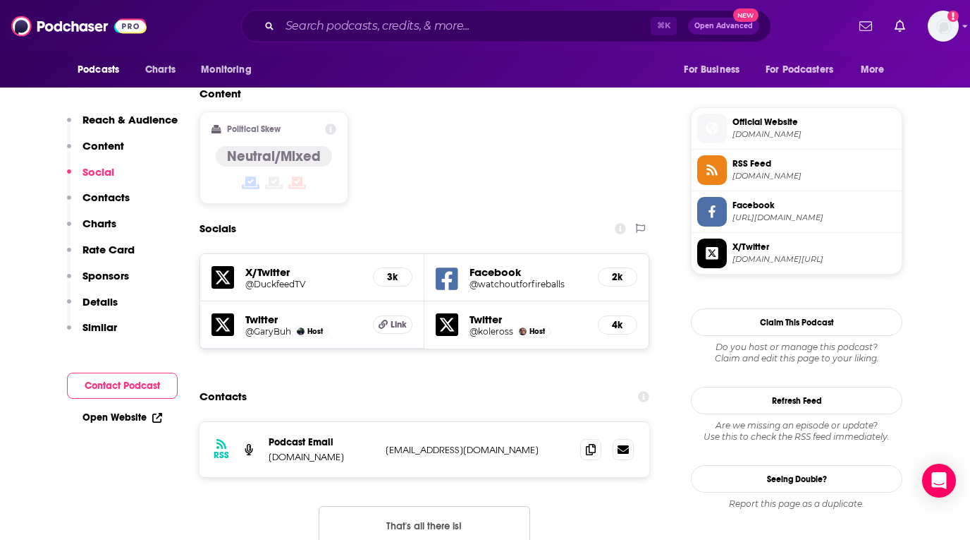
scroll to position [1101, 0]
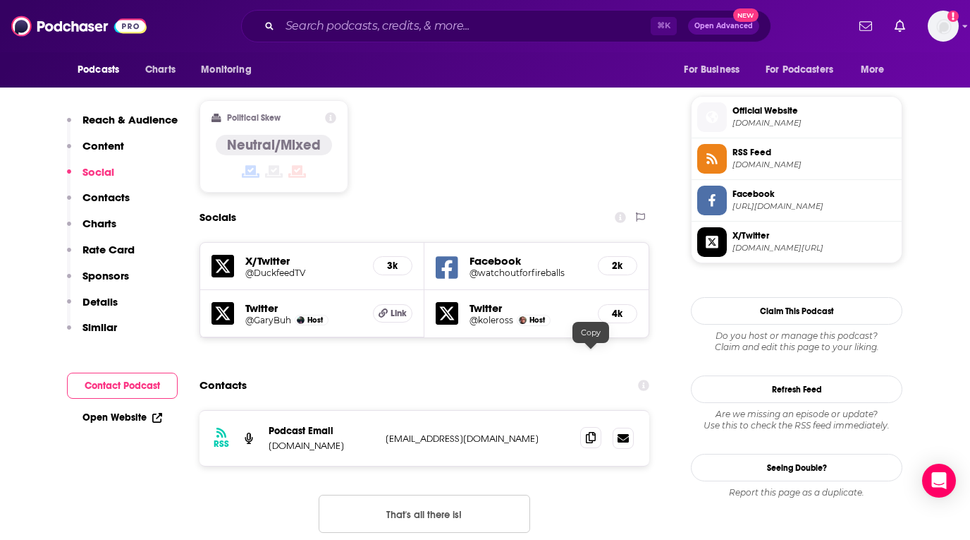
click at [592, 427] on span at bounding box center [590, 437] width 21 height 21
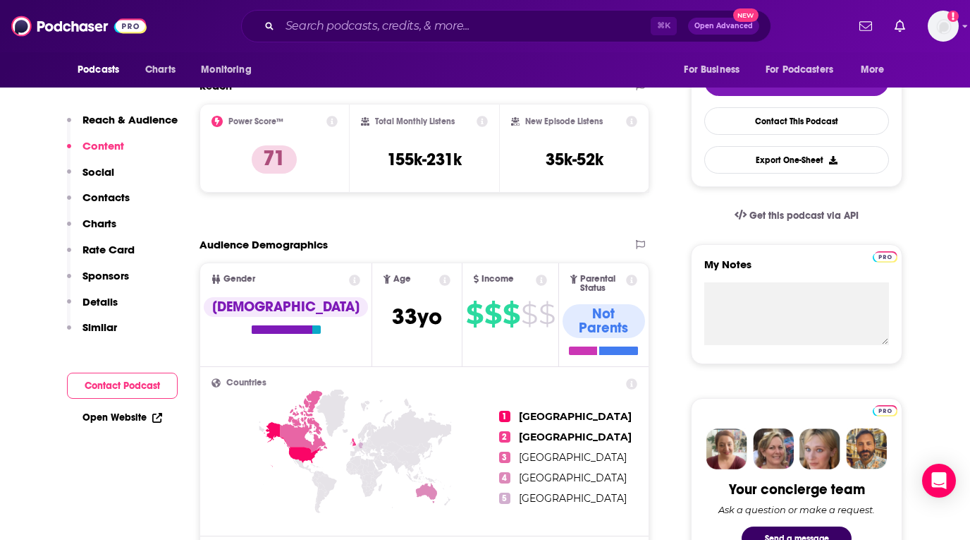
scroll to position [0, 0]
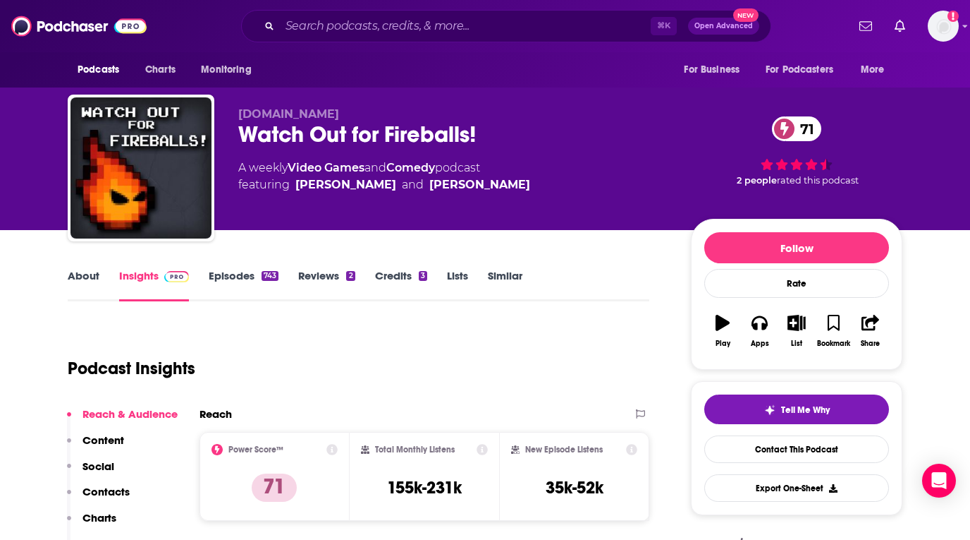
click at [388, 270] on link "Credits 3" at bounding box center [401, 285] width 52 height 32
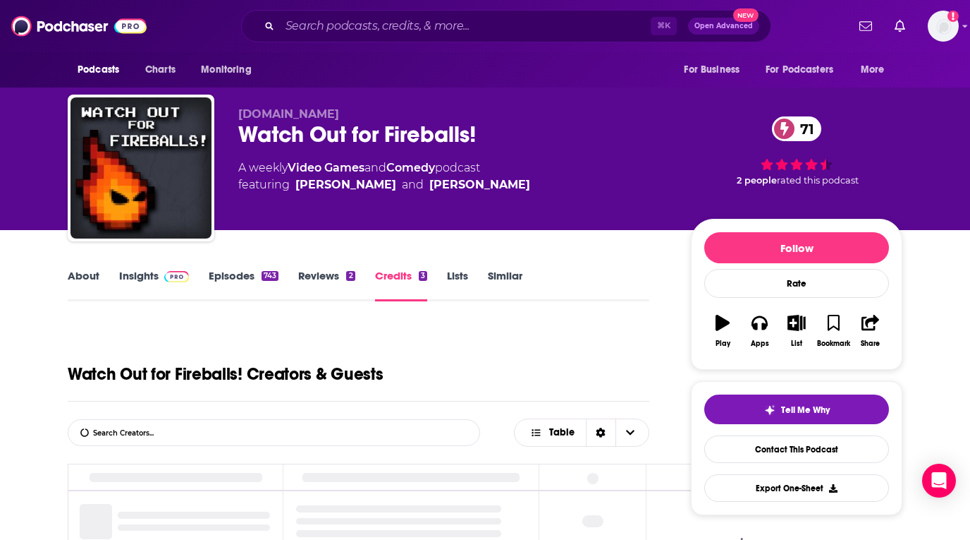
scroll to position [369, 0]
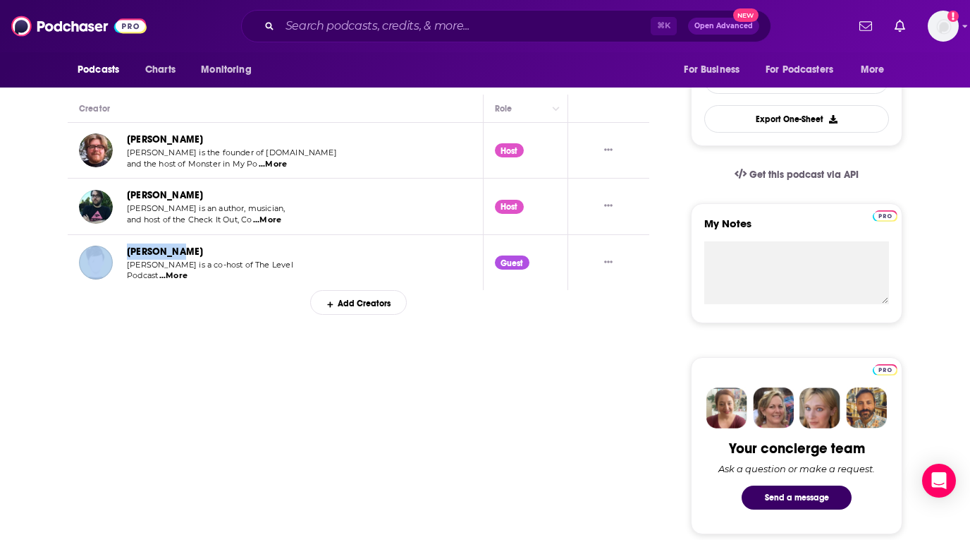
drag, startPoint x: 208, startPoint y: 250, endPoint x: 114, endPoint y: 250, distance: 93.8
click at [114, 250] on div "[PERSON_NAME] [PERSON_NAME] is a co-host of The Level Podcast ...More" at bounding box center [187, 262] width 216 height 38
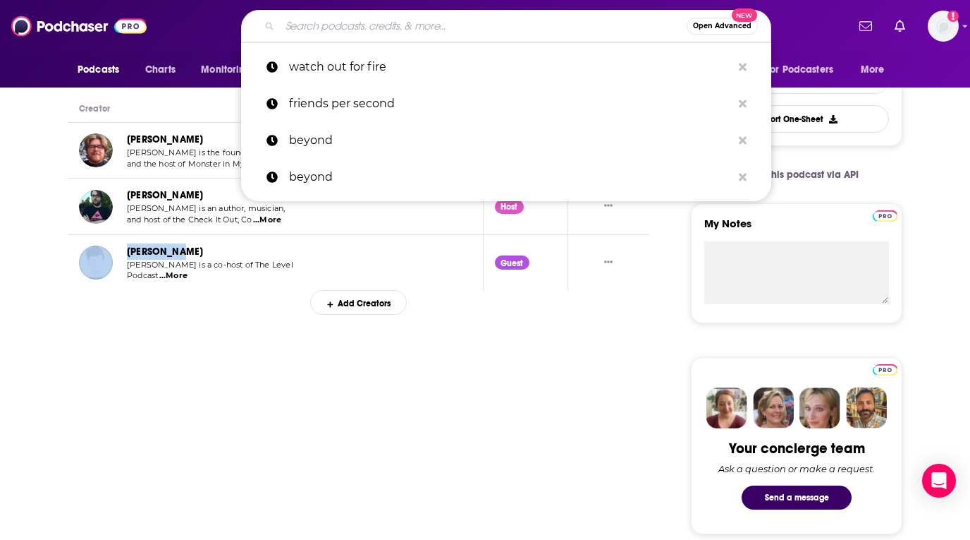
click at [462, 16] on input "Search podcasts, credits, & more..." at bounding box center [483, 26] width 407 height 23
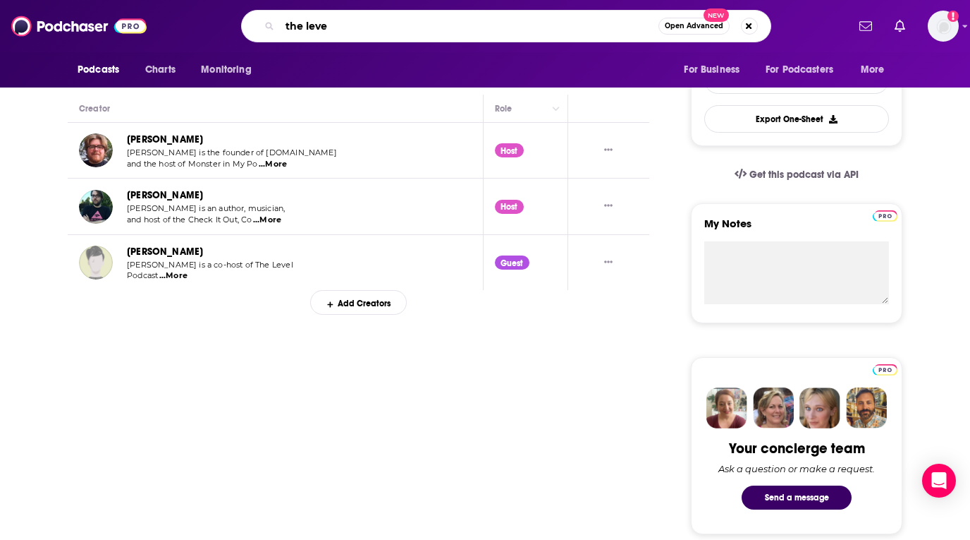
type input "the level"
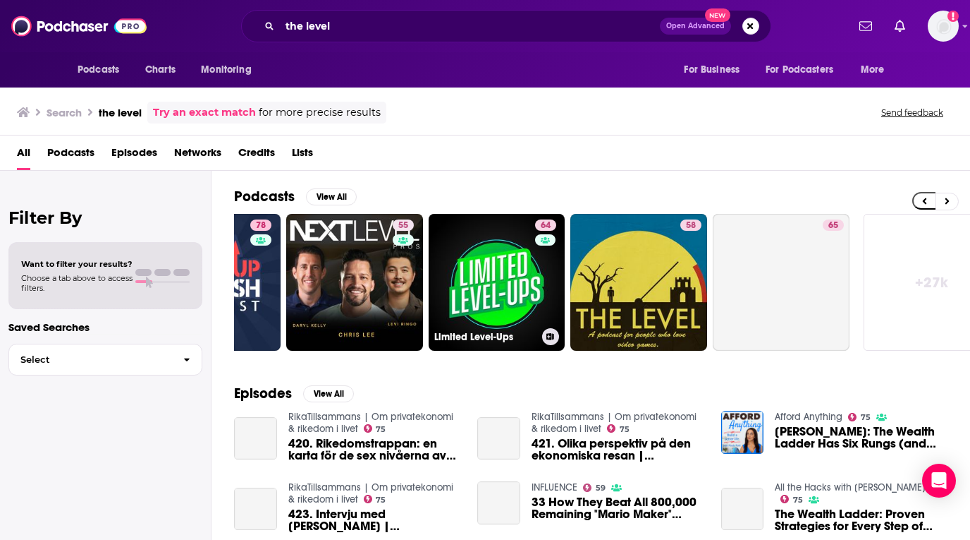
scroll to position [0, 559]
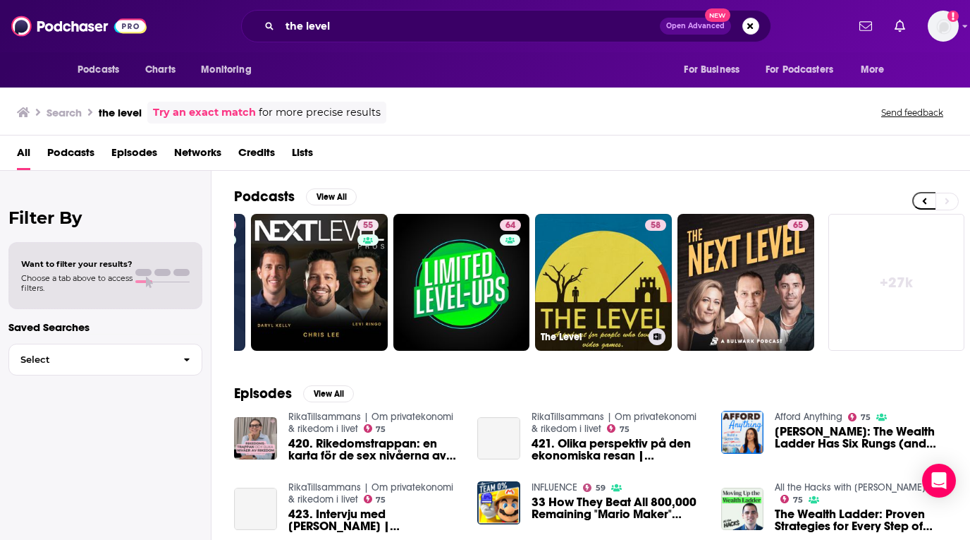
click at [554, 264] on link "58 The Level" at bounding box center [603, 282] width 137 height 137
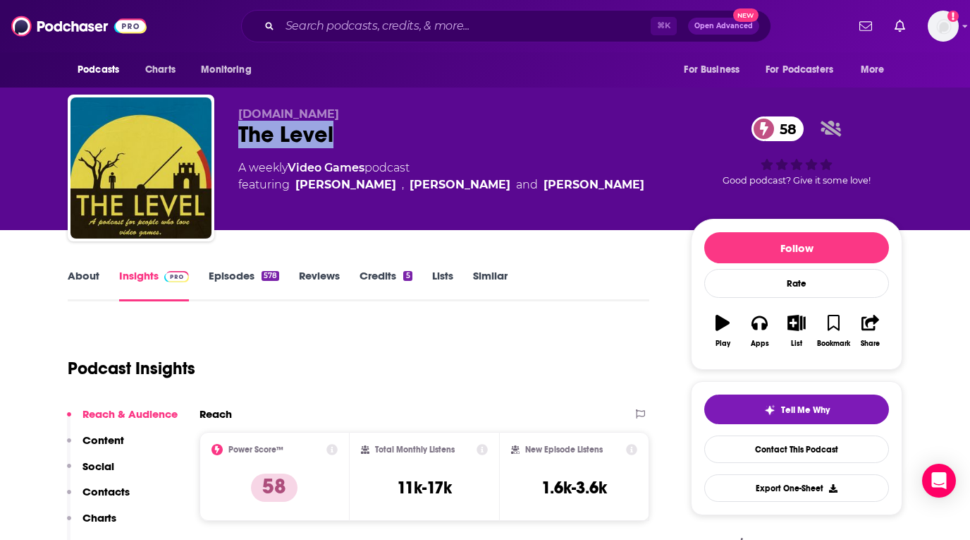
drag, startPoint x: 348, startPoint y: 142, endPoint x: 238, endPoint y: 142, distance: 109.3
click at [238, 142] on div "The Level 58" at bounding box center [453, 135] width 430 height 28
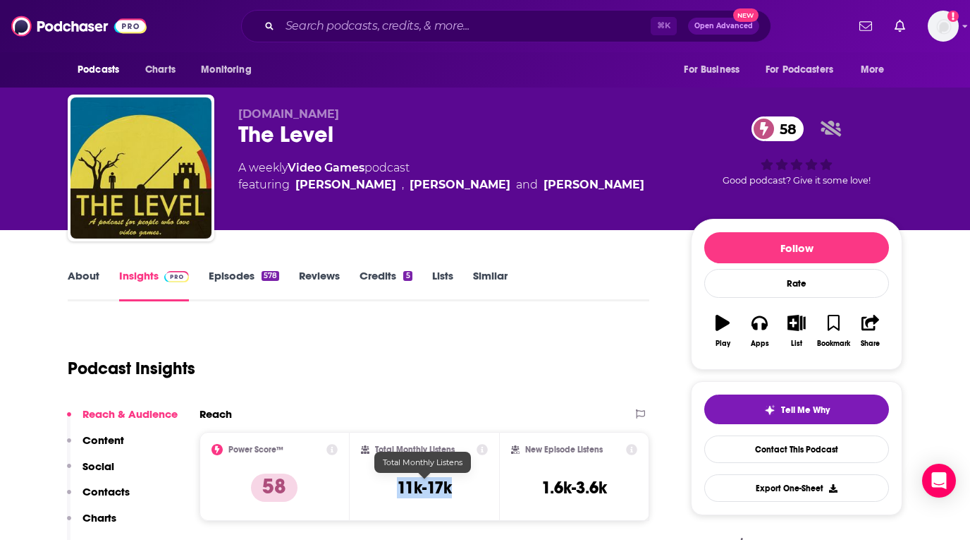
drag, startPoint x: 469, startPoint y: 495, endPoint x: 394, endPoint y: 496, distance: 75.5
click at [394, 496] on div "Total Monthly Listens 11k-17k" at bounding box center [425, 476] width 128 height 65
click at [97, 271] on link "About" at bounding box center [84, 285] width 32 height 32
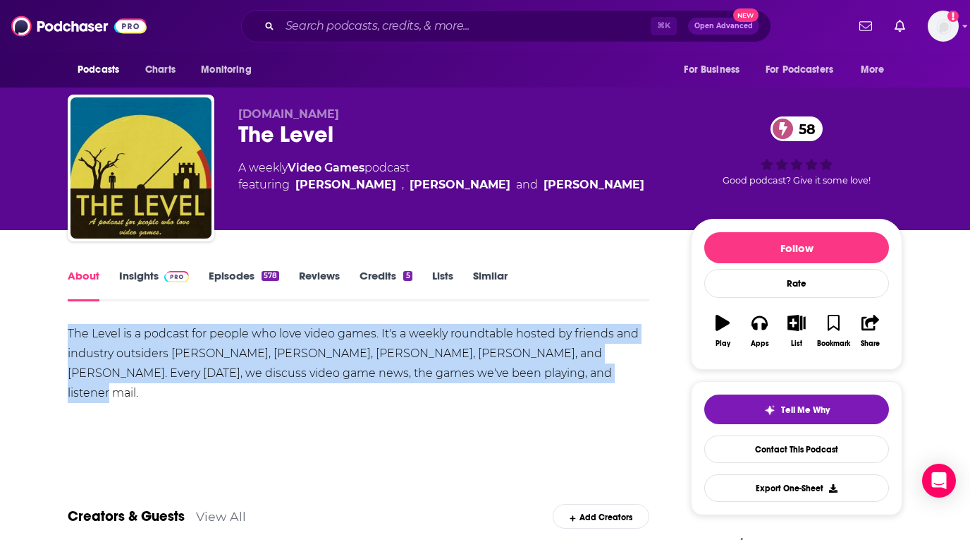
drag, startPoint x: 61, startPoint y: 329, endPoint x: 572, endPoint y: 375, distance: 513.4
click at [379, 269] on link "Credits 5" at bounding box center [386, 285] width 52 height 32
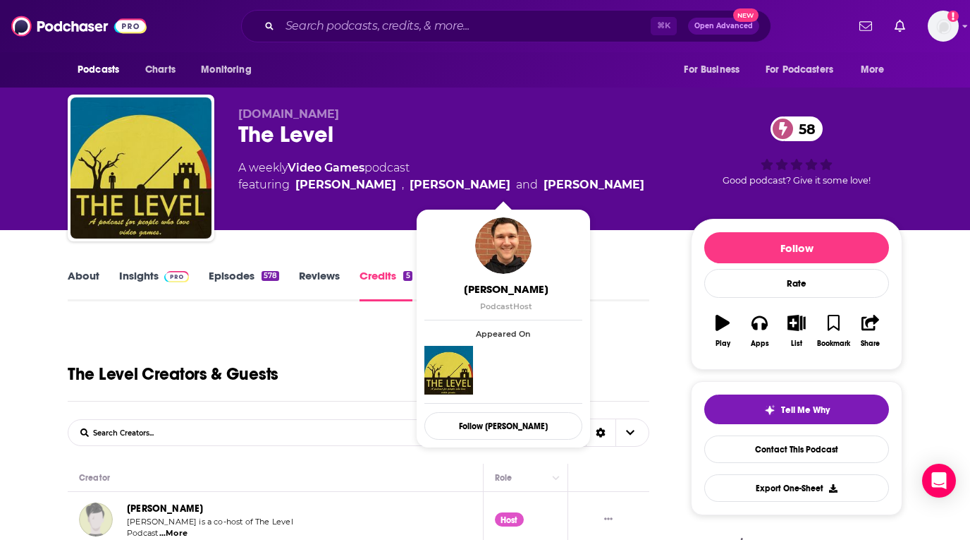
click at [232, 280] on link "Episodes 578" at bounding box center [244, 285] width 71 height 32
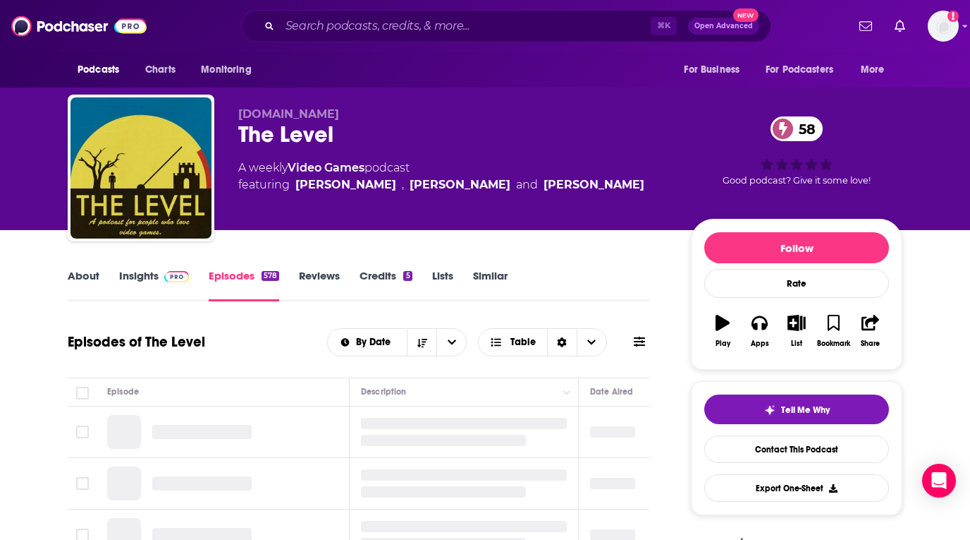
click at [142, 277] on link "Insights" at bounding box center [154, 285] width 70 height 32
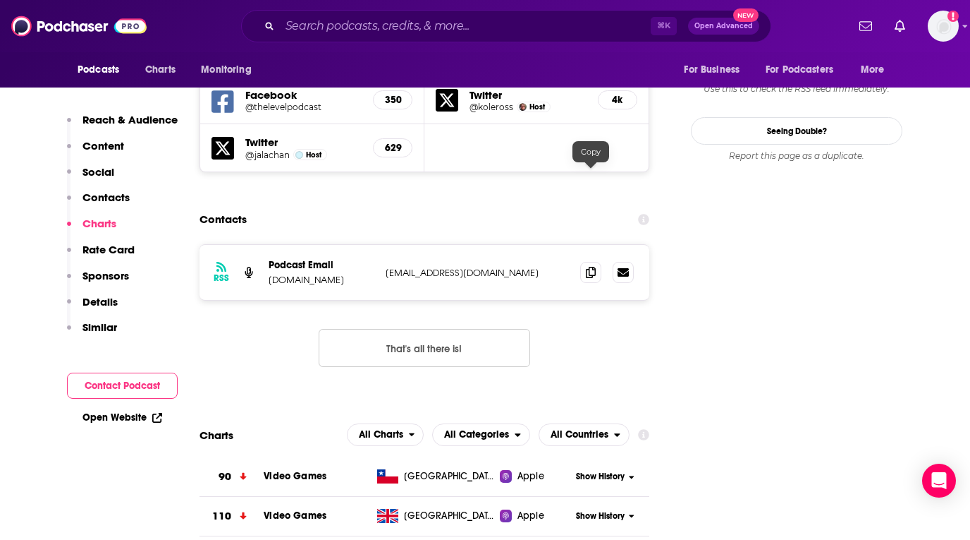
scroll to position [1281, 0]
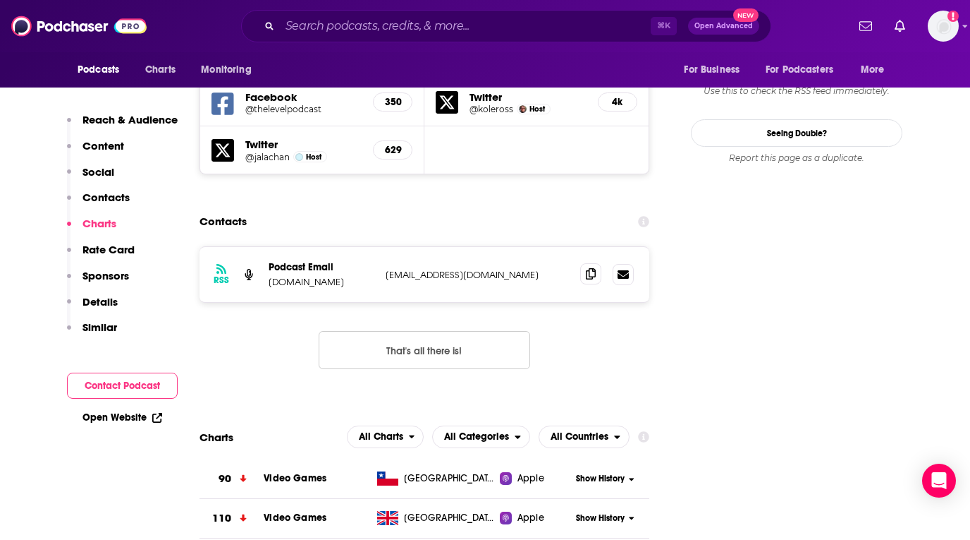
click at [588, 263] on span at bounding box center [590, 273] width 21 height 21
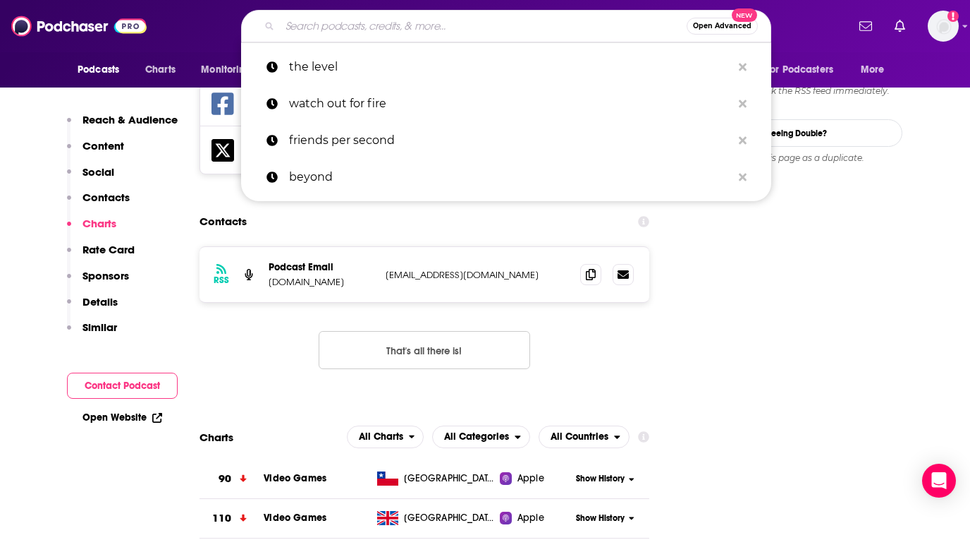
click at [396, 28] on input "Search podcasts, credits, & more..." at bounding box center [483, 26] width 407 height 23
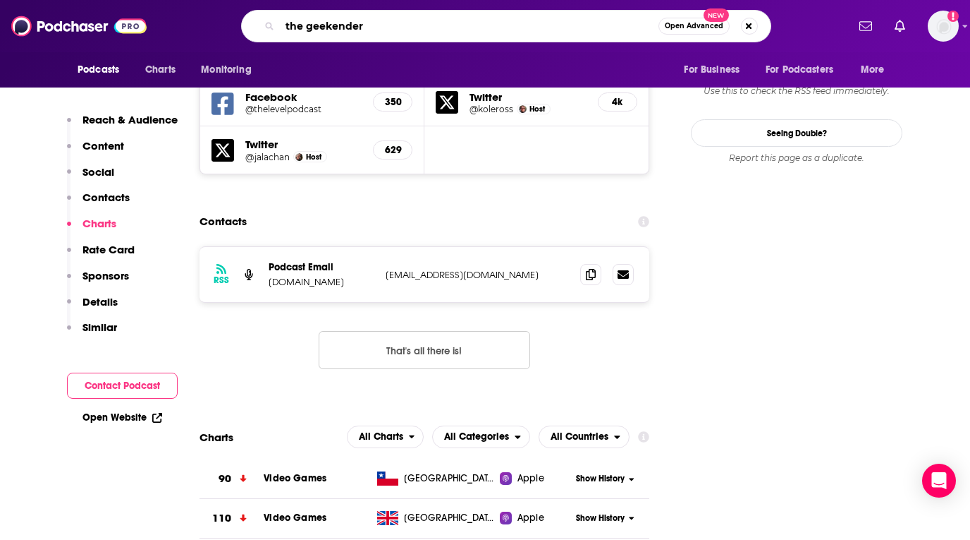
type input "the geekenders"
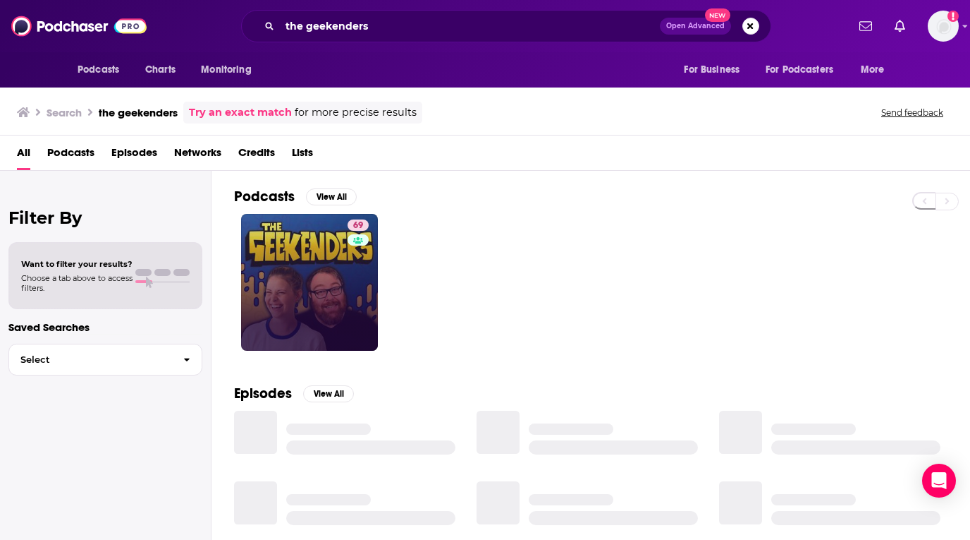
click at [323, 260] on link "69" at bounding box center [309, 282] width 137 height 137
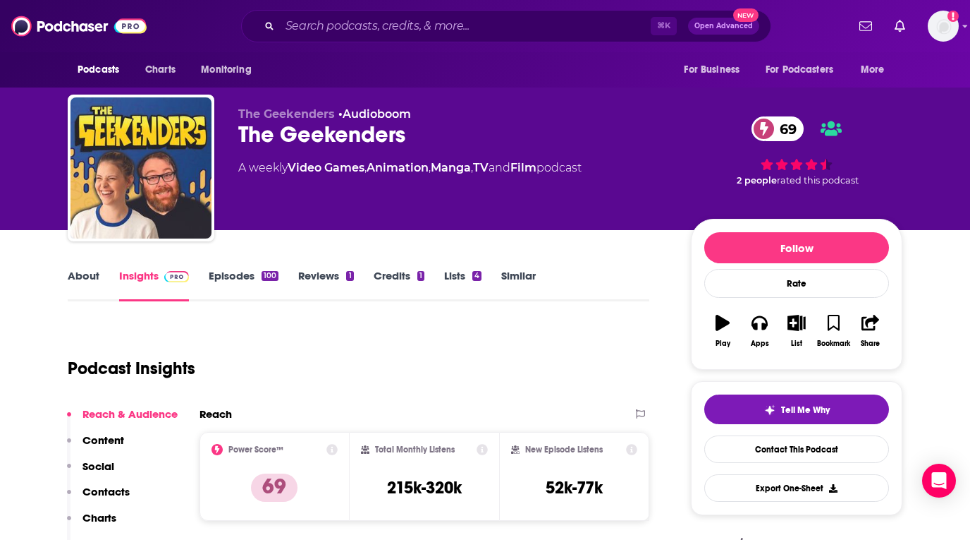
click at [86, 278] on link "About" at bounding box center [84, 285] width 32 height 32
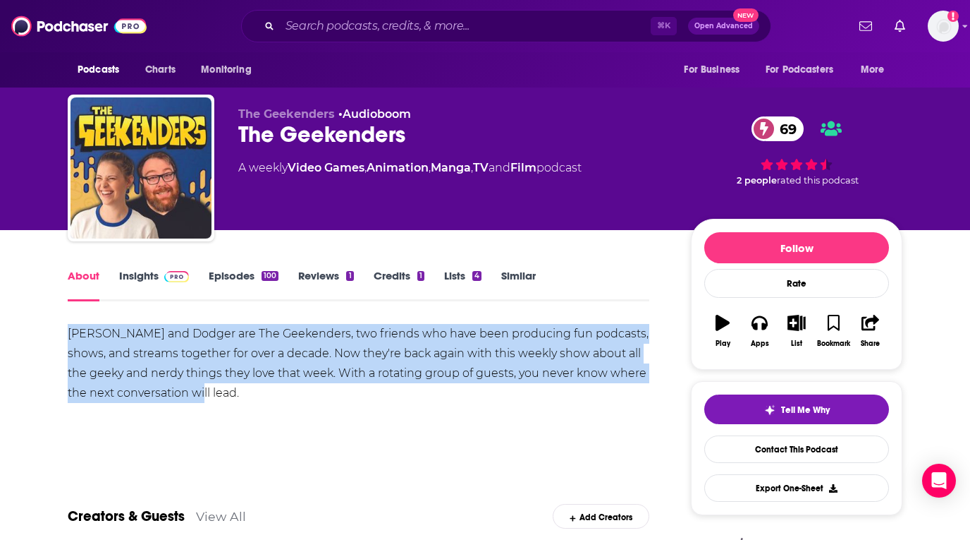
drag, startPoint x: 221, startPoint y: 391, endPoint x: 63, endPoint y: 334, distance: 168.0
click at [145, 276] on link "Insights" at bounding box center [154, 285] width 70 height 32
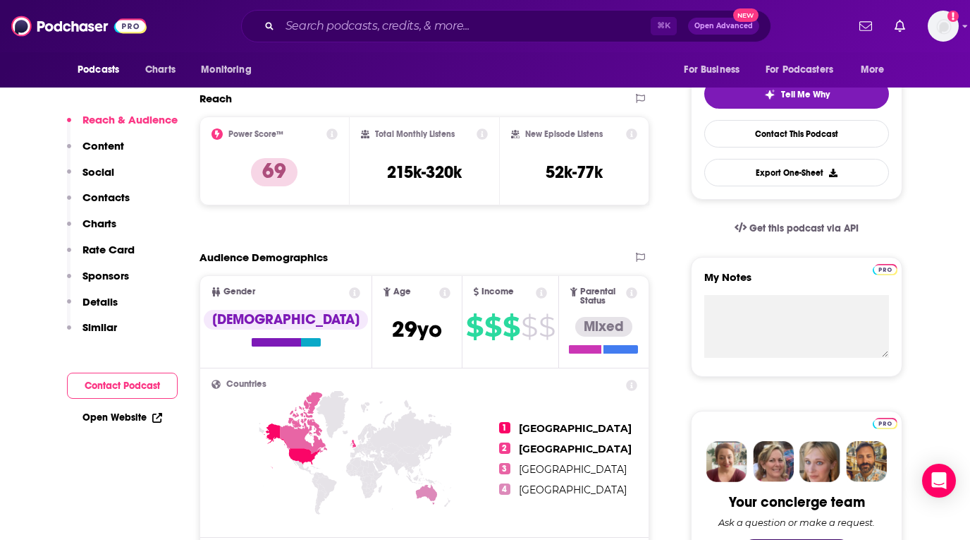
scroll to position [279, 0]
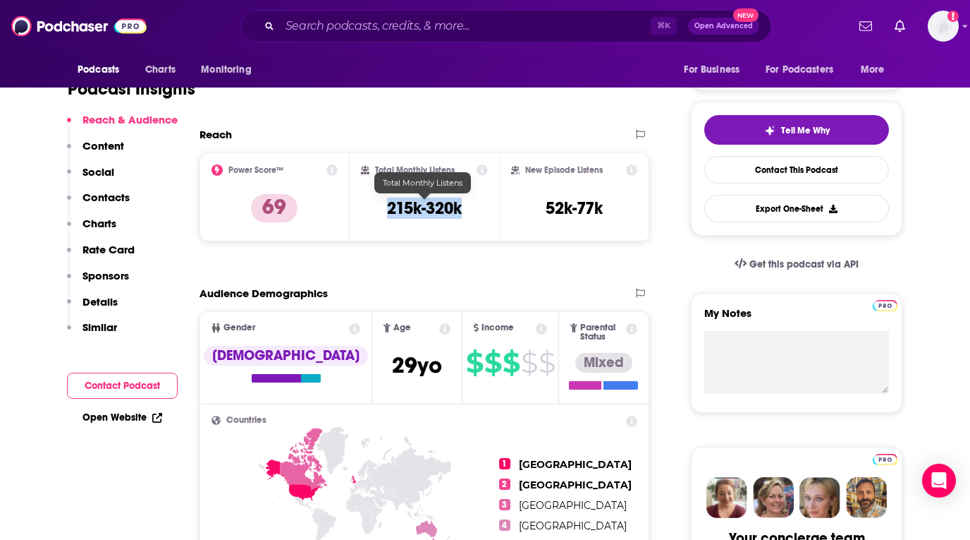
drag, startPoint x: 470, startPoint y: 216, endPoint x: 382, endPoint y: 214, distance: 88.2
click at [382, 214] on div "Total Monthly Listens 215k-320k" at bounding box center [425, 196] width 128 height 65
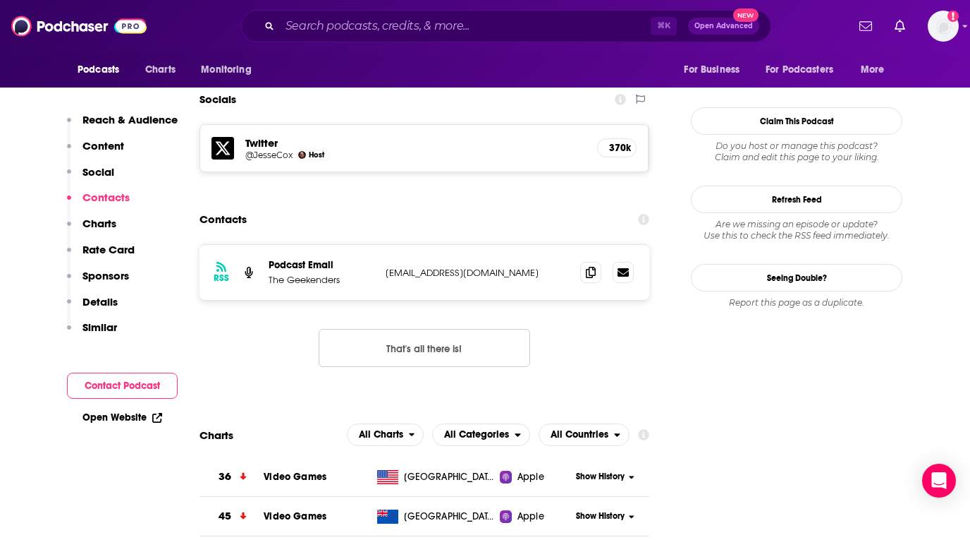
scroll to position [1254, 0]
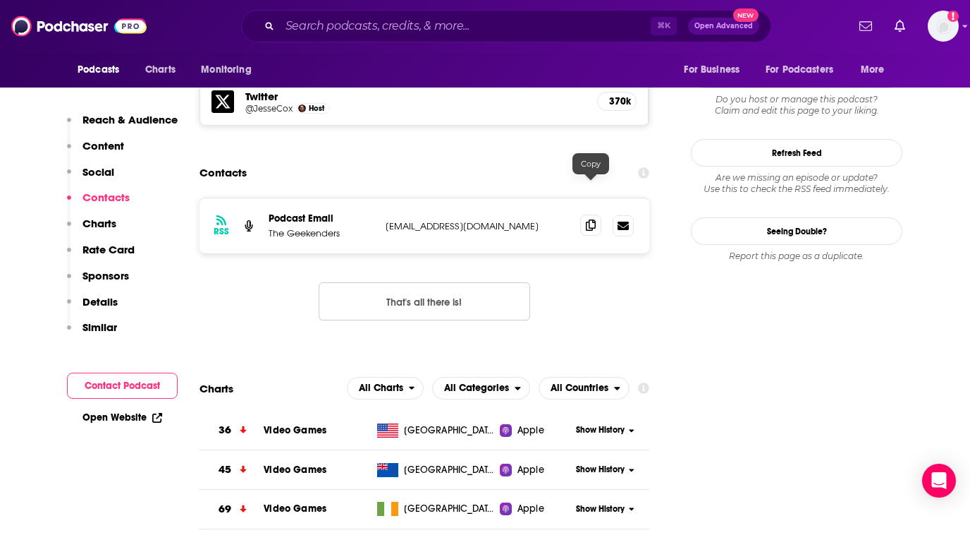
click at [597, 214] on span at bounding box center [590, 224] width 21 height 21
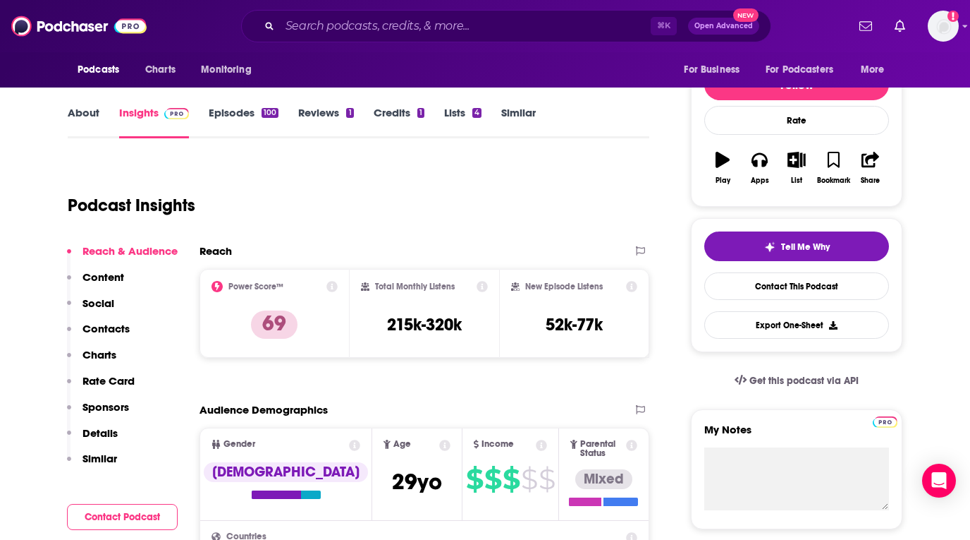
scroll to position [0, 0]
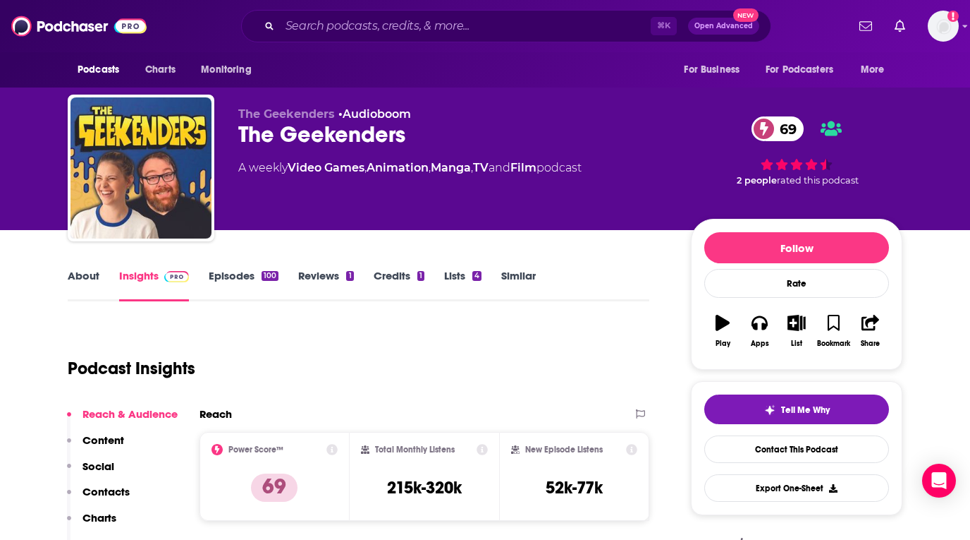
click at [325, 274] on link "Reviews 1" at bounding box center [325, 285] width 55 height 32
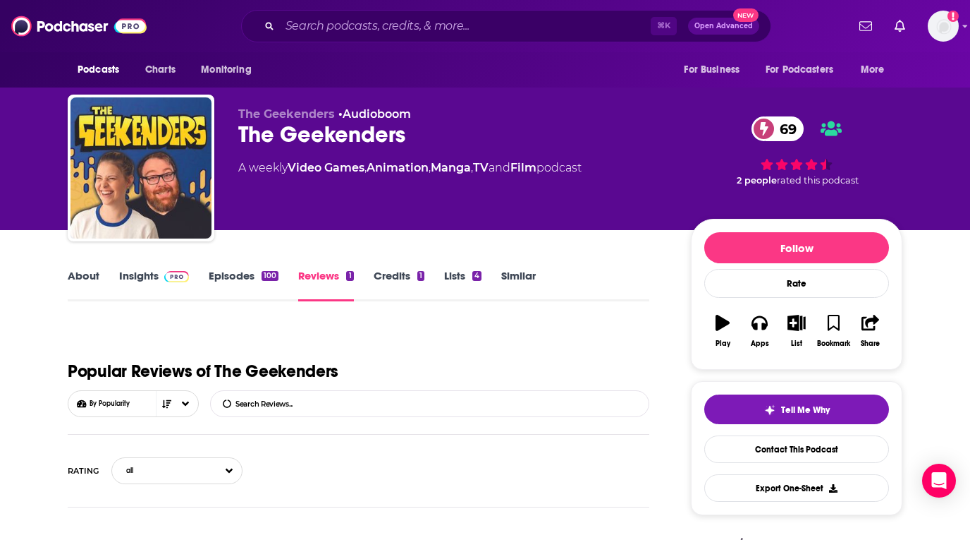
click at [385, 275] on link "Credits 1" at bounding box center [399, 285] width 51 height 32
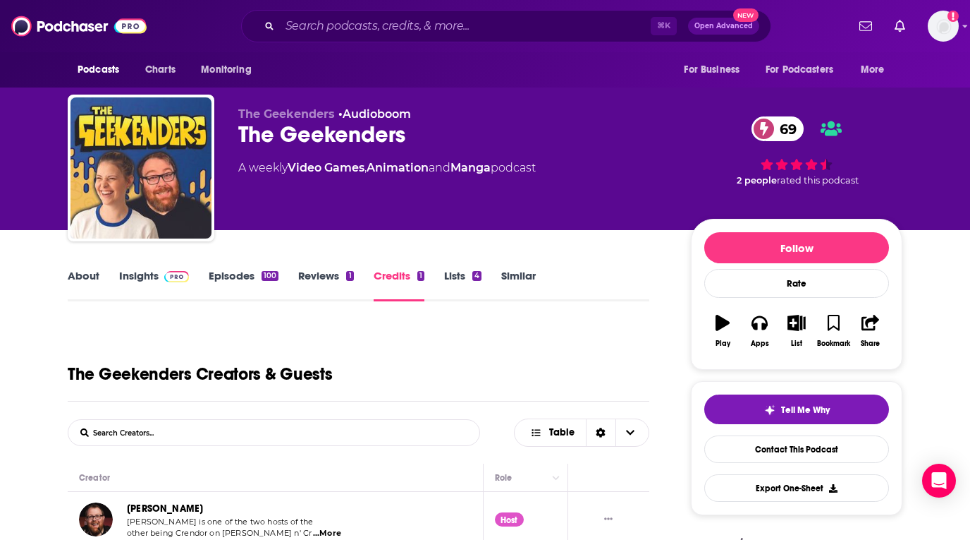
click at [391, 39] on div "⌘ K Open Advanced New" at bounding box center [506, 26] width 530 height 32
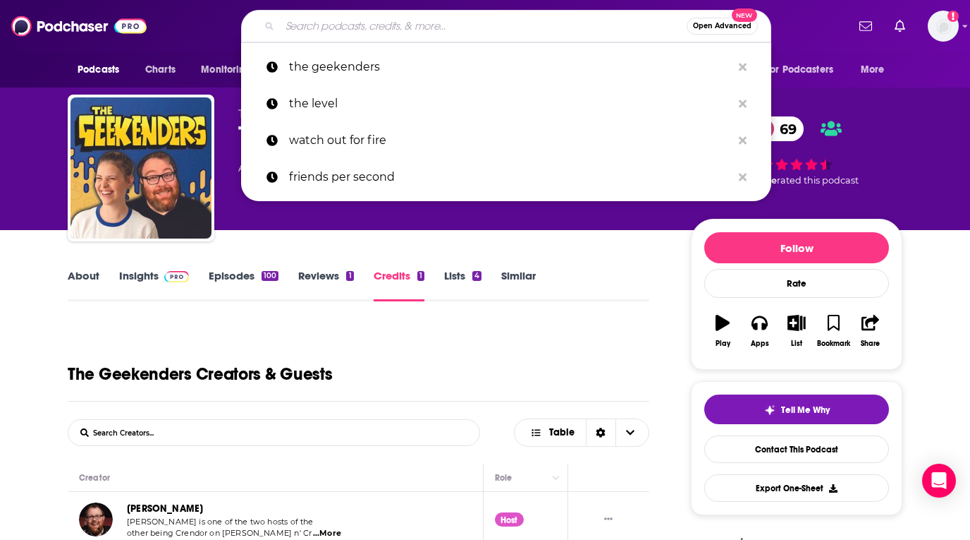
click at [391, 28] on input "Search podcasts, credits, & more..." at bounding box center [483, 26] width 407 height 23
paste input "Game Mess Mornings"
type input "Game Mess Mornings"
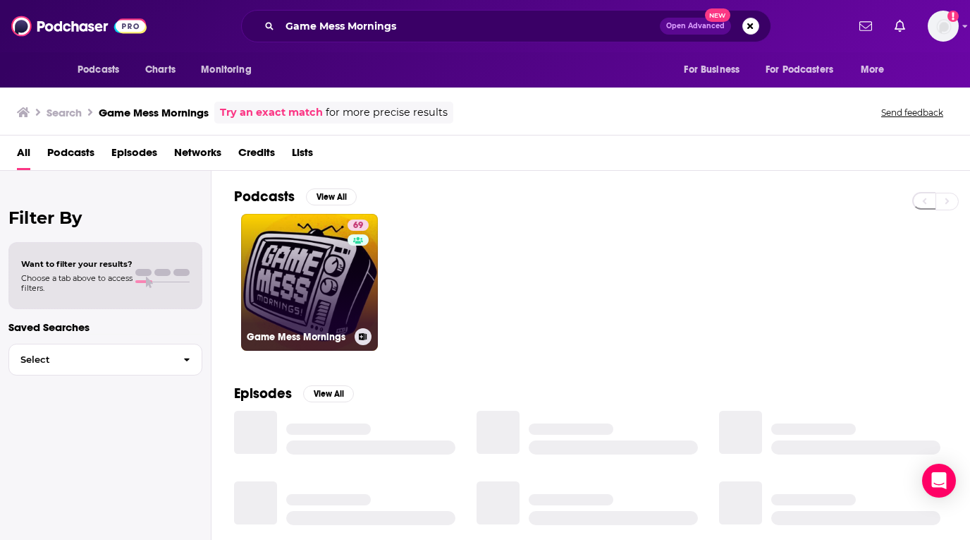
click at [272, 251] on link "69 Game Mess Mornings" at bounding box center [309, 282] width 137 height 137
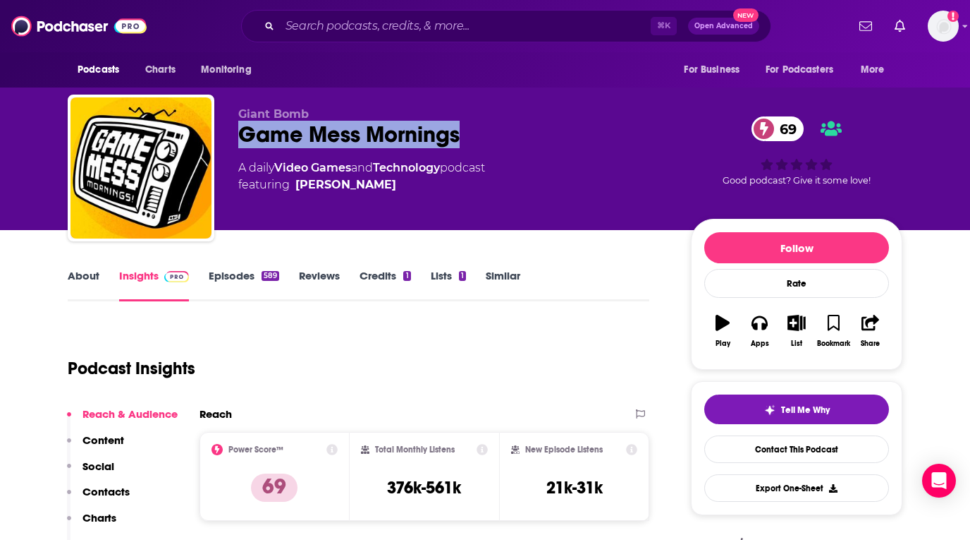
drag, startPoint x: 465, startPoint y: 130, endPoint x: 241, endPoint y: 130, distance: 224.3
click at [241, 130] on div "Game Mess Mornings 69" at bounding box center [453, 135] width 430 height 28
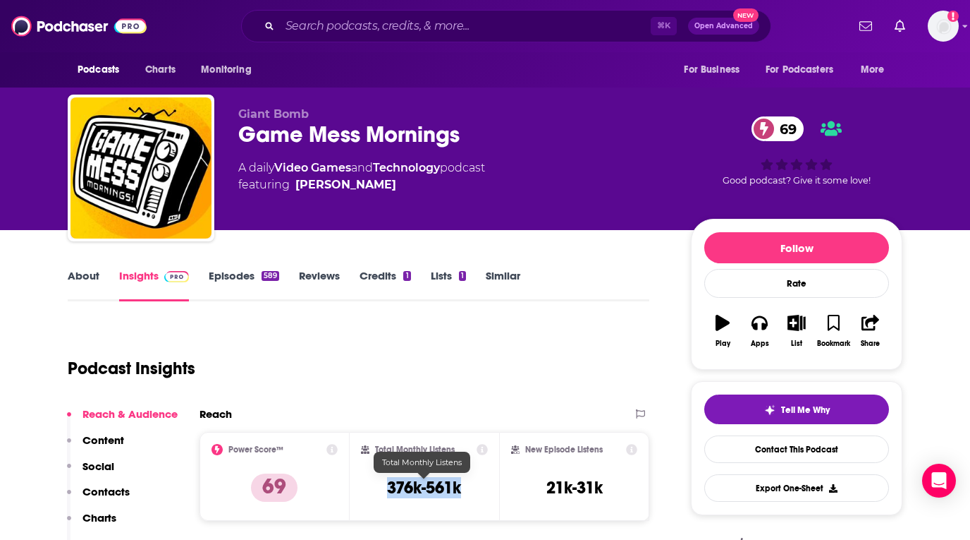
drag, startPoint x: 465, startPoint y: 497, endPoint x: 385, endPoint y: 494, distance: 79.7
click at [385, 494] on div "Total Monthly Listens 376k-561k" at bounding box center [425, 476] width 128 height 65
click at [79, 279] on link "About" at bounding box center [84, 285] width 32 height 32
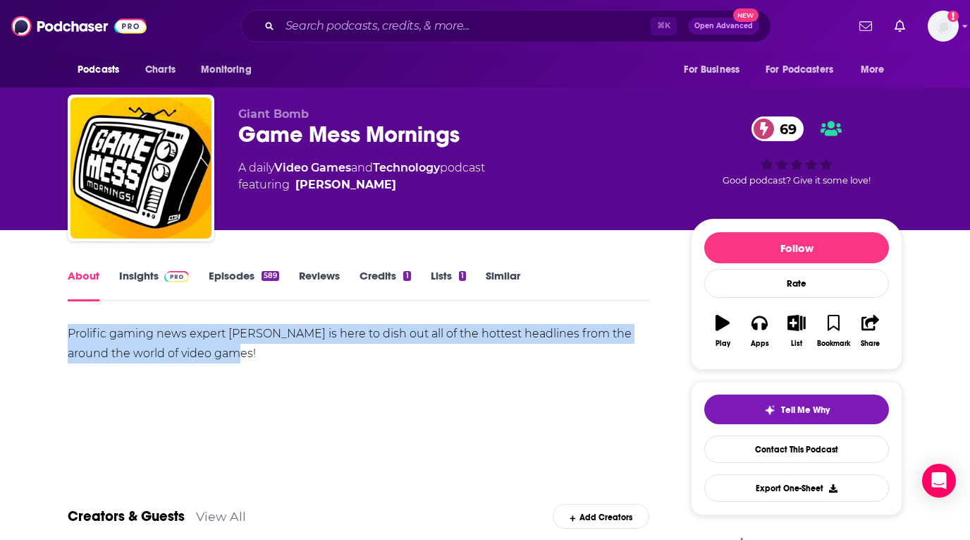
drag, startPoint x: 236, startPoint y: 359, endPoint x: 54, endPoint y: 338, distance: 182.5
click at [383, 279] on link "Credits 1" at bounding box center [385, 285] width 51 height 32
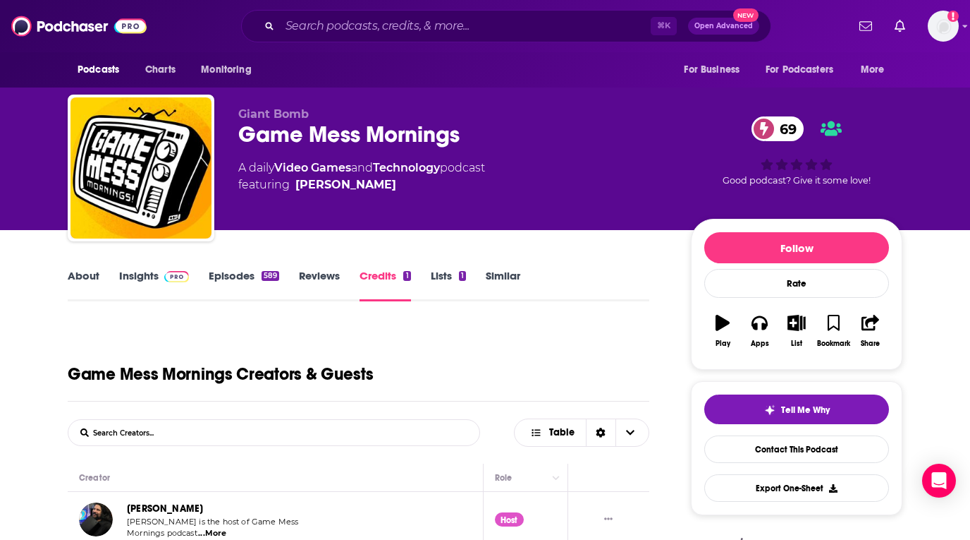
click at [90, 278] on link "About" at bounding box center [84, 285] width 32 height 32
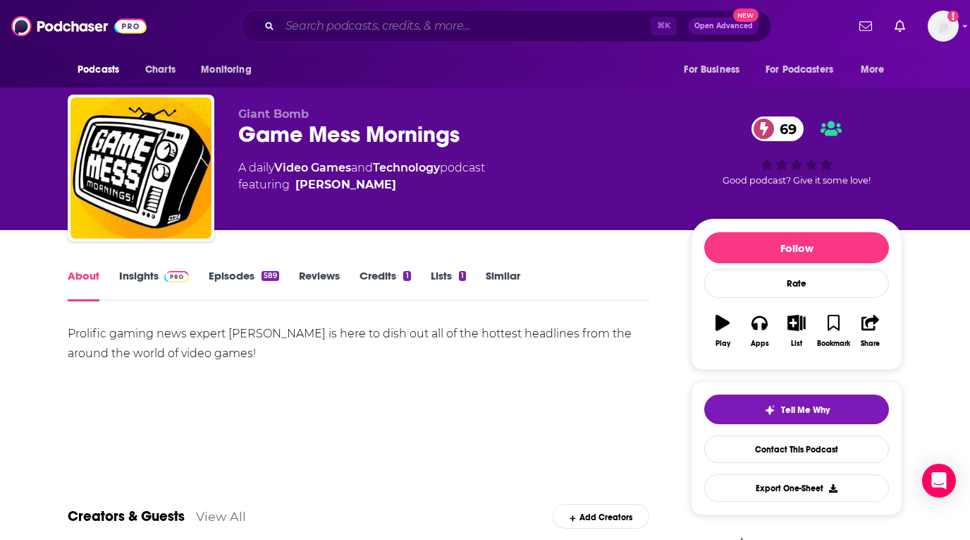
click at [361, 31] on input "Search podcasts, credits, & more..." at bounding box center [465, 26] width 371 height 23
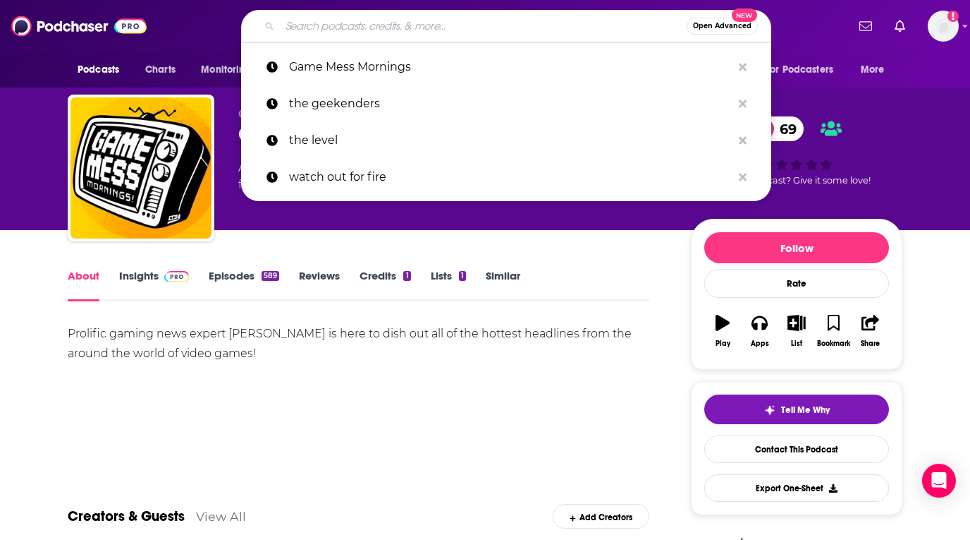
paste input "WhatCulture Gaming"
type input "WhatCulture Gaming"
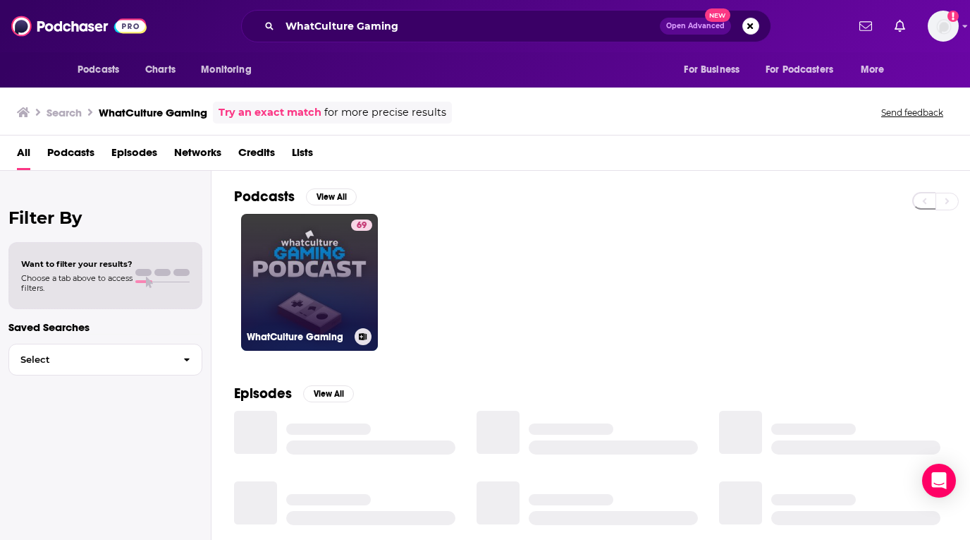
click at [333, 253] on link "69 WhatCulture Gaming" at bounding box center [309, 282] width 137 height 137
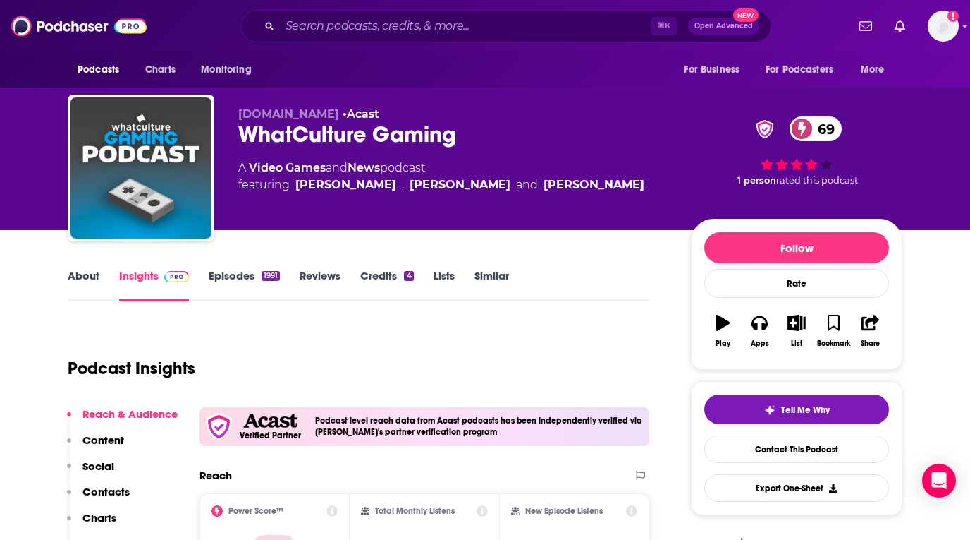
scroll to position [393, 0]
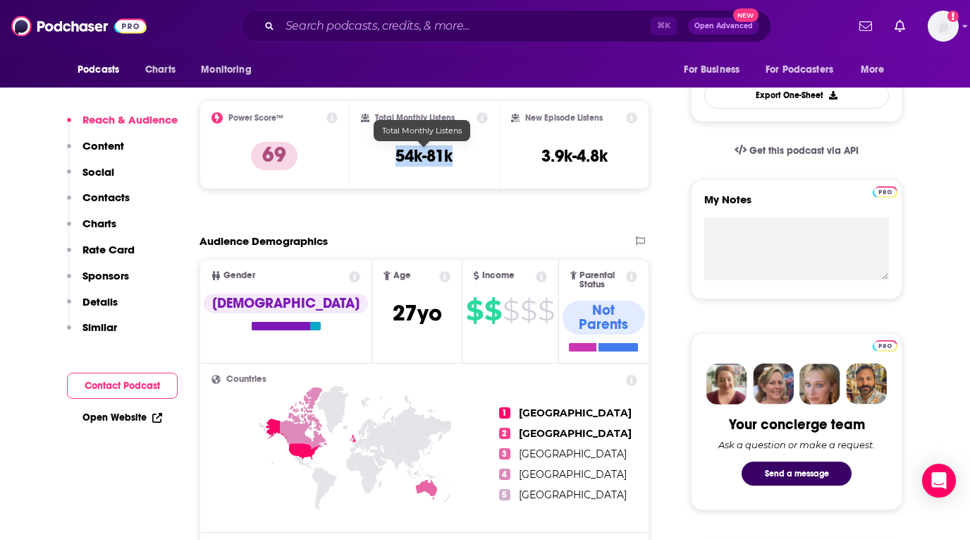
drag, startPoint x: 461, startPoint y: 159, endPoint x: 391, endPoint y: 157, distance: 69.1
click at [391, 157] on div "Total Monthly Listens 54k-81k" at bounding box center [425, 144] width 128 height 65
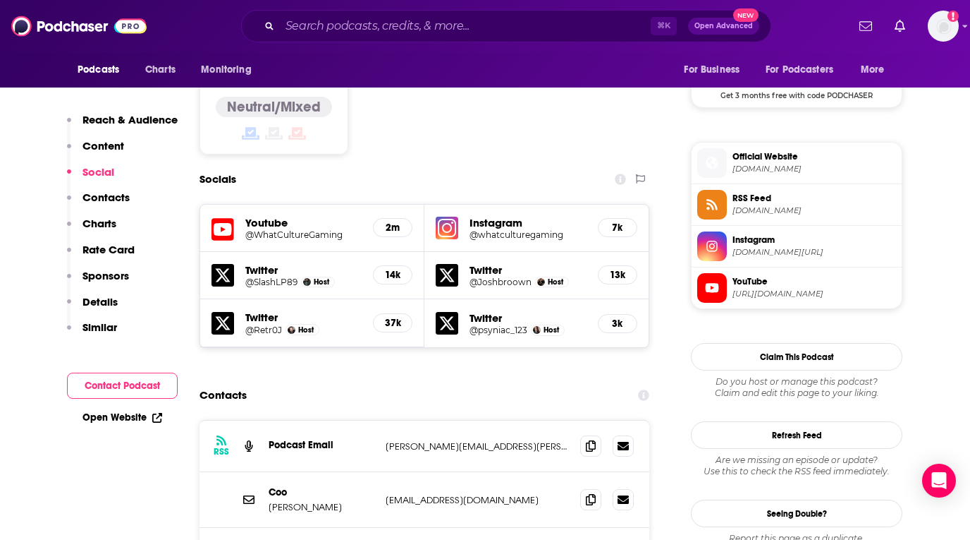
scroll to position [1240, 0]
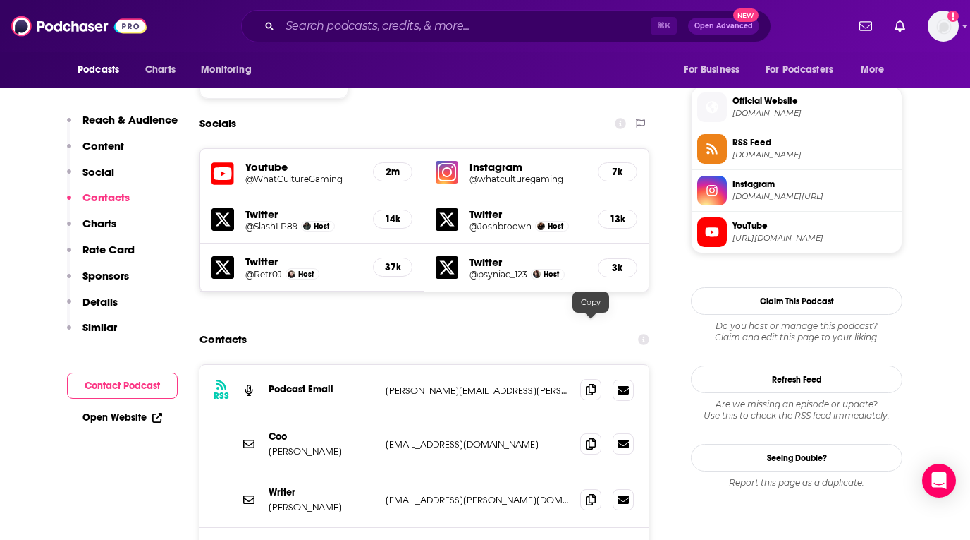
click at [586, 384] on icon at bounding box center [591, 389] width 10 height 11
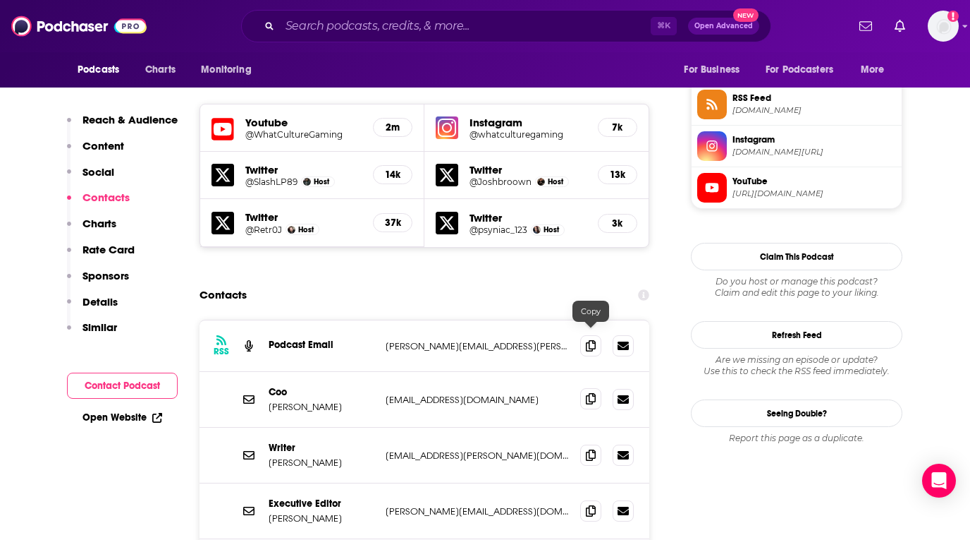
click at [586, 393] on icon at bounding box center [591, 398] width 10 height 11
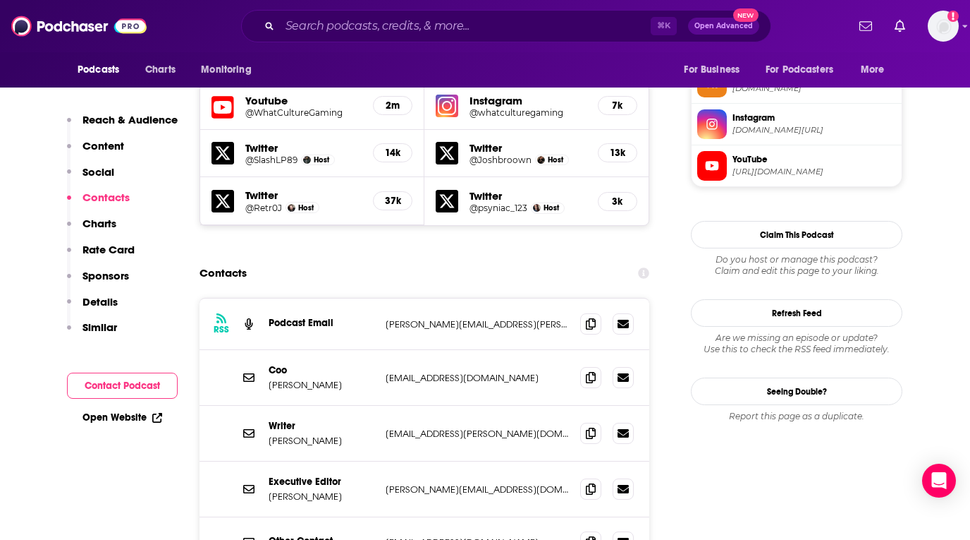
scroll to position [1318, 0]
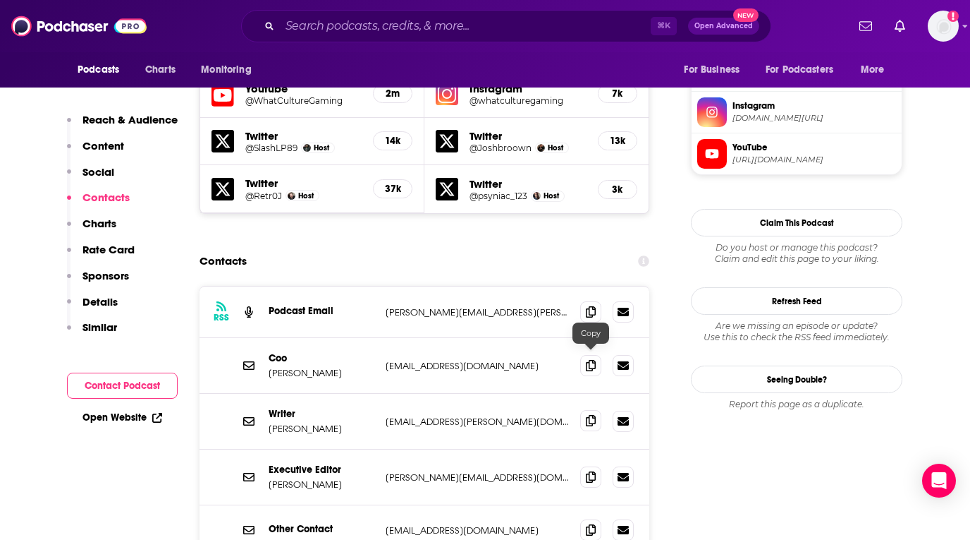
click at [592, 415] on icon at bounding box center [591, 420] width 10 height 11
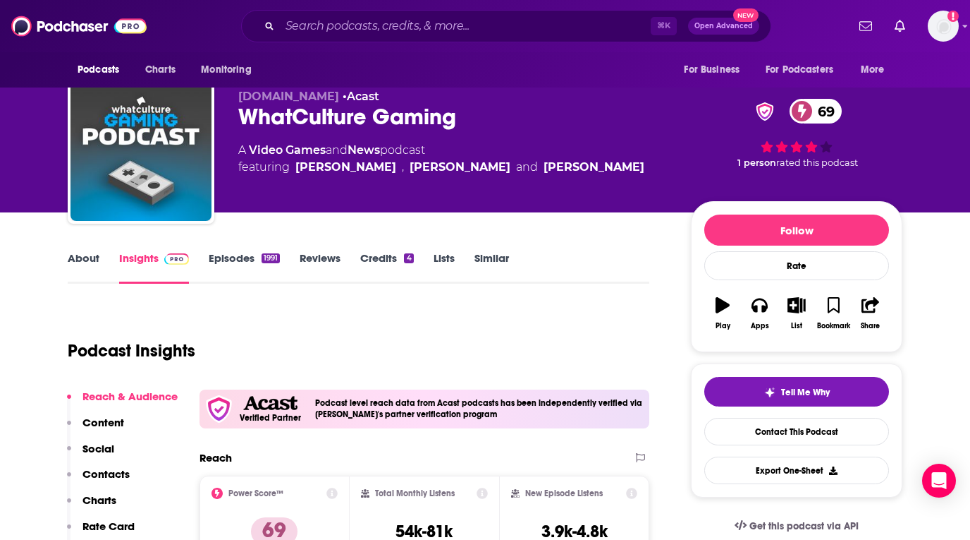
scroll to position [0, 0]
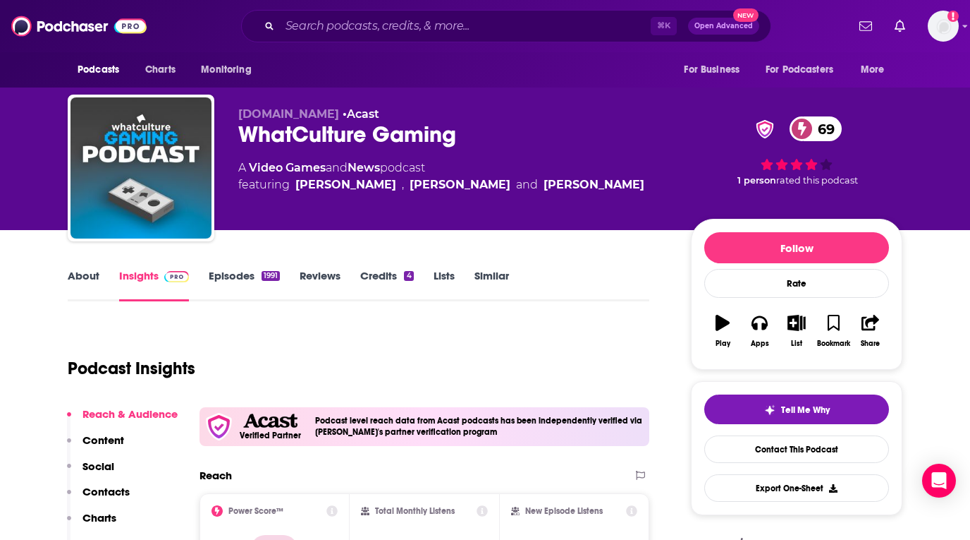
click at [384, 268] on div "About Insights Episodes 1991 Reviews Credits 4 Lists Similar" at bounding box center [359, 284] width 582 height 35
click at [382, 276] on link "Credits 4" at bounding box center [386, 285] width 53 height 32
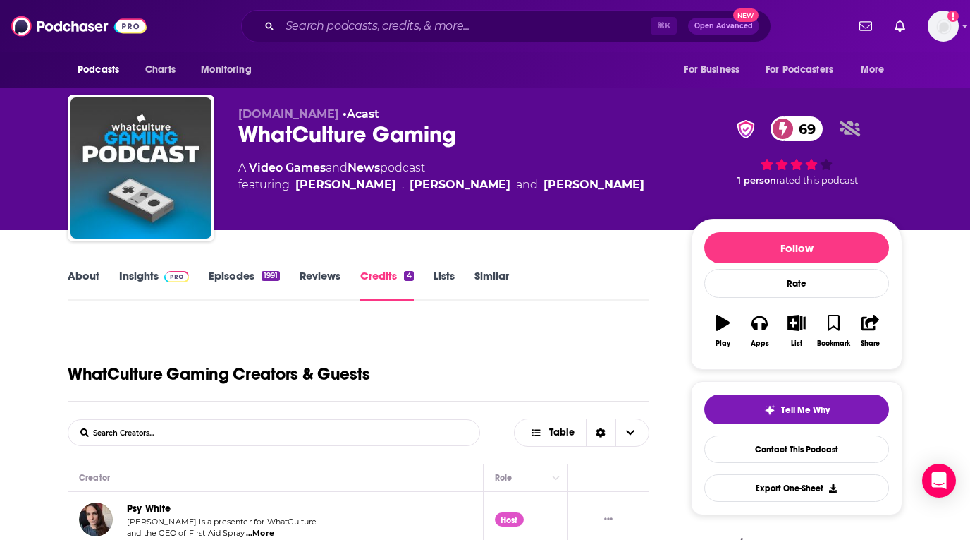
click at [80, 273] on link "About" at bounding box center [84, 285] width 32 height 32
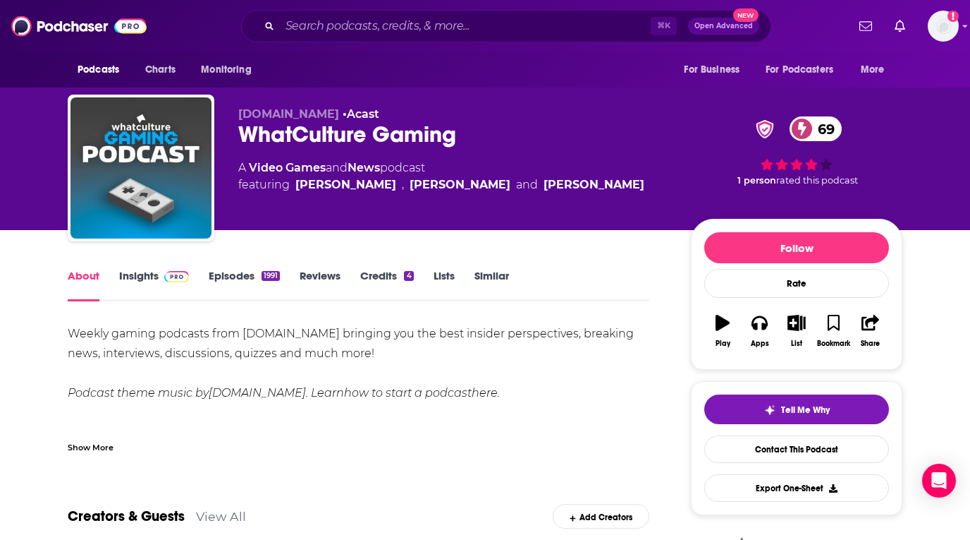
drag, startPoint x: 51, startPoint y: 321, endPoint x: 413, endPoint y: 361, distance: 364.7
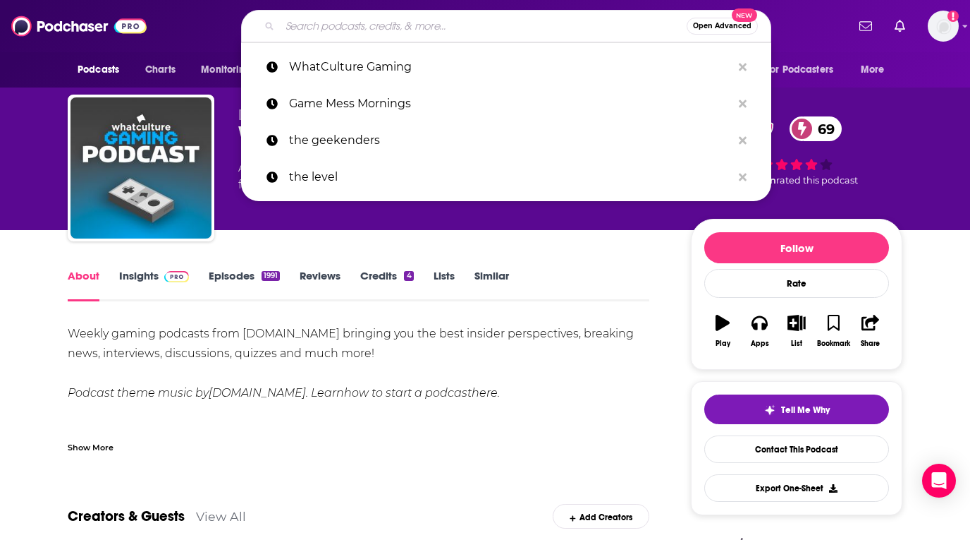
click at [470, 28] on input "Search podcasts, credits, & more..." at bounding box center [483, 26] width 407 height 23
paste input "Game Mess Mornings"
type input "Game Mess Mornings"
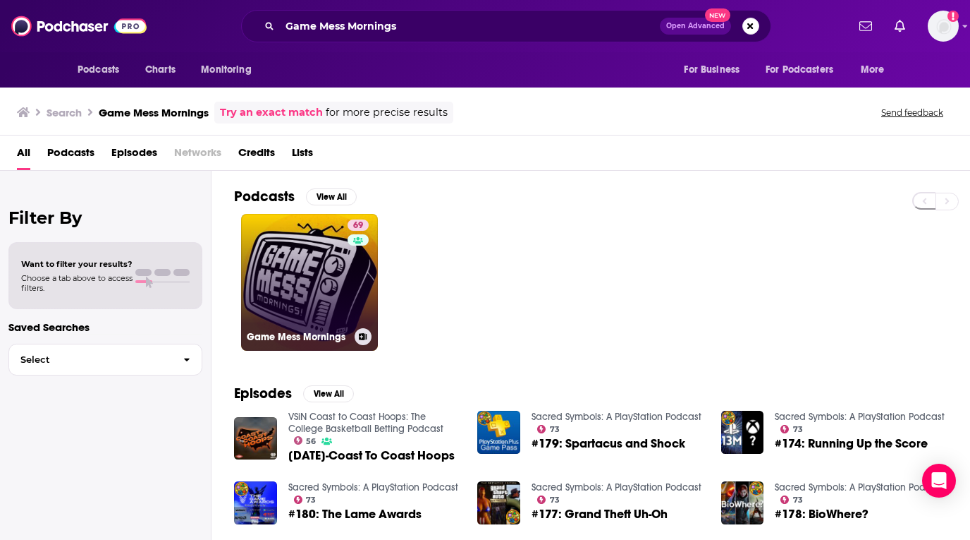
click at [331, 278] on link "69 Game Mess Mornings" at bounding box center [309, 282] width 137 height 137
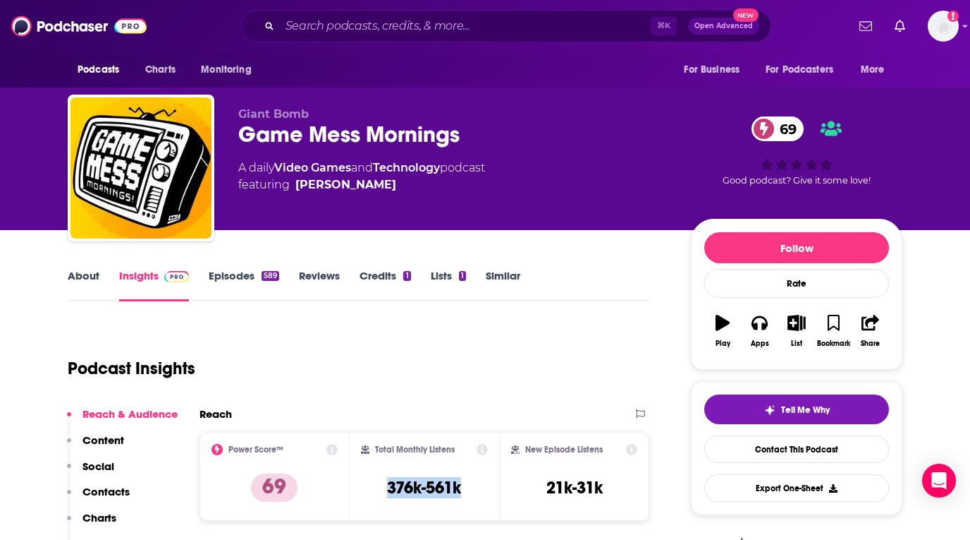
drag, startPoint x: 472, startPoint y: 489, endPoint x: 378, endPoint y: 489, distance: 93.8
click at [378, 489] on div "Total Monthly Listens 376k-561k" at bounding box center [425, 476] width 128 height 65
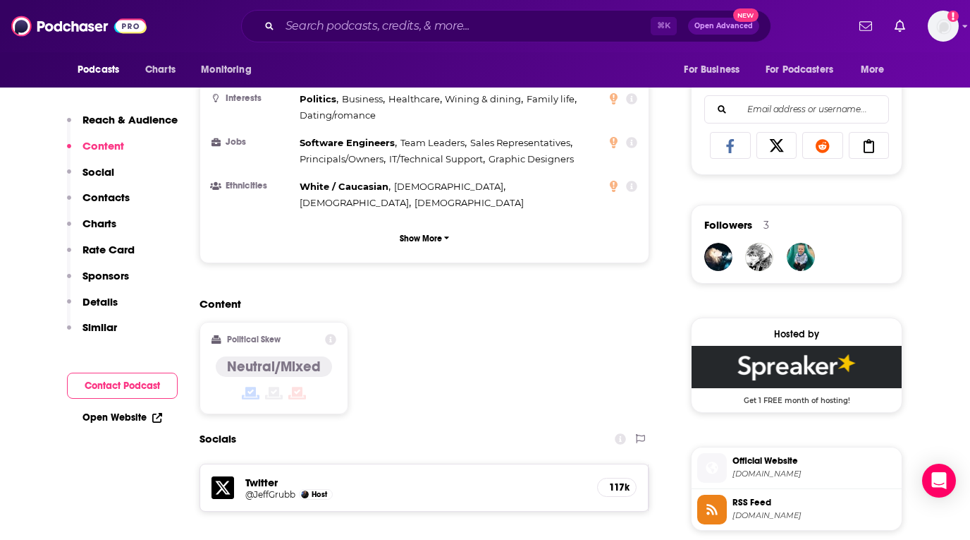
scroll to position [1095, 0]
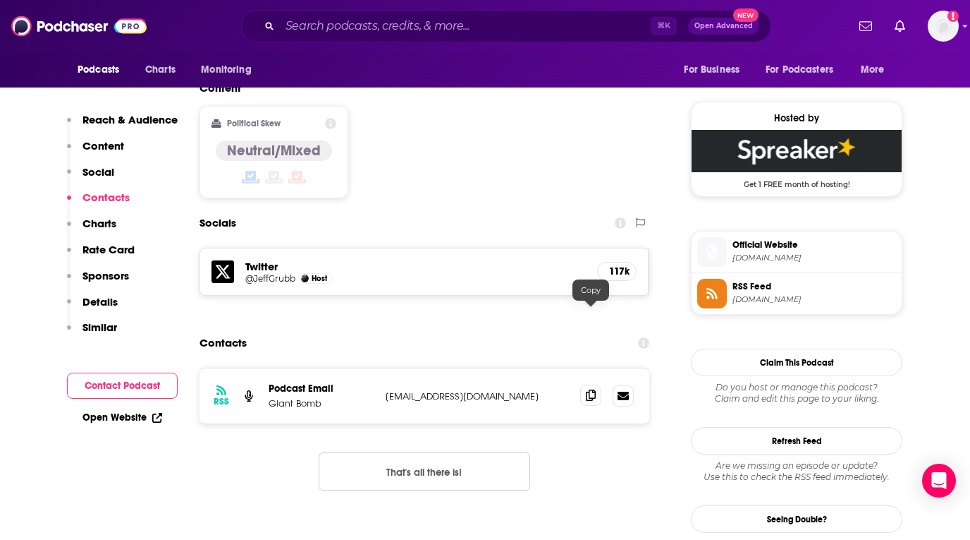
click at [594, 389] on icon at bounding box center [591, 394] width 10 height 11
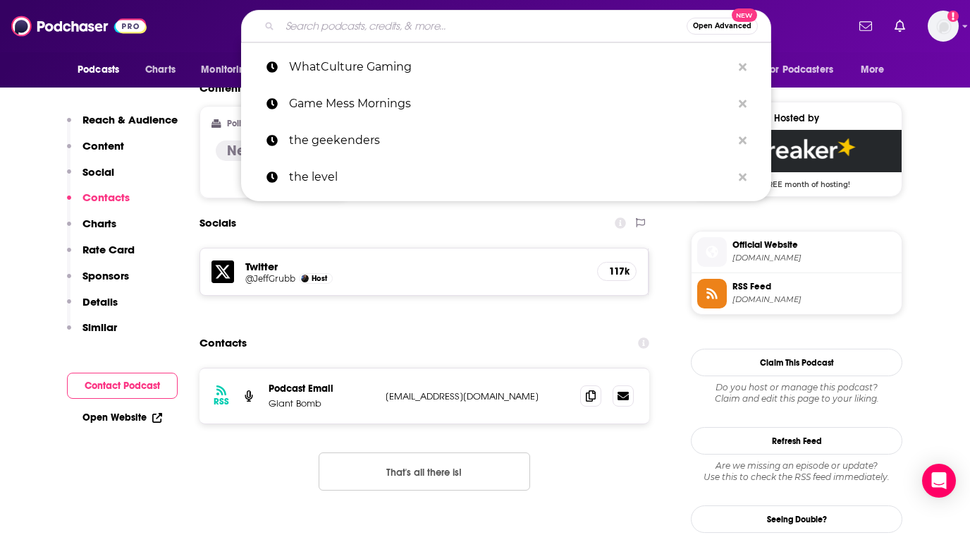
click at [446, 29] on input "Search podcasts, credits, & more..." at bounding box center [483, 26] width 407 height 23
paste input "Digital Foundry Direct Weekly"
type input "Digital Foundry Direct Weekly"
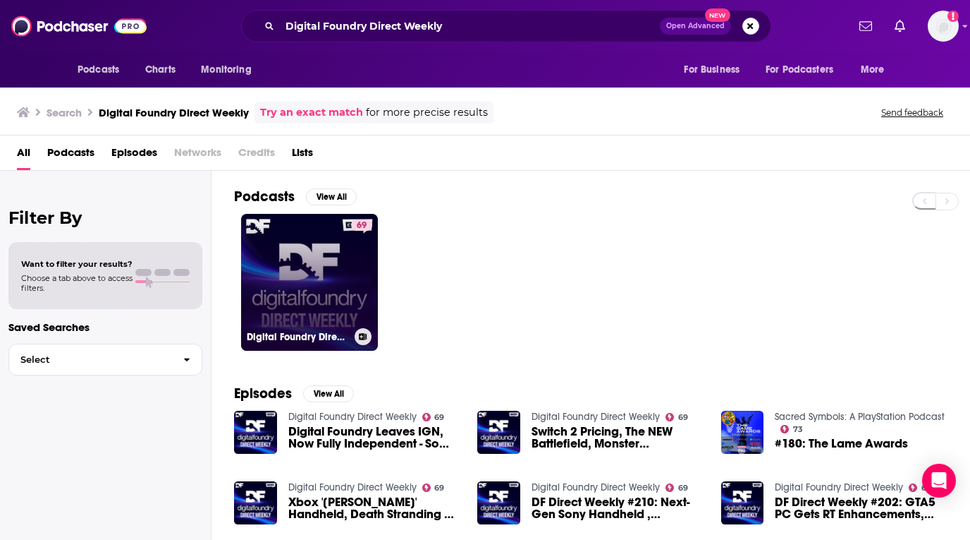
click at [321, 270] on link "69 Digital Foundry Direct Weekly" at bounding box center [309, 282] width 137 height 137
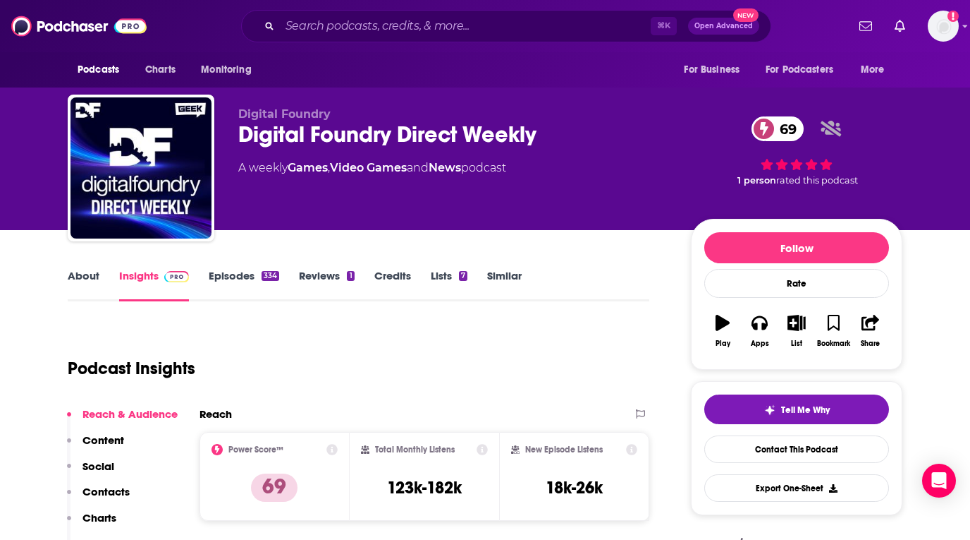
click at [85, 272] on link "About" at bounding box center [84, 285] width 32 height 32
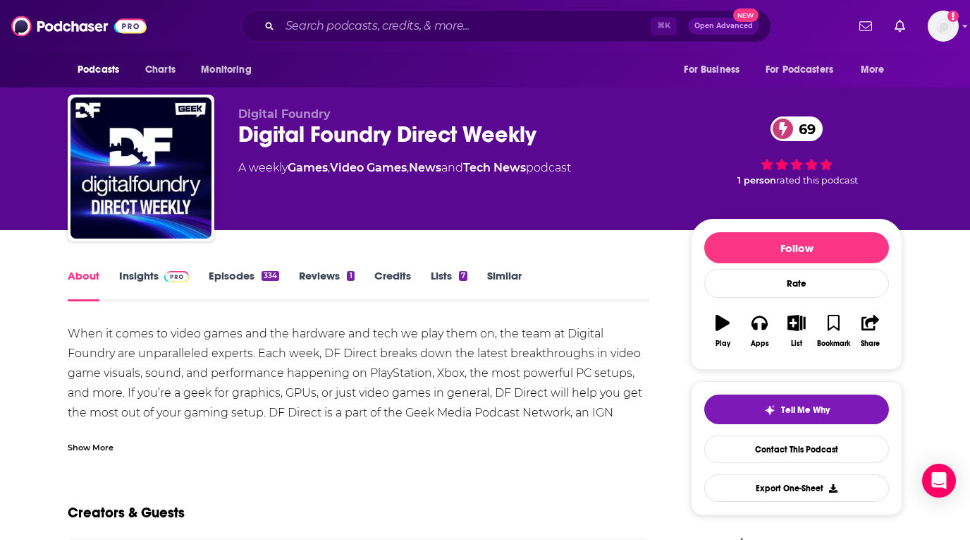
click at [112, 451] on div "Show More" at bounding box center [91, 445] width 46 height 13
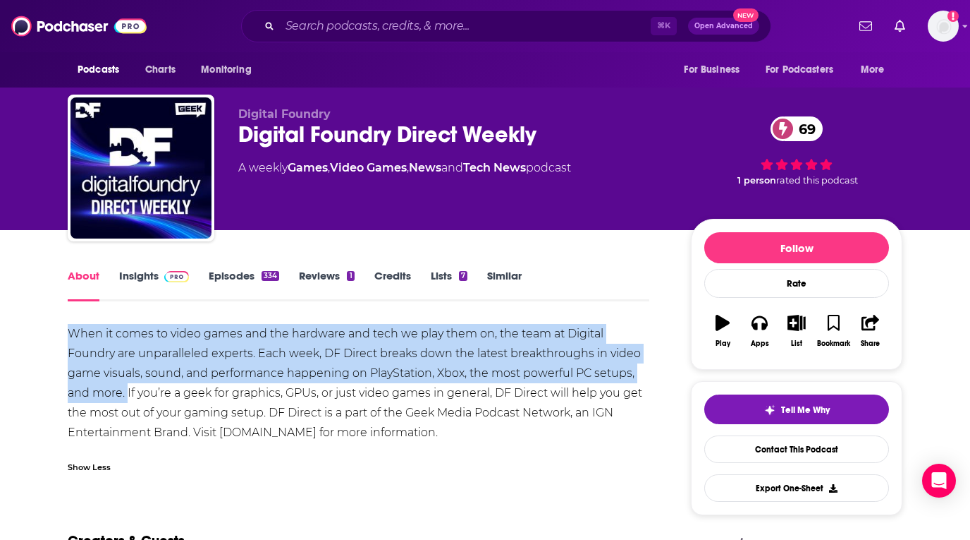
drag, startPoint x: 48, startPoint y: 338, endPoint x: 128, endPoint y: 400, distance: 101.6
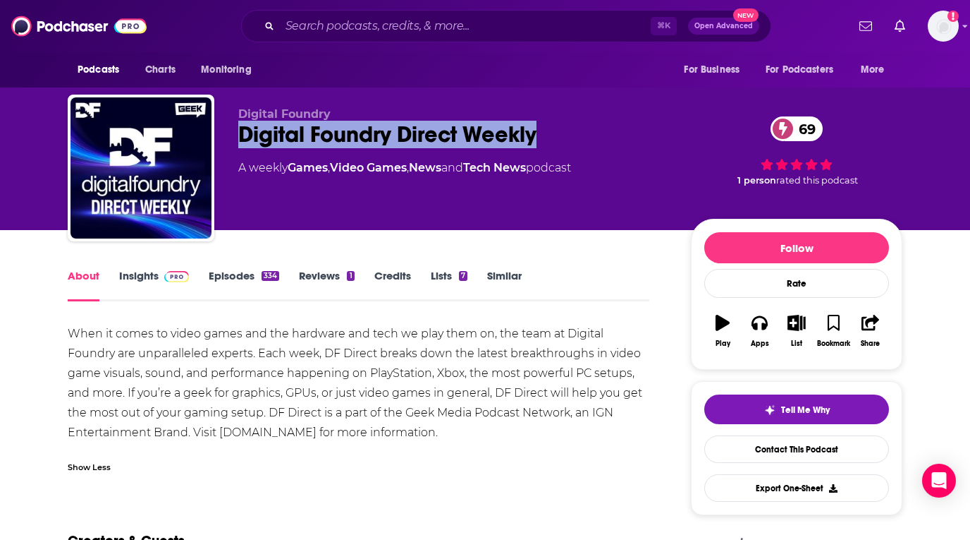
drag, startPoint x: 568, startPoint y: 131, endPoint x: 234, endPoint y: 136, distance: 334.3
click at [234, 136] on div "Digital Foundry Digital Foundry Direct Weekly 69 A weekly Games , Video Games ,…" at bounding box center [485, 171] width 835 height 152
click at [154, 271] on link "Insights" at bounding box center [154, 285] width 70 height 32
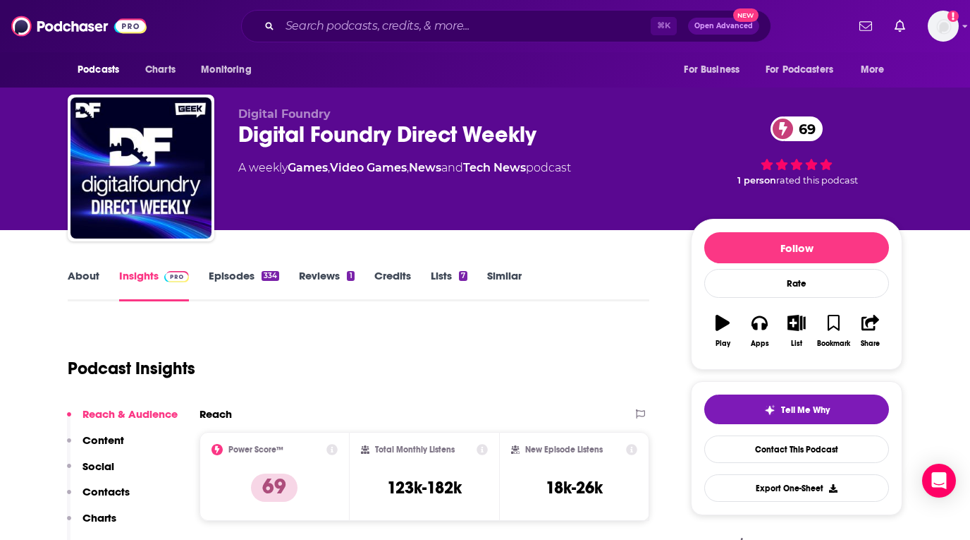
scroll to position [198, 0]
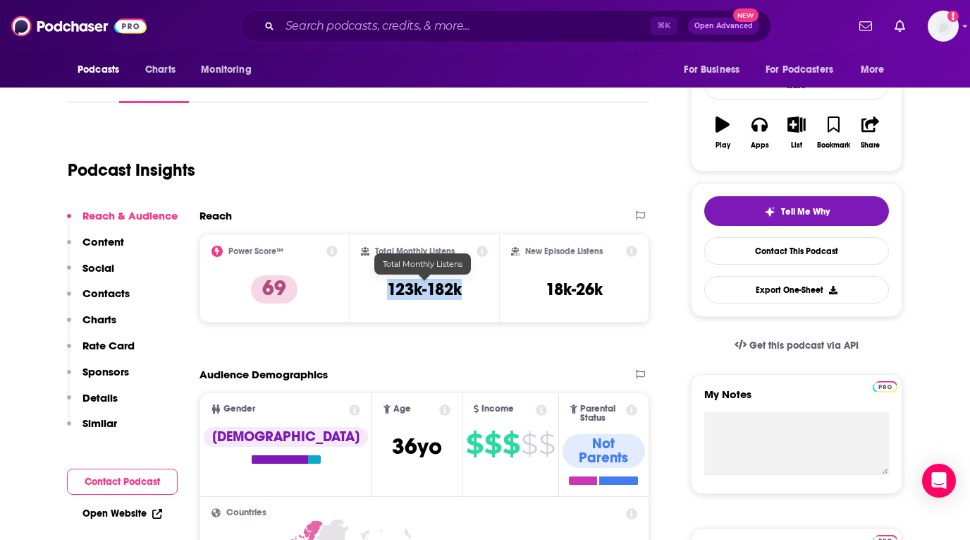
drag, startPoint x: 447, startPoint y: 296, endPoint x: 368, endPoint y: 296, distance: 79.0
click at [368, 296] on div "Total Monthly Listens 123k-182k" at bounding box center [425, 277] width 128 height 65
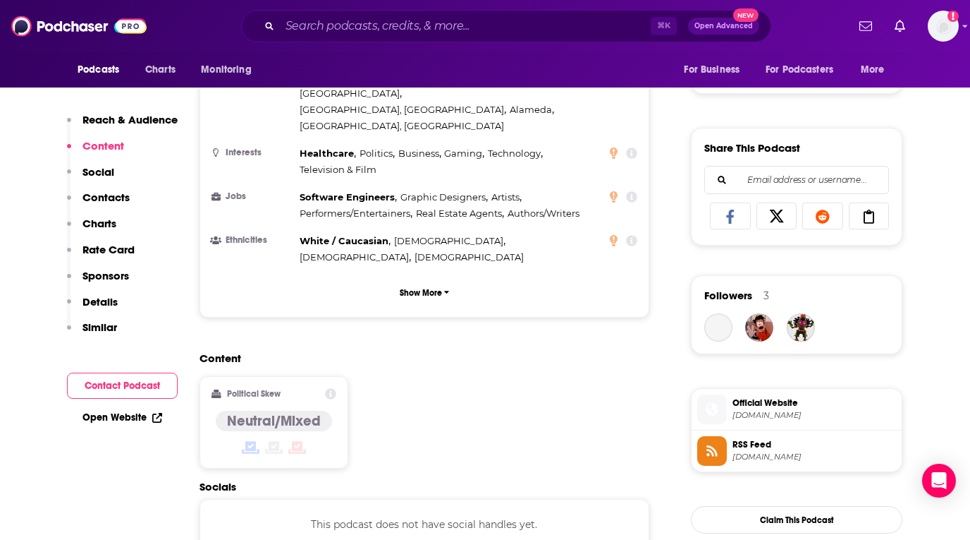
scroll to position [1205, 0]
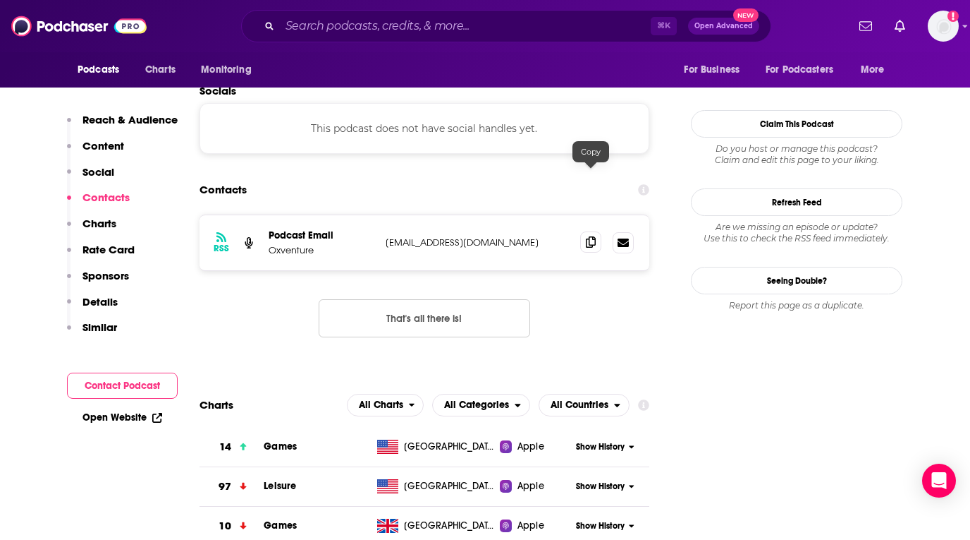
click at [593, 231] on span at bounding box center [590, 241] width 21 height 21
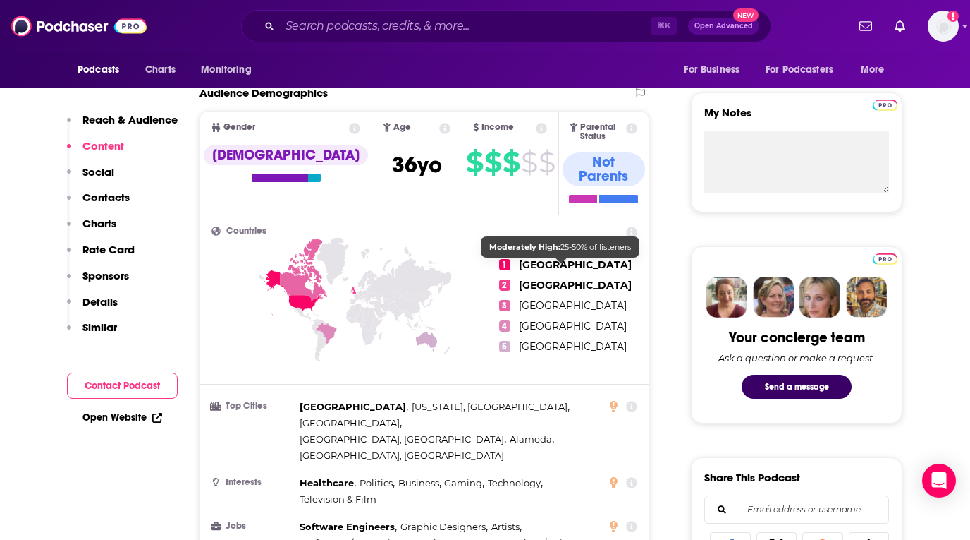
scroll to position [8, 0]
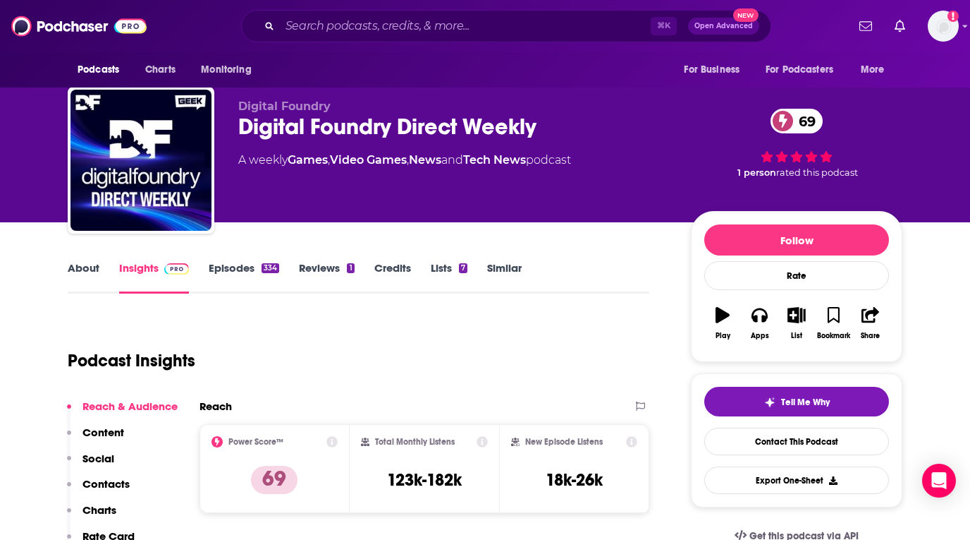
click at [386, 264] on link "Credits" at bounding box center [392, 277] width 37 height 32
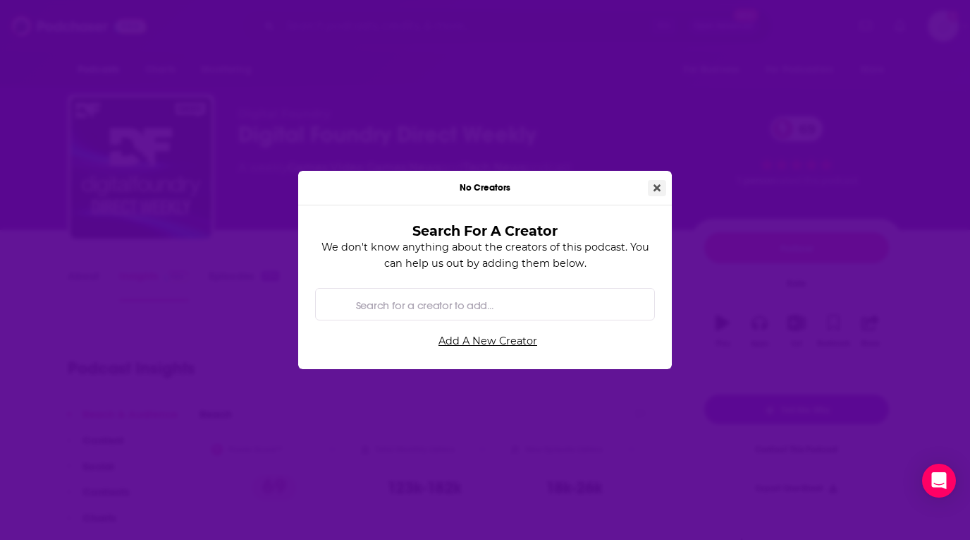
click at [650, 185] on button "Close" at bounding box center [657, 188] width 18 height 16
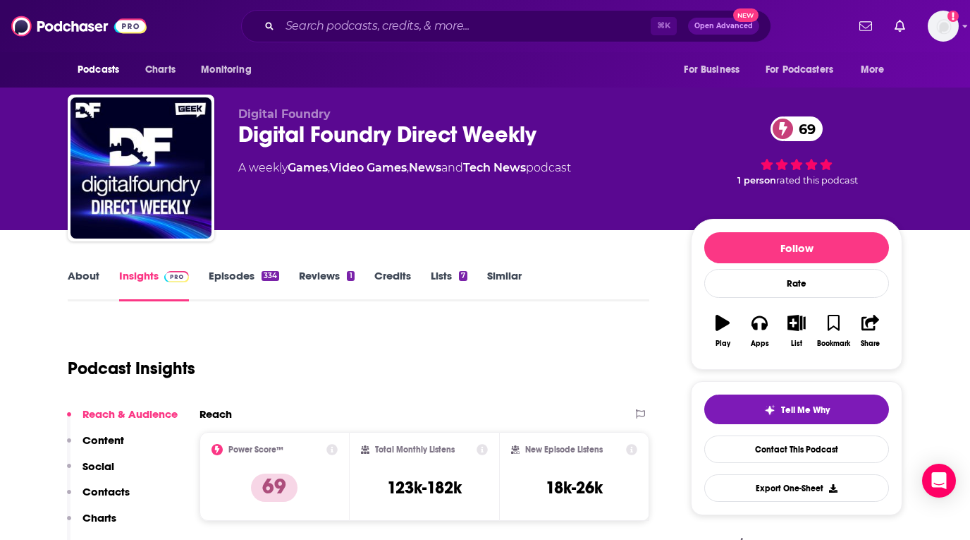
click at [247, 276] on link "Episodes 334" at bounding box center [244, 285] width 71 height 32
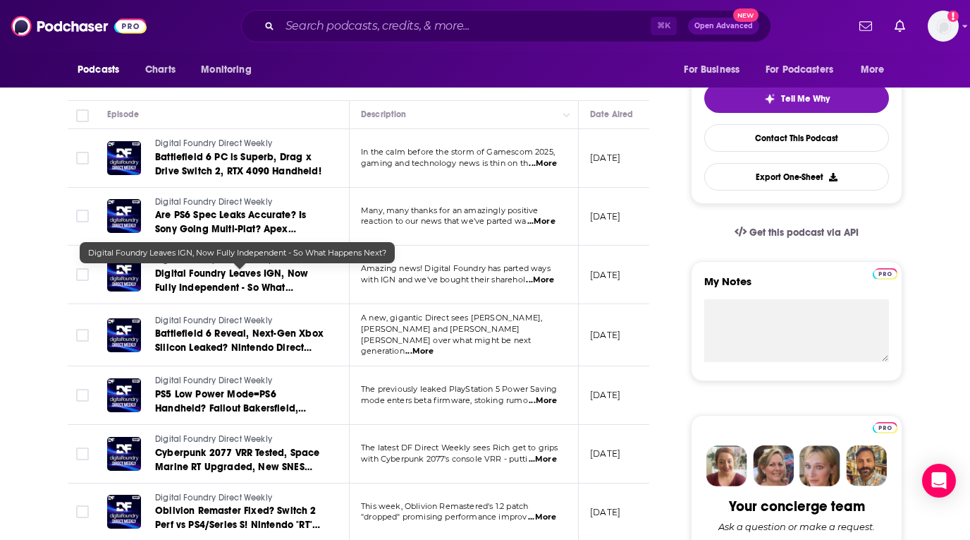
scroll to position [312, 0]
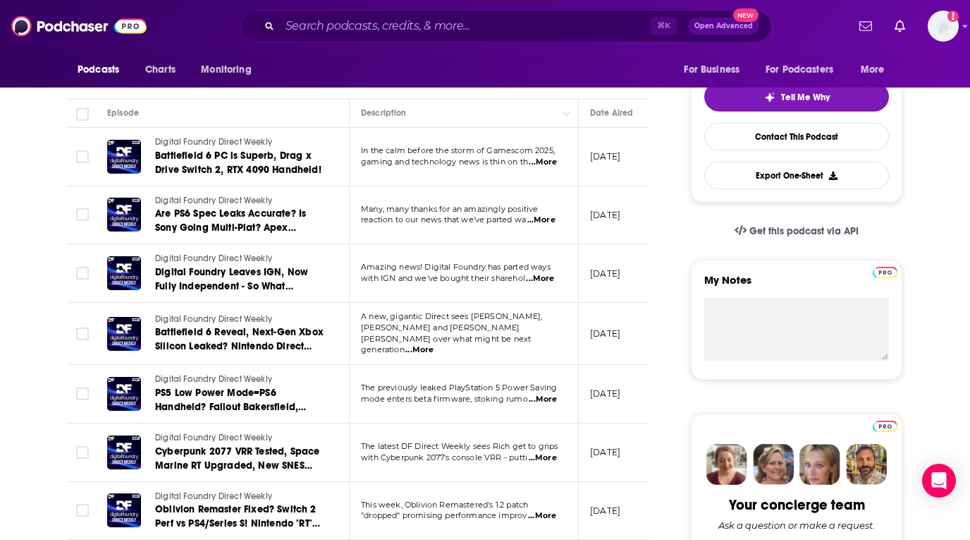
click at [554, 162] on span "...More" at bounding box center [543, 162] width 28 height 11
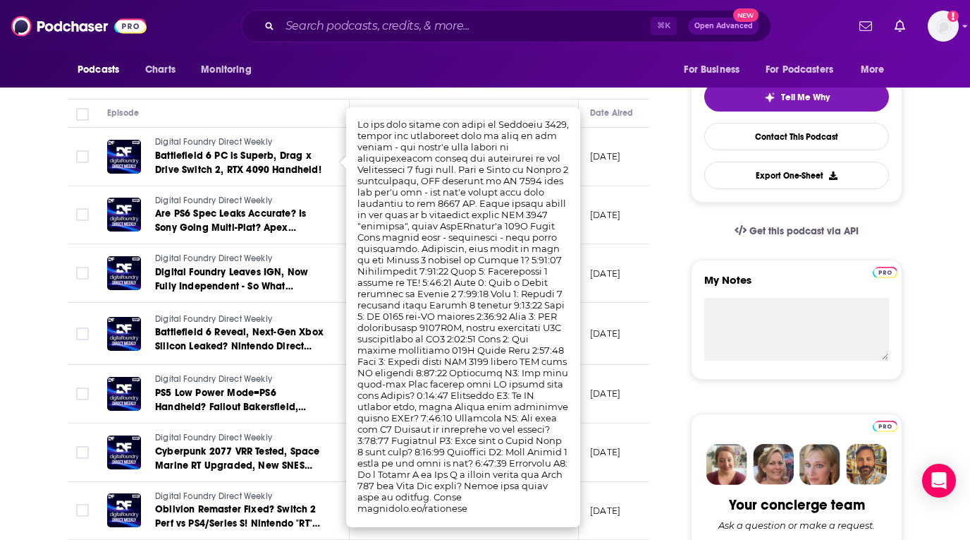
click at [604, 176] on td "[DATE]" at bounding box center [625, 157] width 92 height 59
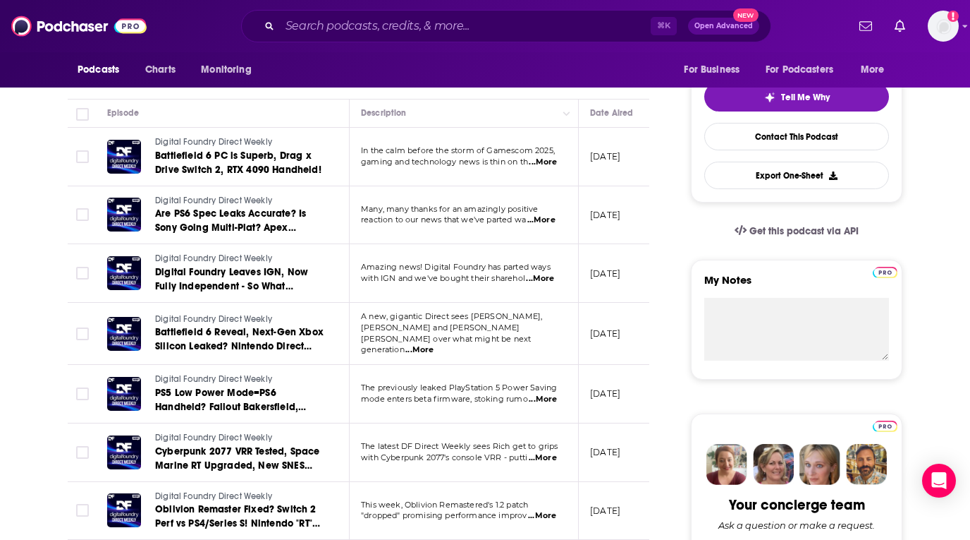
click at [554, 219] on span "...More" at bounding box center [542, 219] width 28 height 11
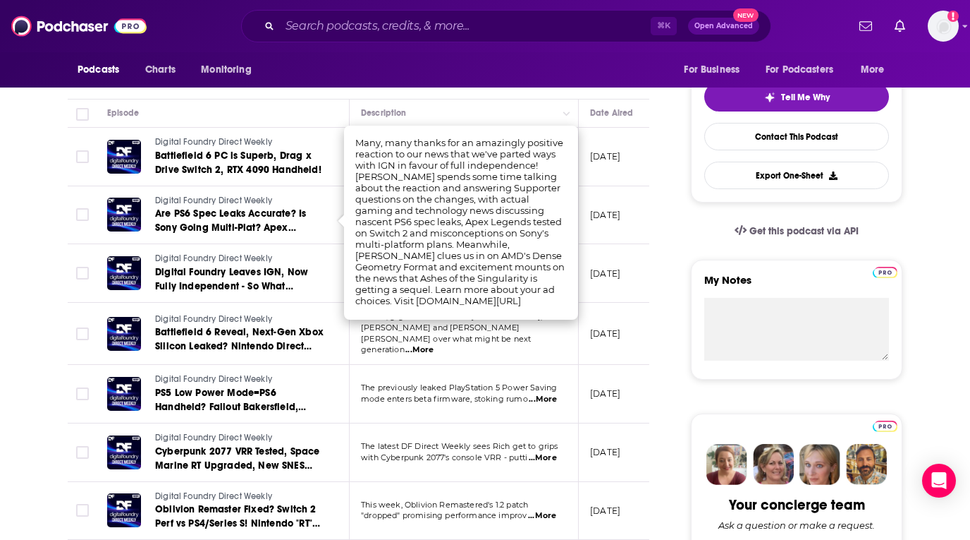
click at [607, 250] on td "[DATE]" at bounding box center [625, 273] width 92 height 59
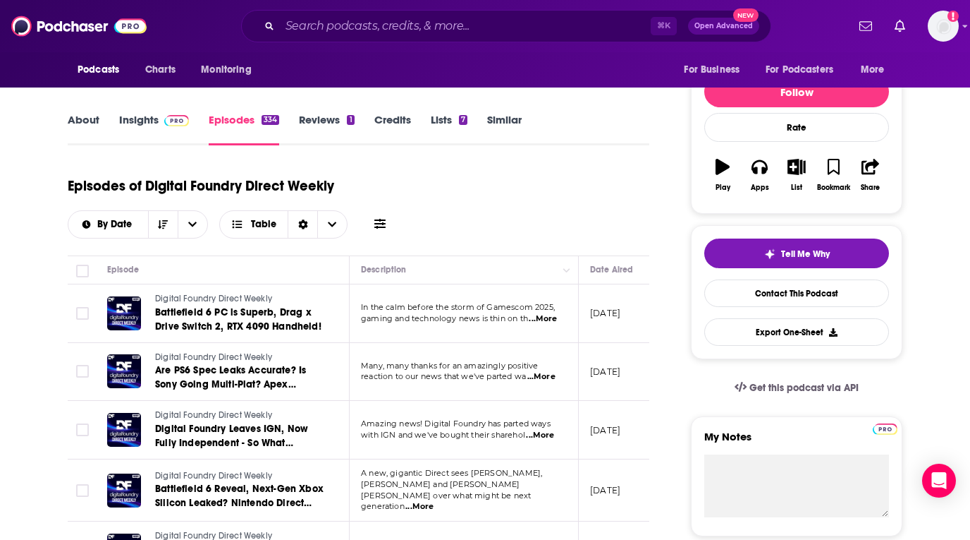
scroll to position [96, 0]
